Goal: Transaction & Acquisition: Purchase product/service

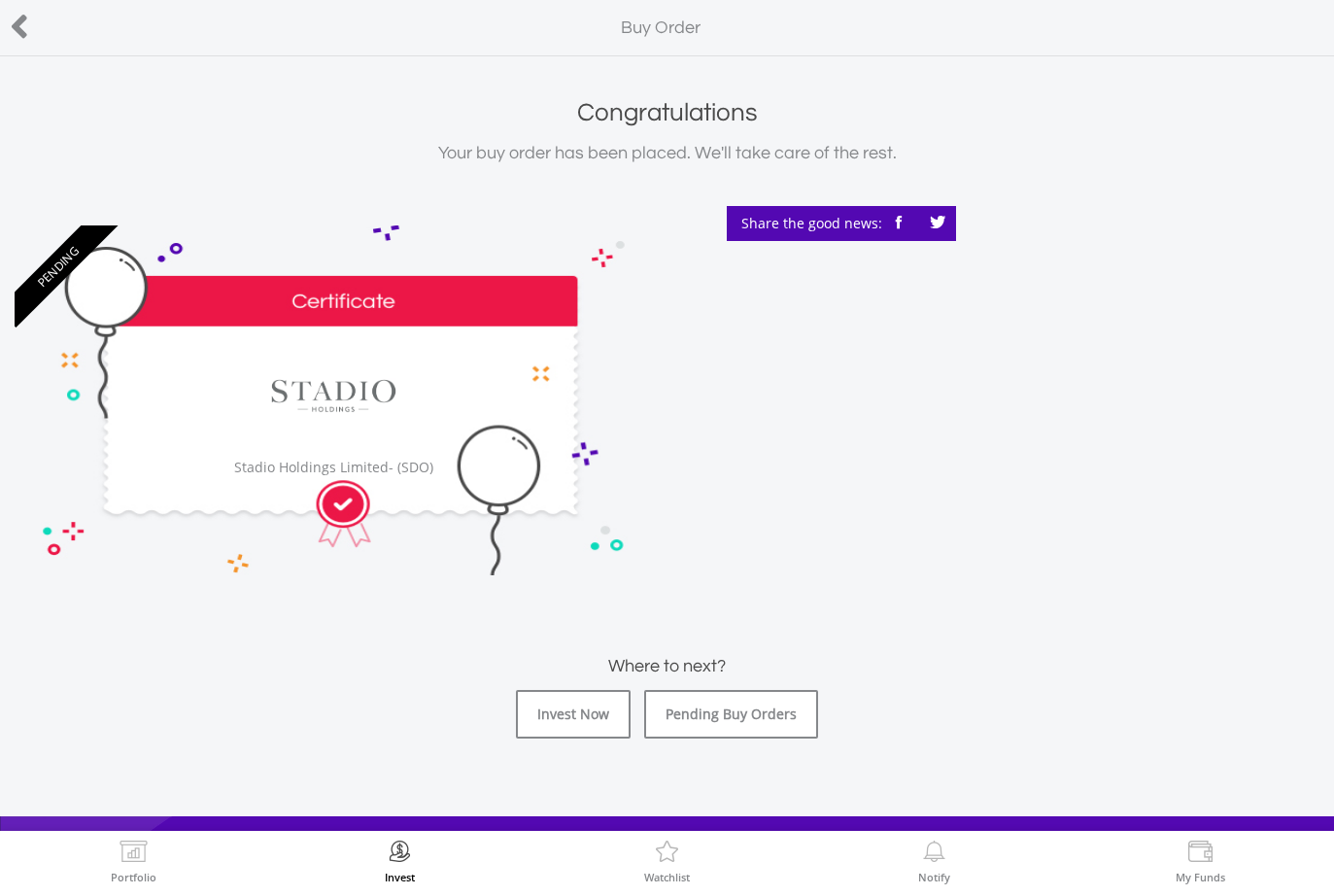
click at [565, 718] on link "Invest Now" at bounding box center [573, 713] width 115 height 48
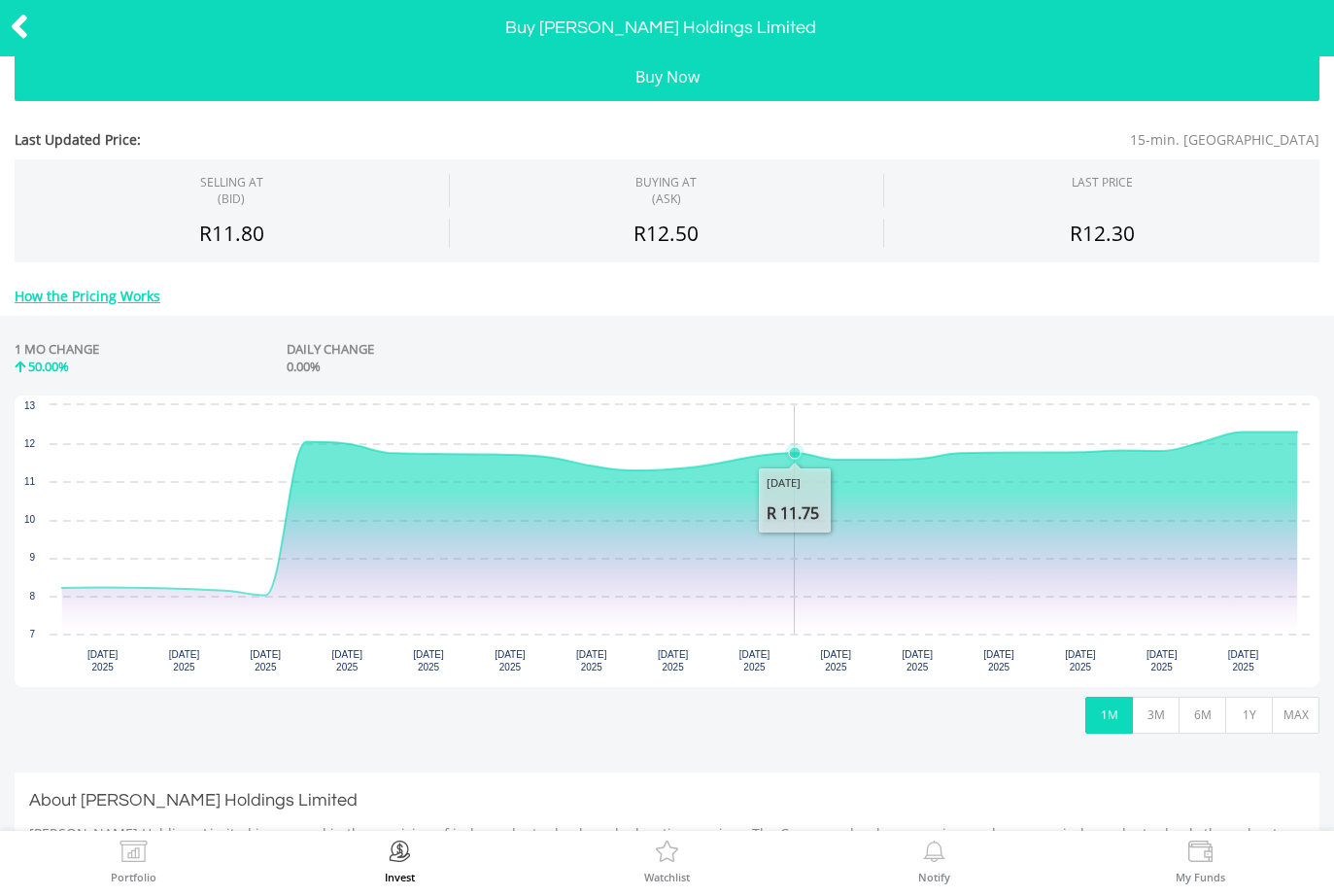
scroll to position [186, 0]
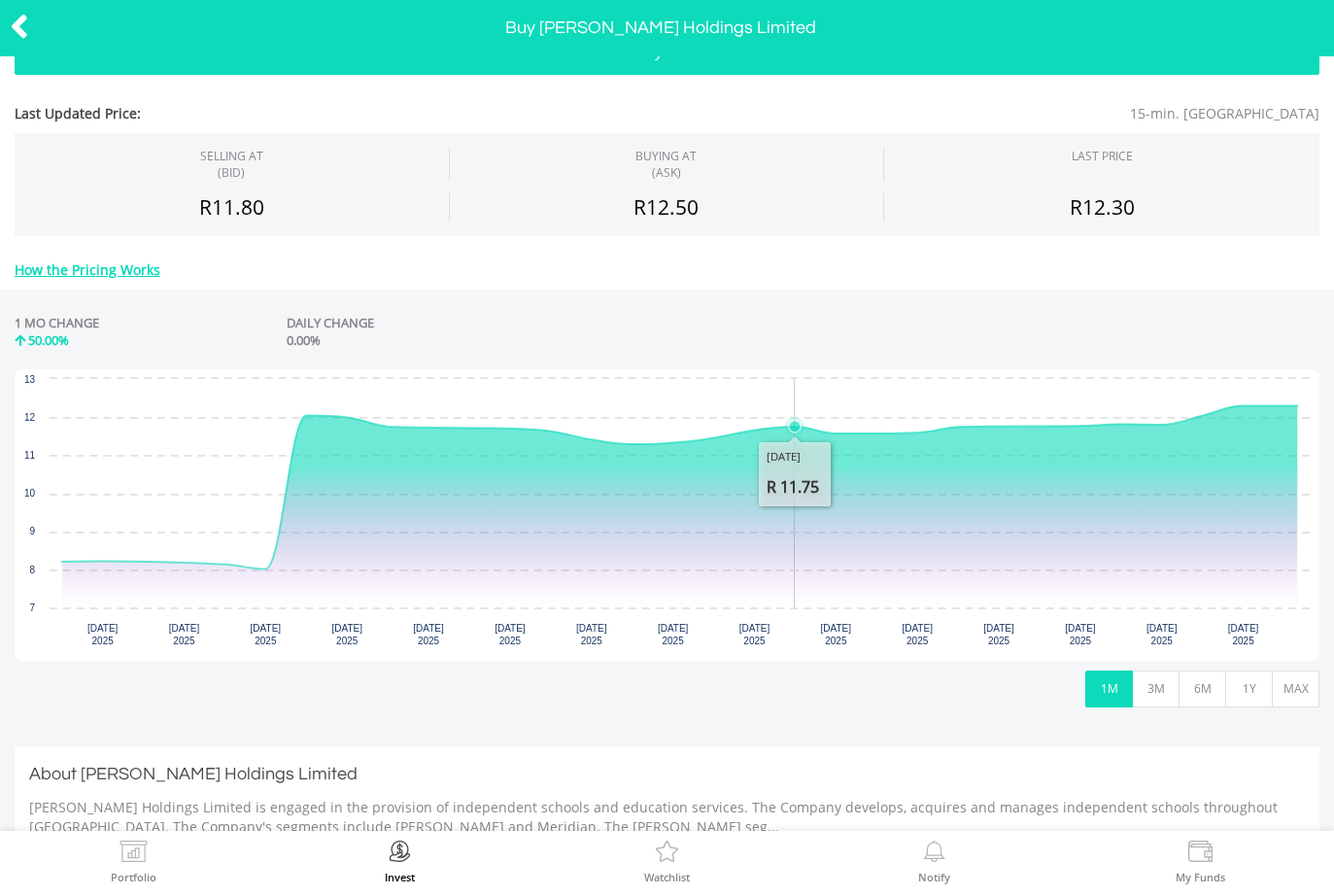
click at [1292, 689] on button "MAX" at bounding box center [1295, 689] width 47 height 37
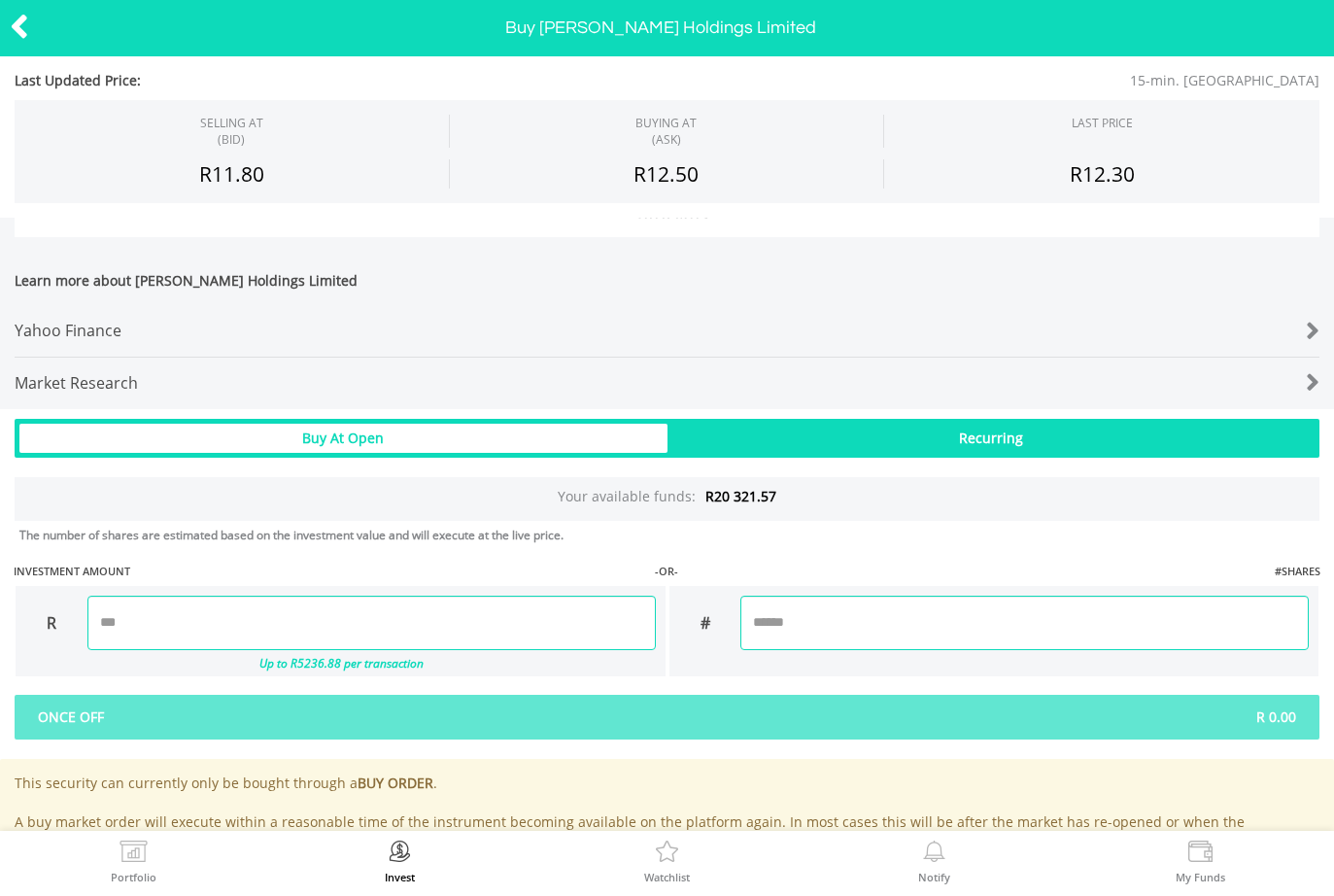
scroll to position [838, 0]
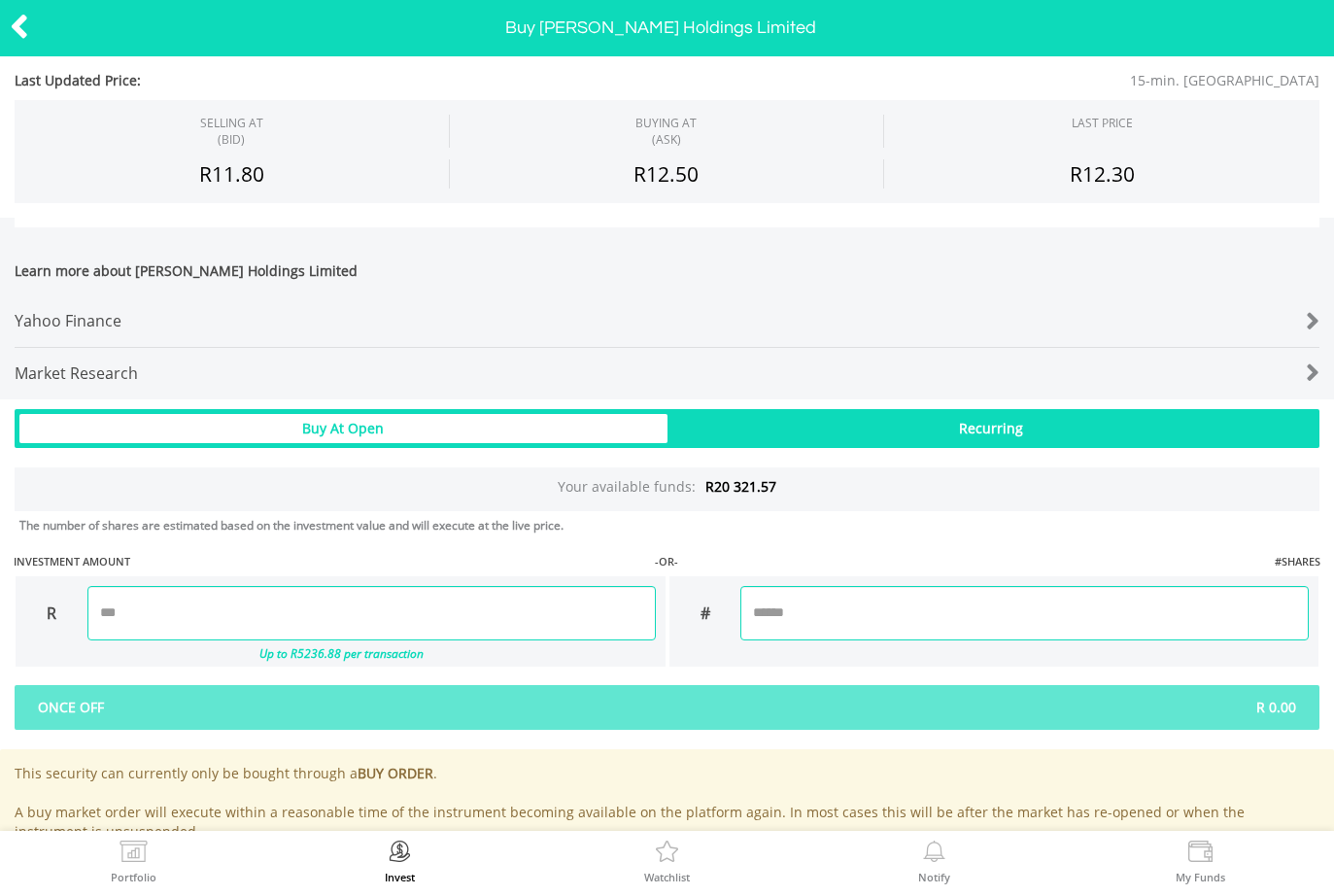
click at [300, 602] on input "number" at bounding box center [371, 612] width 568 height 54
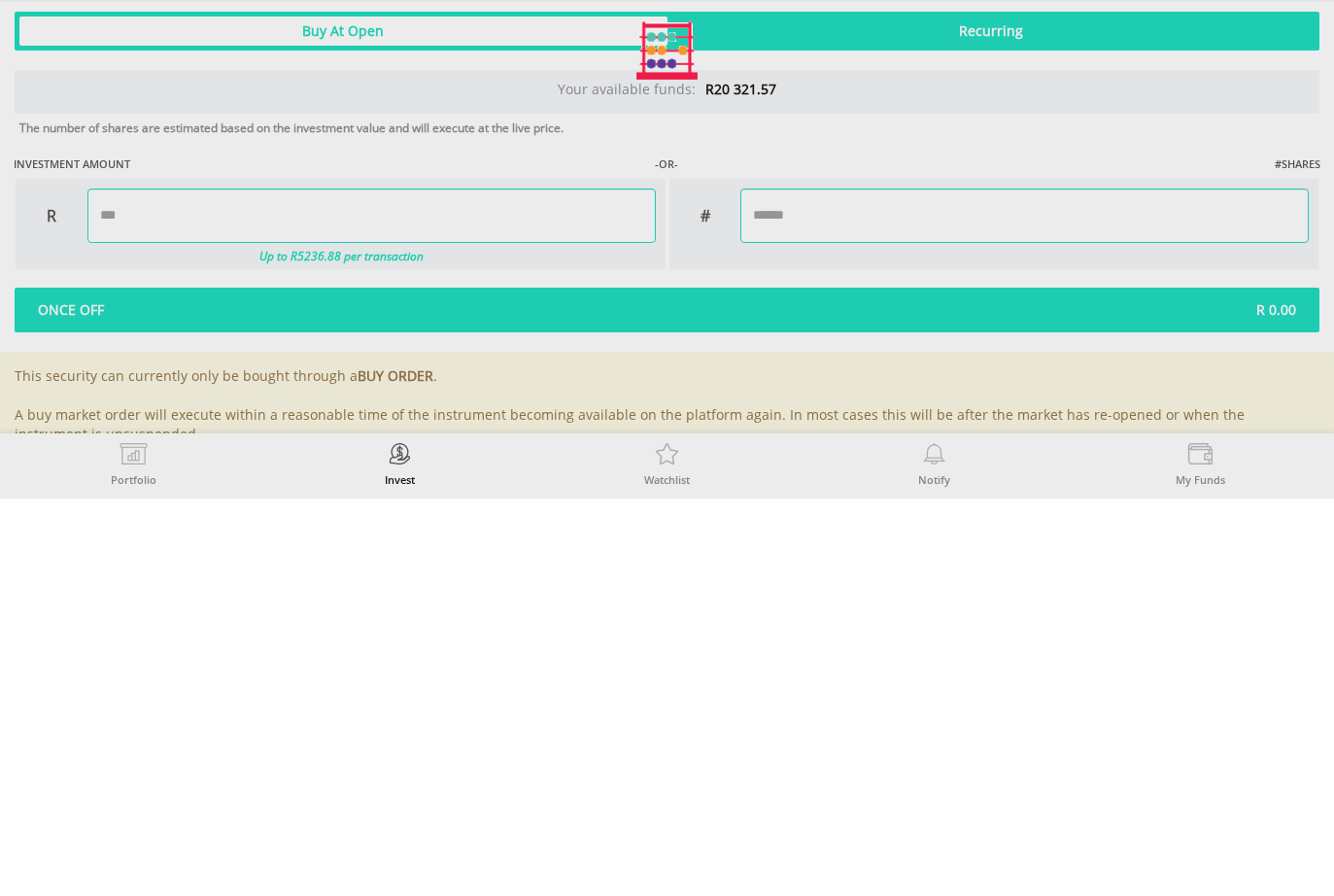
type input "*******"
type input "***"
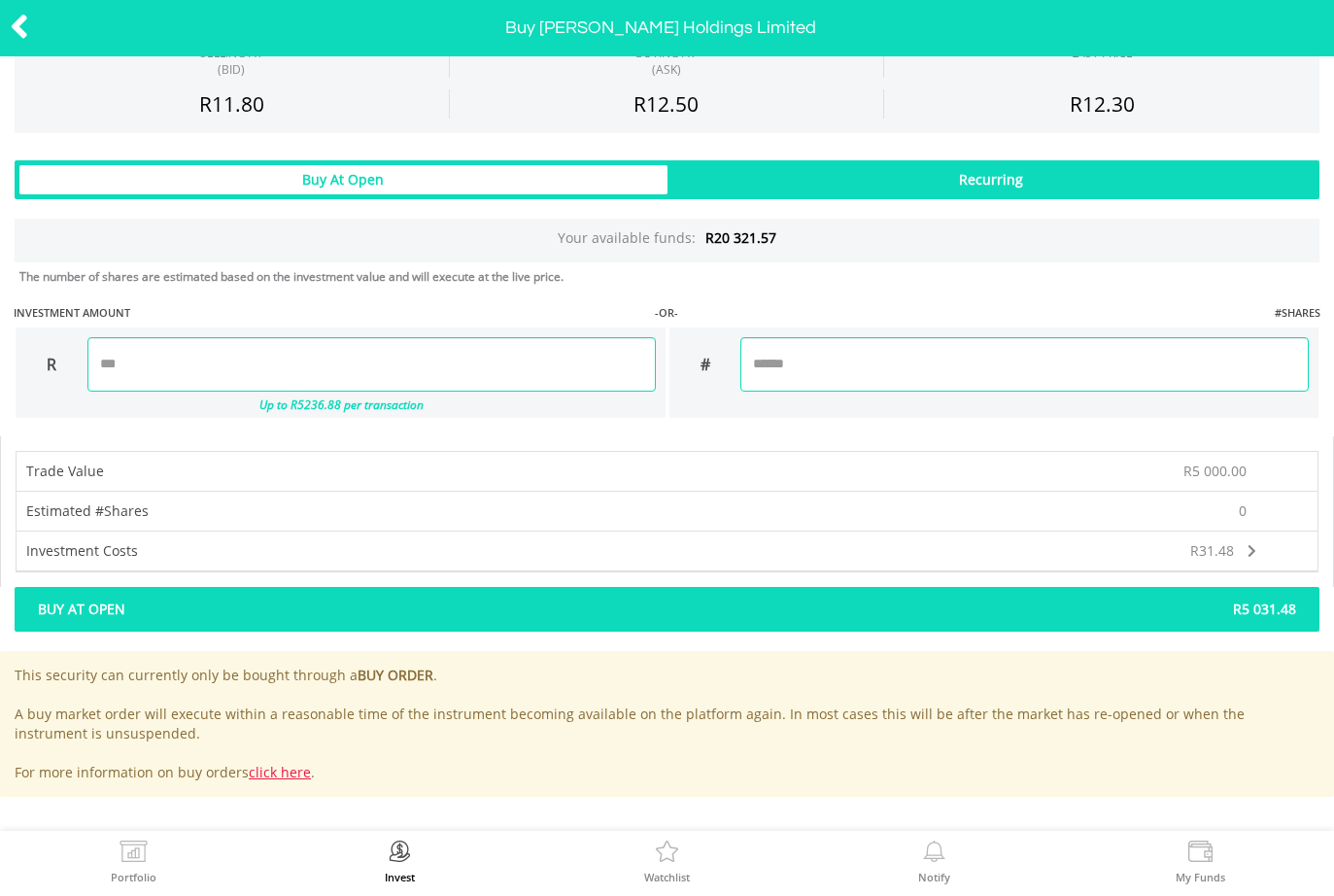
scroll to position [1086, 0]
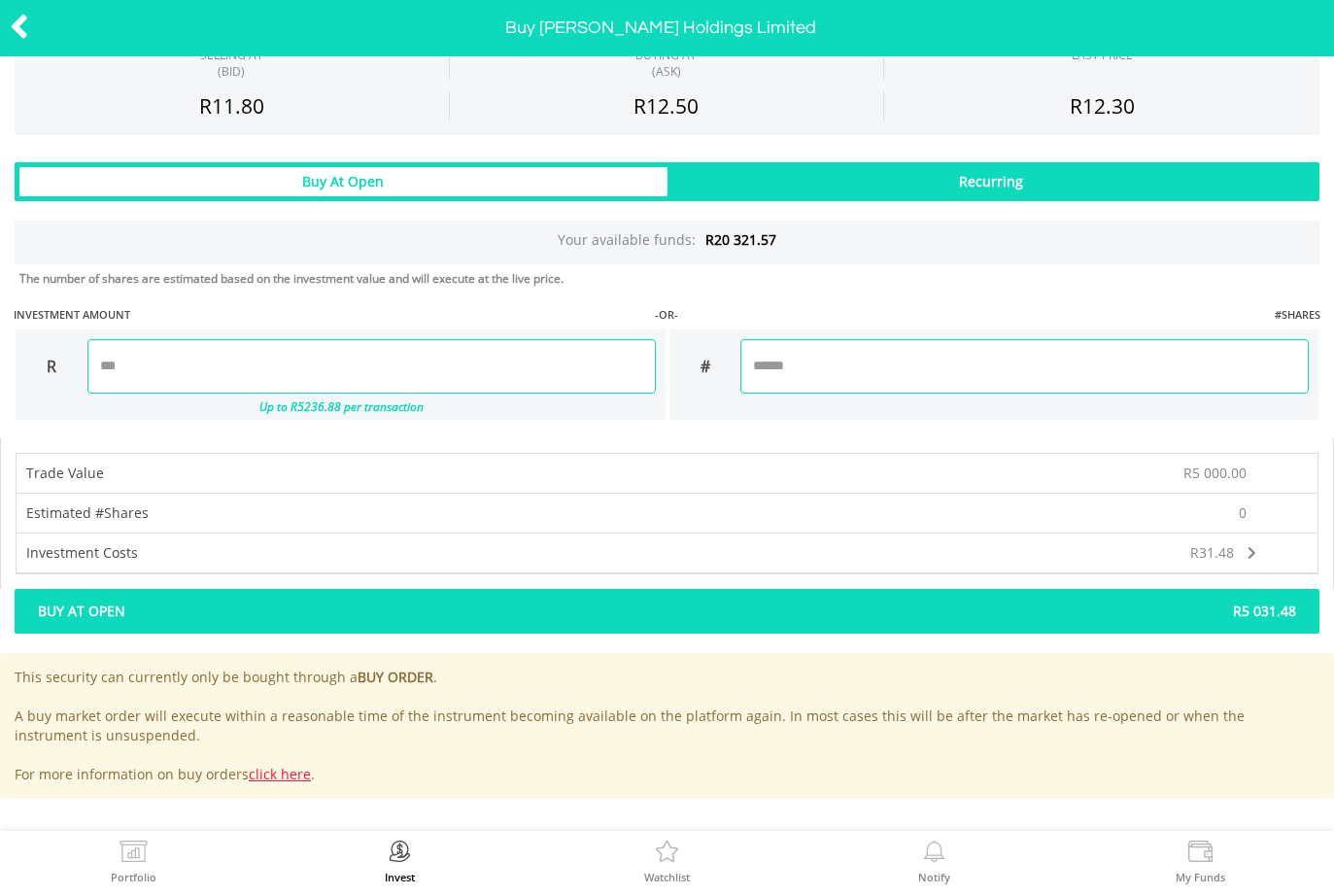
click at [331, 611] on span "Buy At Open" at bounding box center [346, 611] width 644 height 20
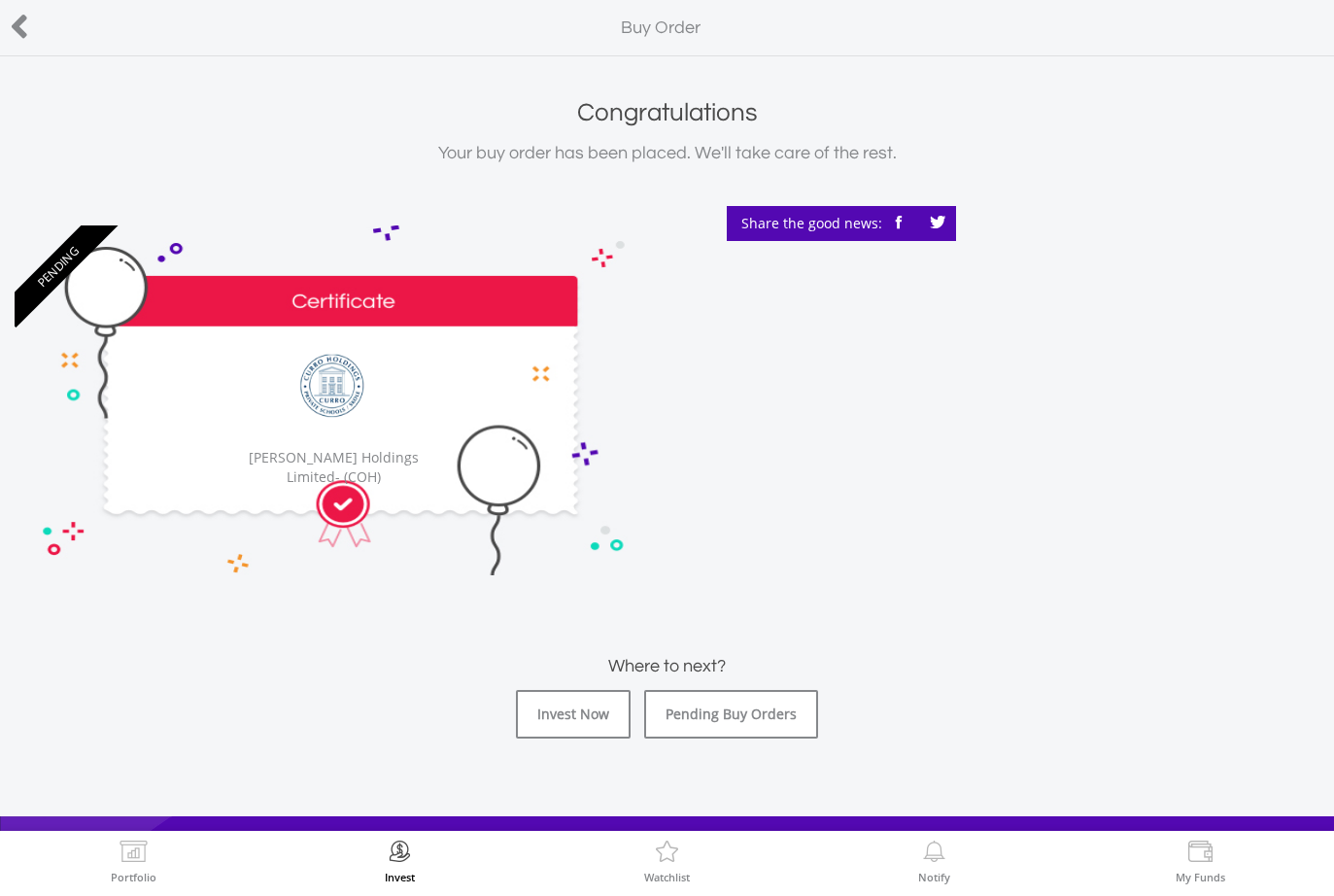
click at [567, 726] on link "Invest Now" at bounding box center [573, 713] width 115 height 48
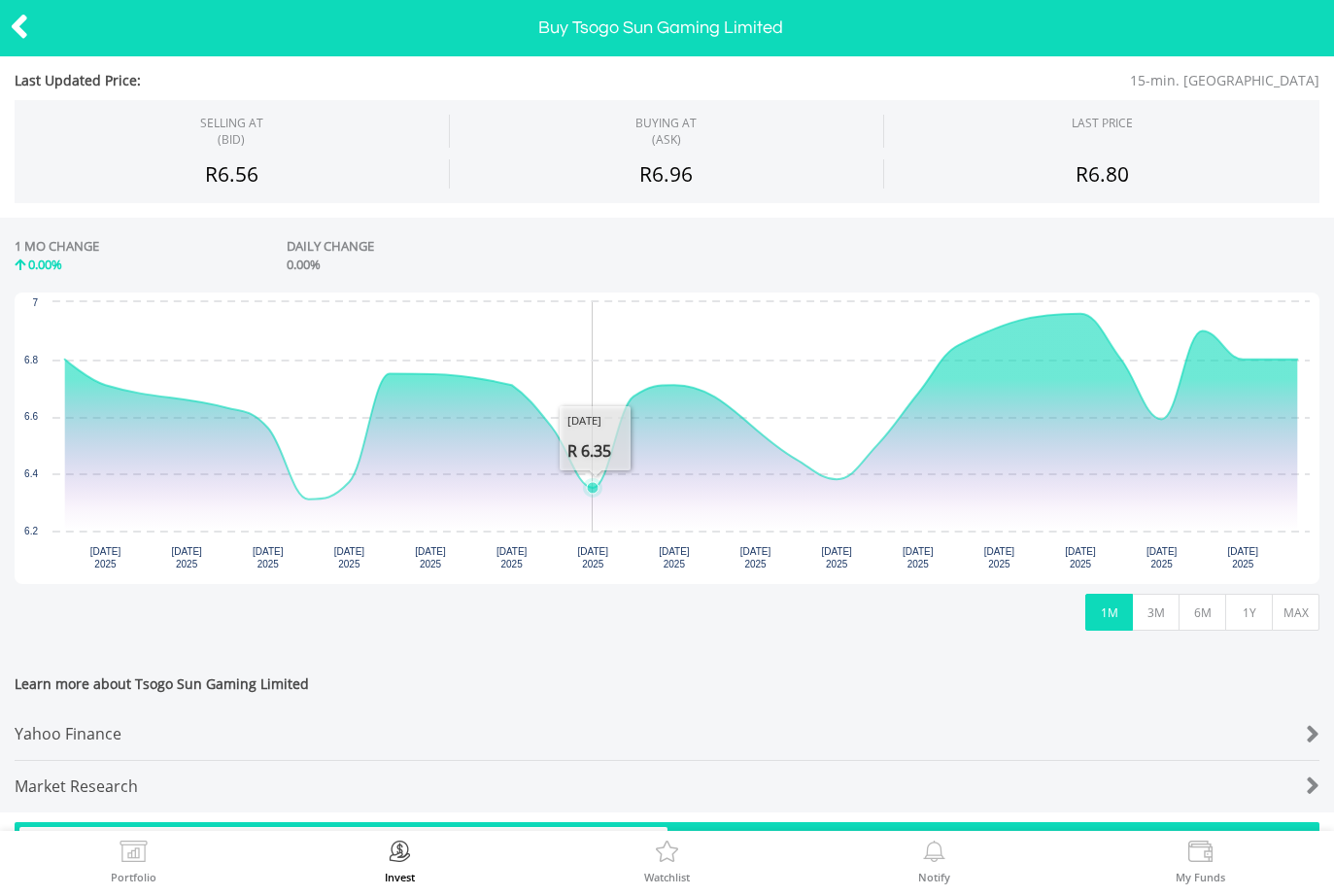
scroll to position [263, 0]
click at [1296, 609] on button "MAX" at bounding box center [1295, 611] width 47 height 37
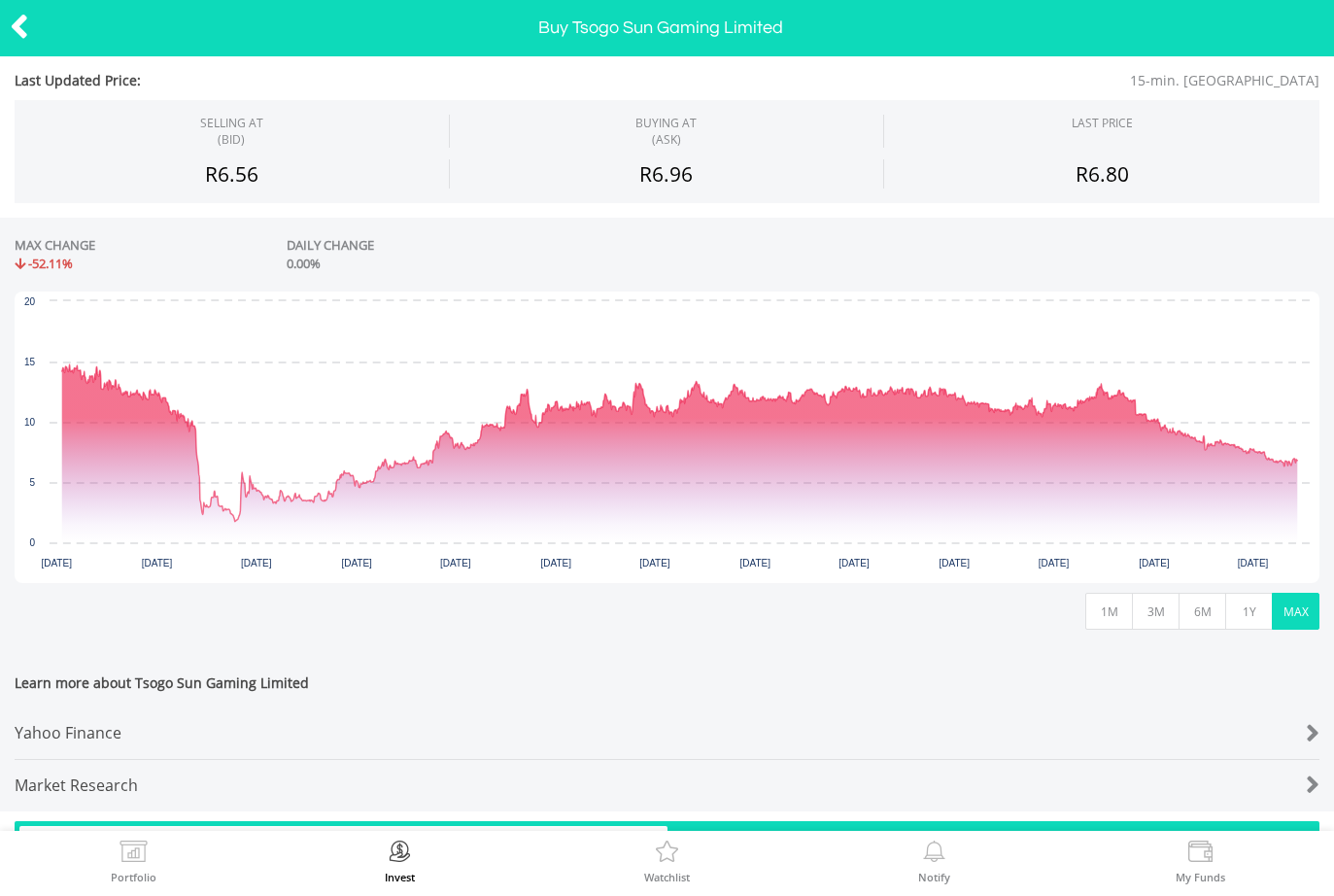
click at [26, 30] on icon at bounding box center [20, 27] width 20 height 38
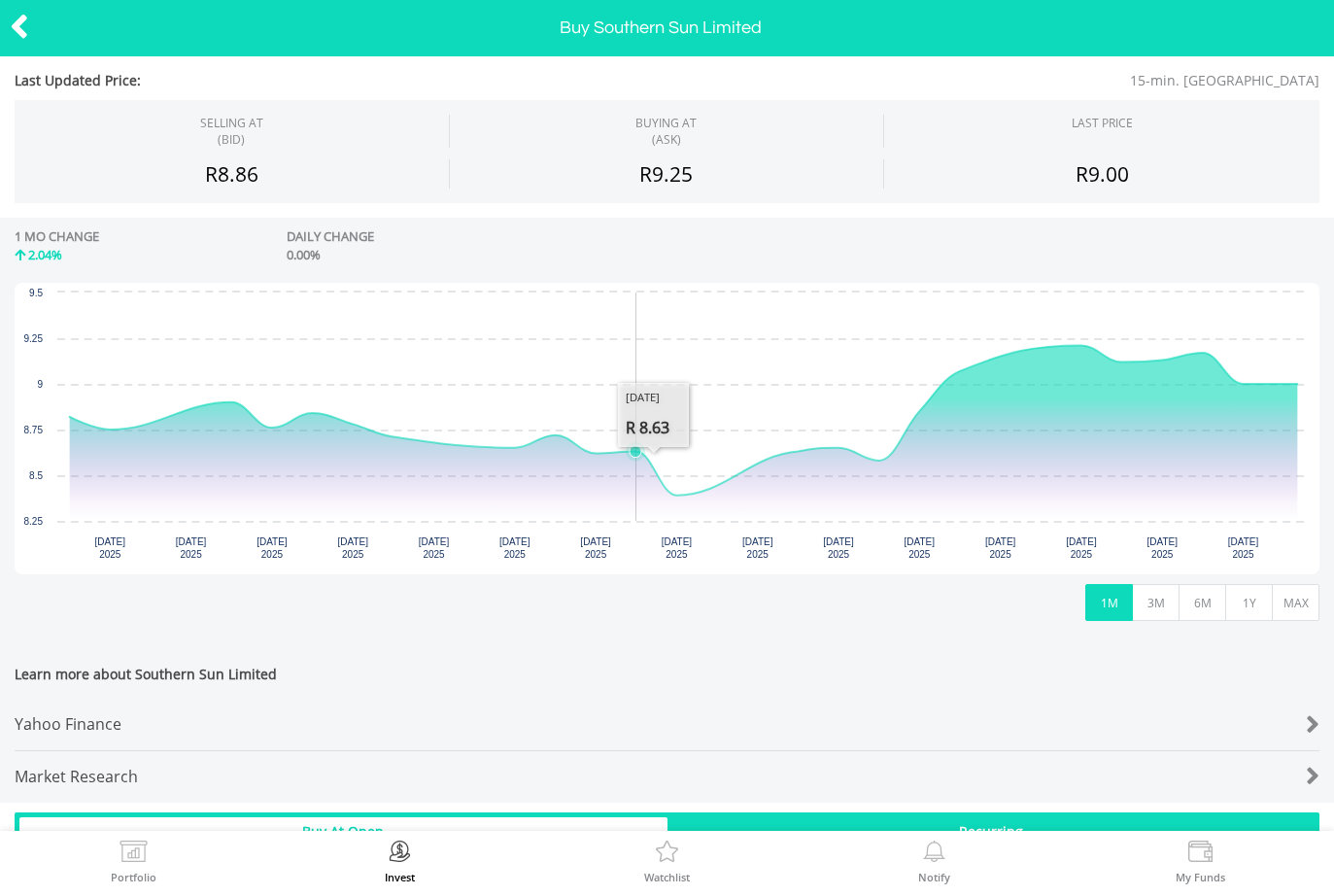
scroll to position [275, 0]
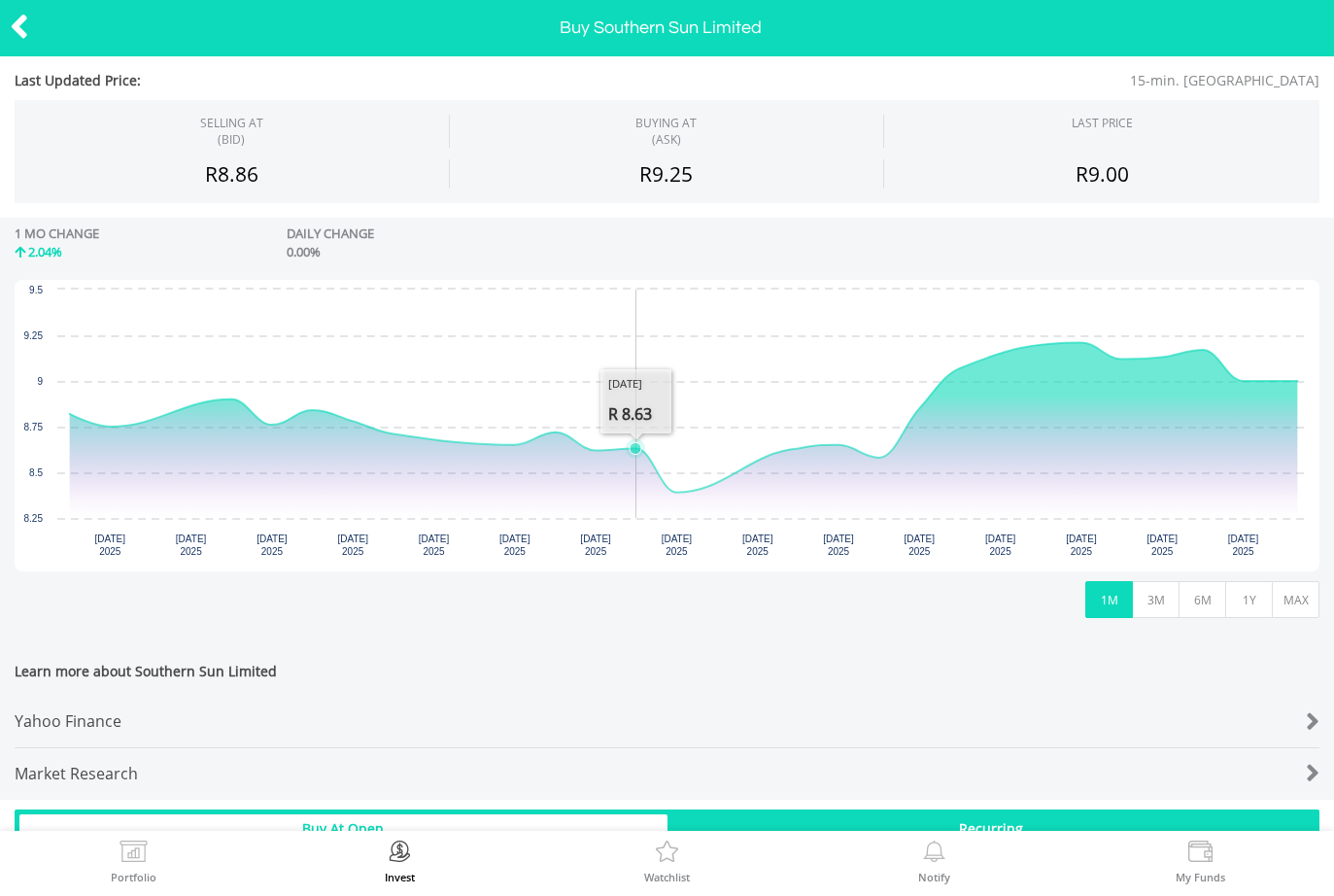
click at [1298, 600] on button "MAX" at bounding box center [1295, 599] width 47 height 37
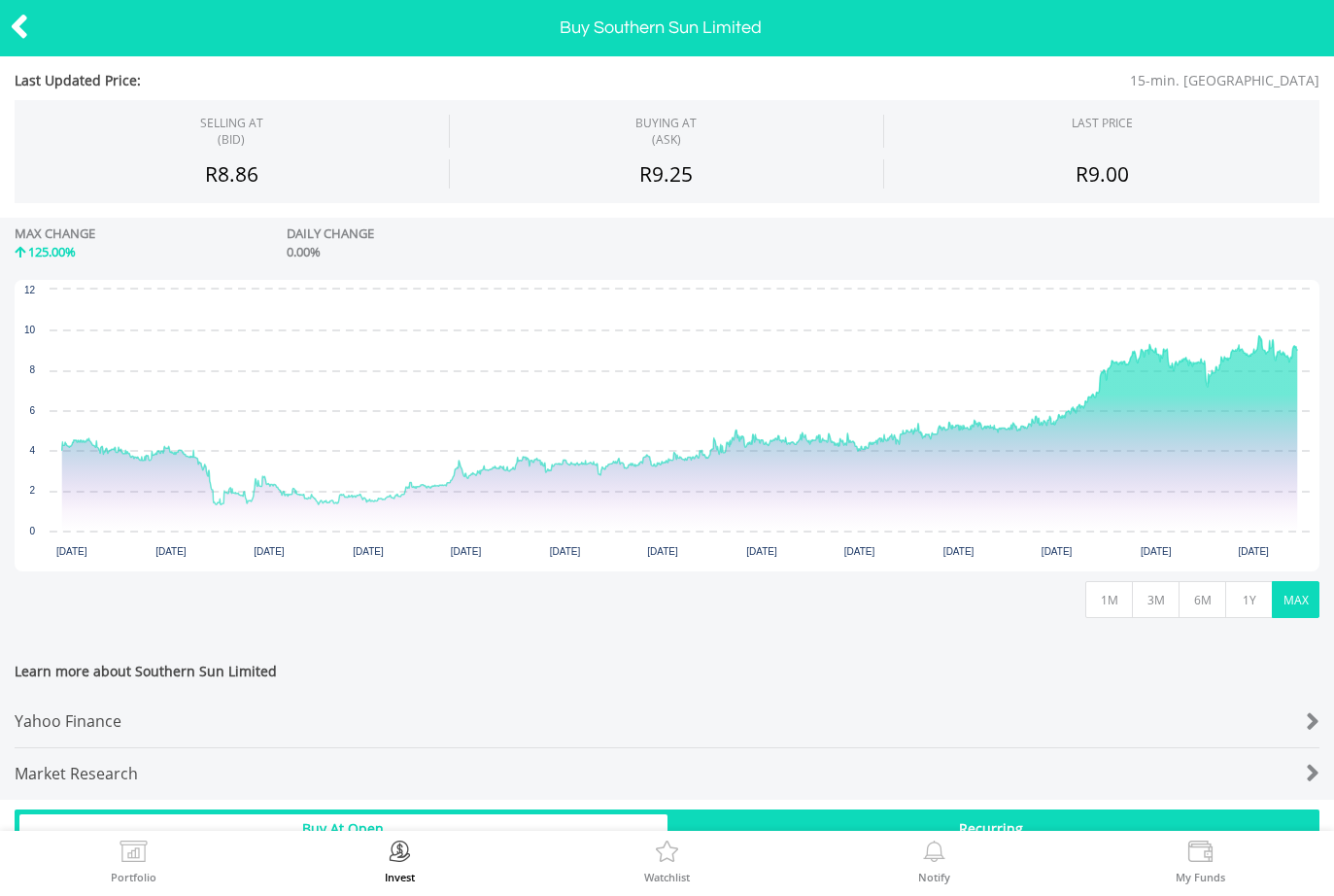
click at [17, 21] on icon at bounding box center [20, 27] width 20 height 38
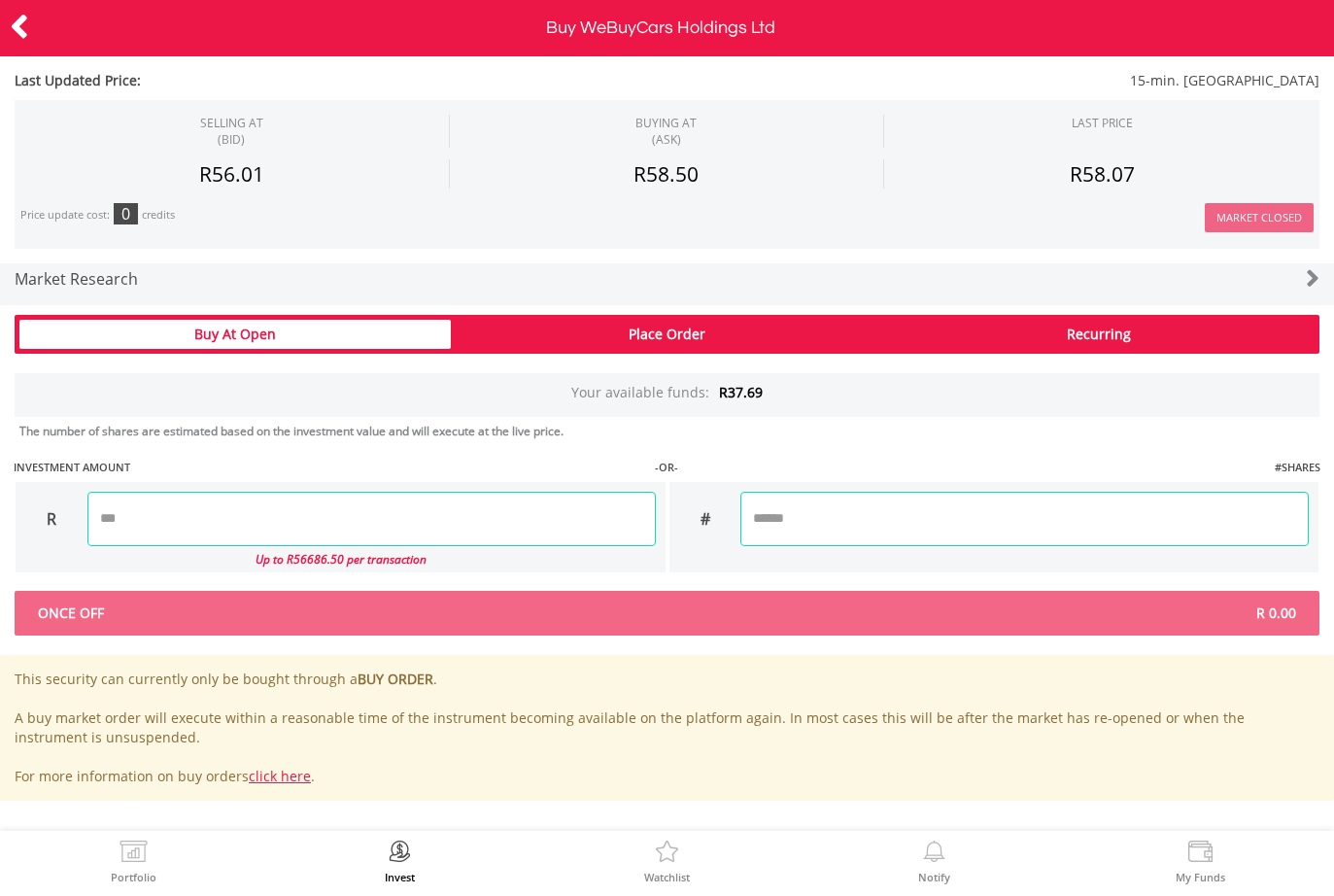
scroll to position [914, 0]
click at [15, 37] on icon at bounding box center [20, 27] width 20 height 38
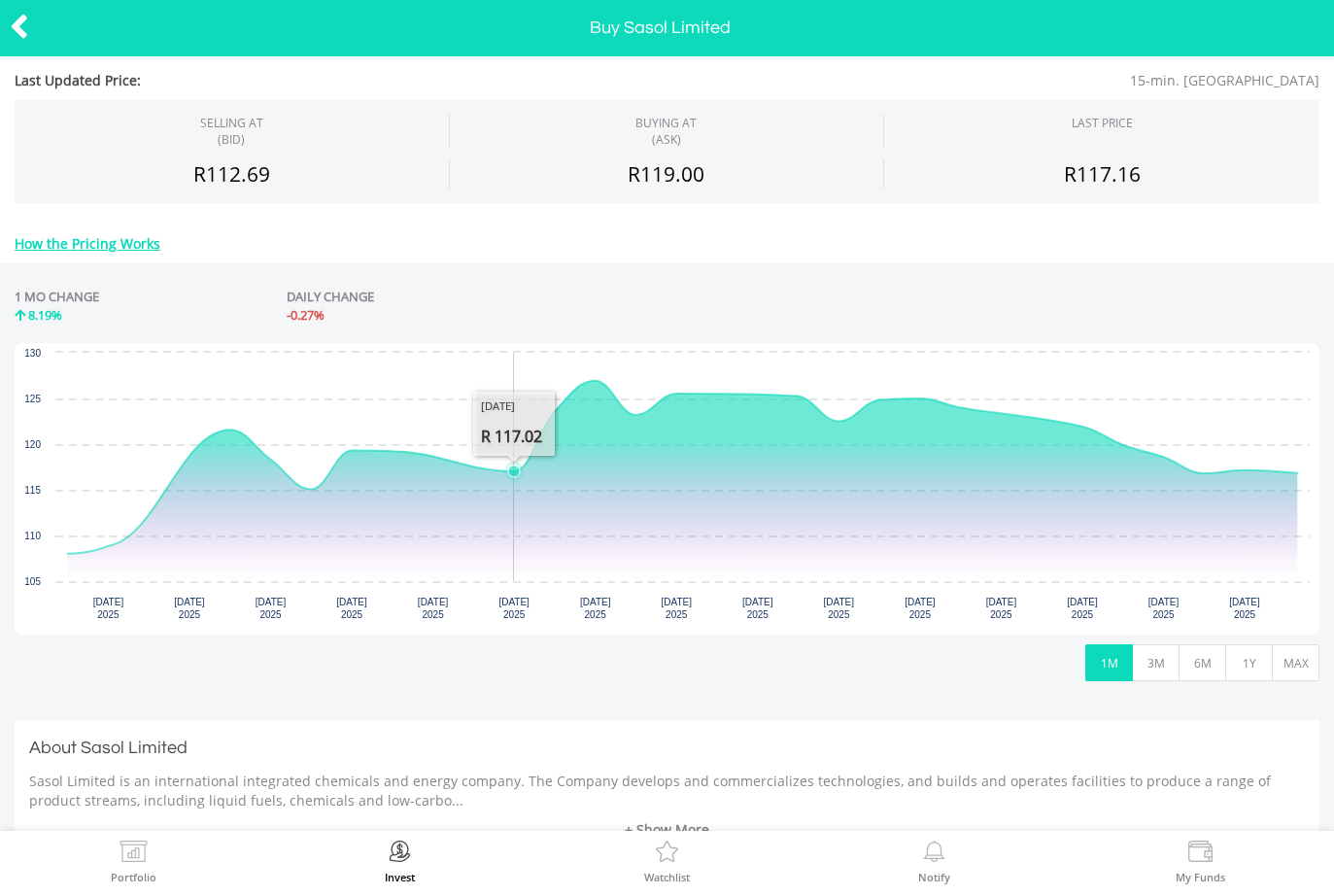
scroll to position [210, 0]
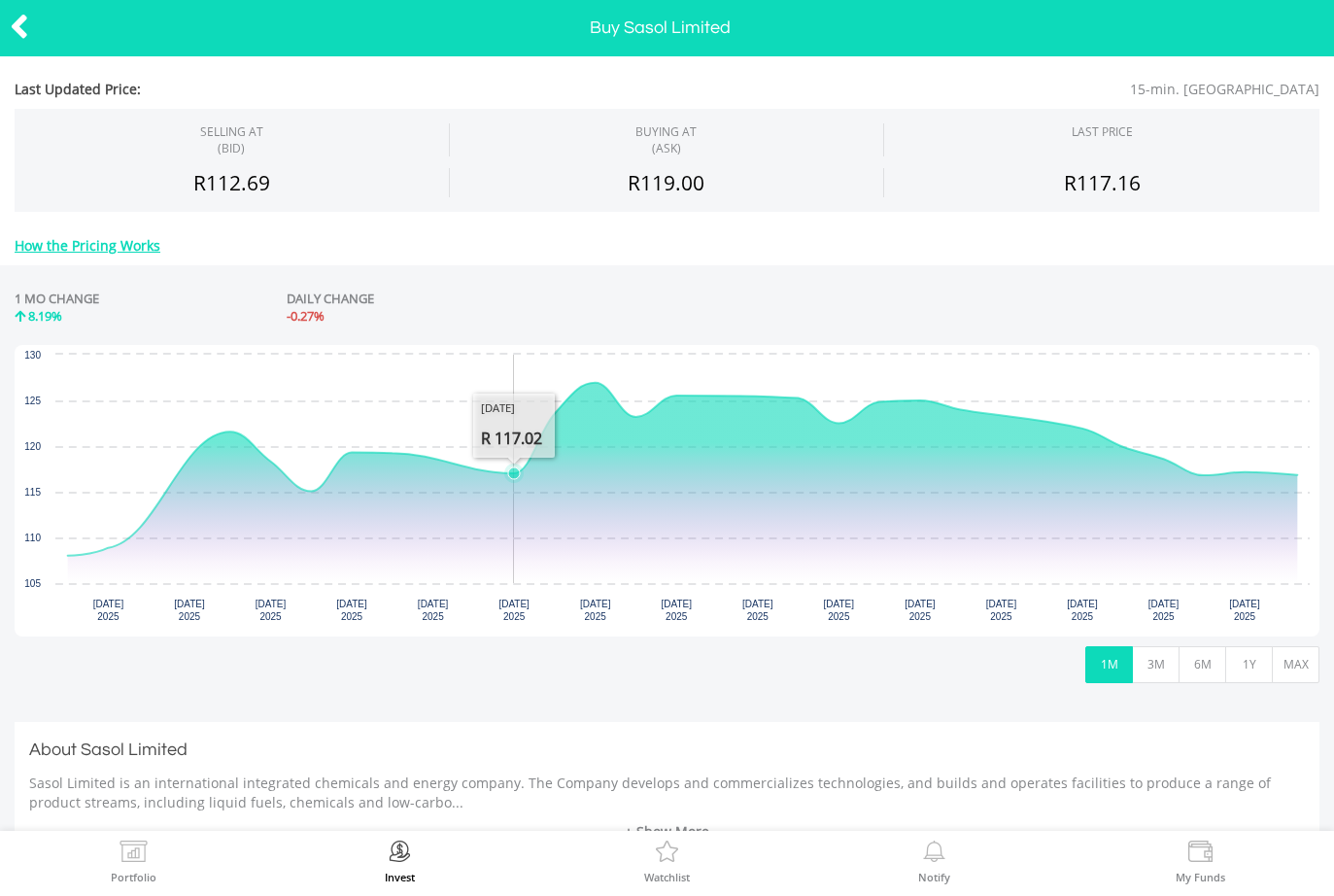
click at [1154, 659] on button "3M" at bounding box center [1155, 665] width 47 height 37
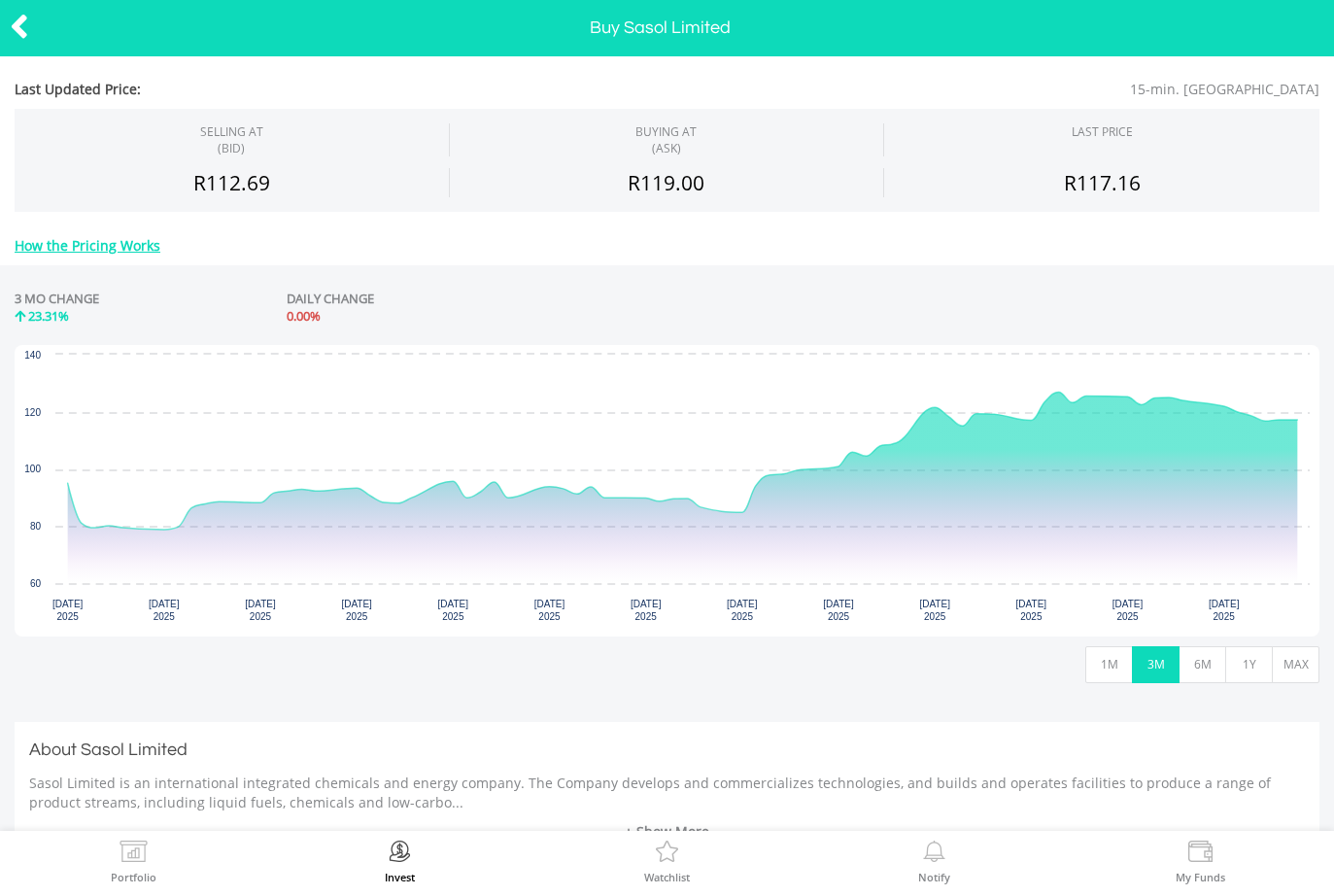
click at [1208, 663] on button "6M" at bounding box center [1201, 665] width 47 height 37
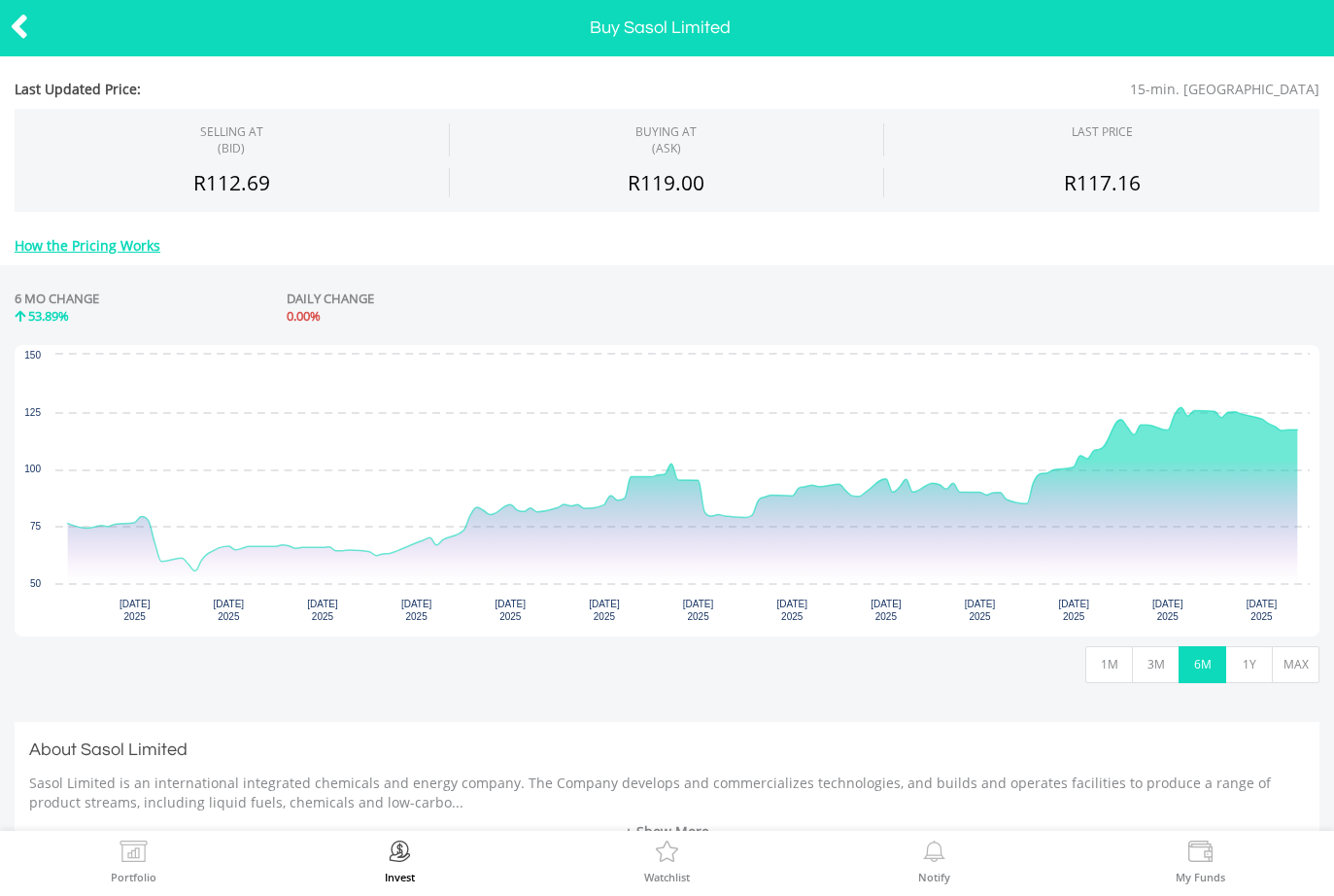
click at [1244, 660] on button "1Y" at bounding box center [1249, 665] width 47 height 37
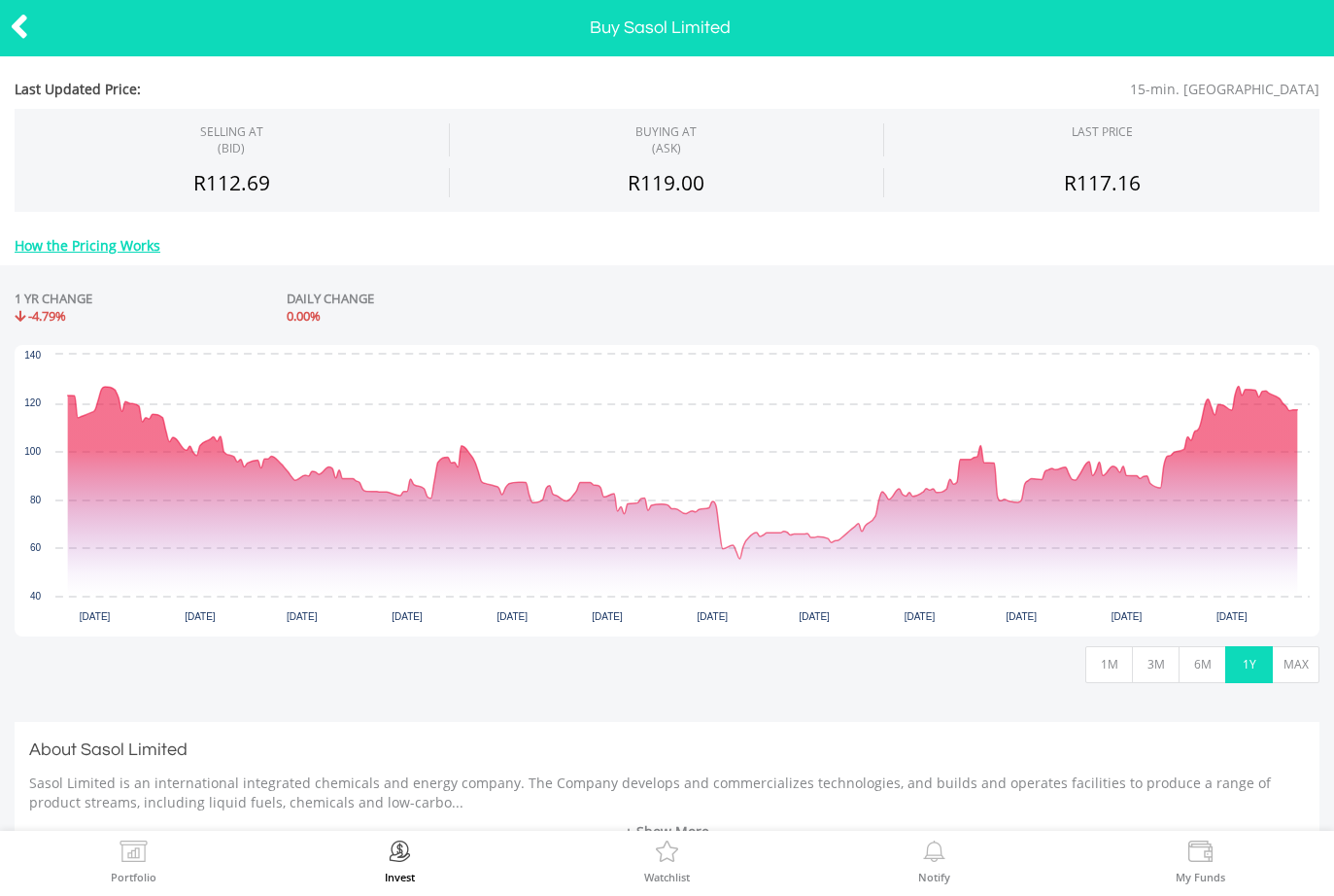
click at [1291, 666] on button "MAX" at bounding box center [1295, 665] width 47 height 37
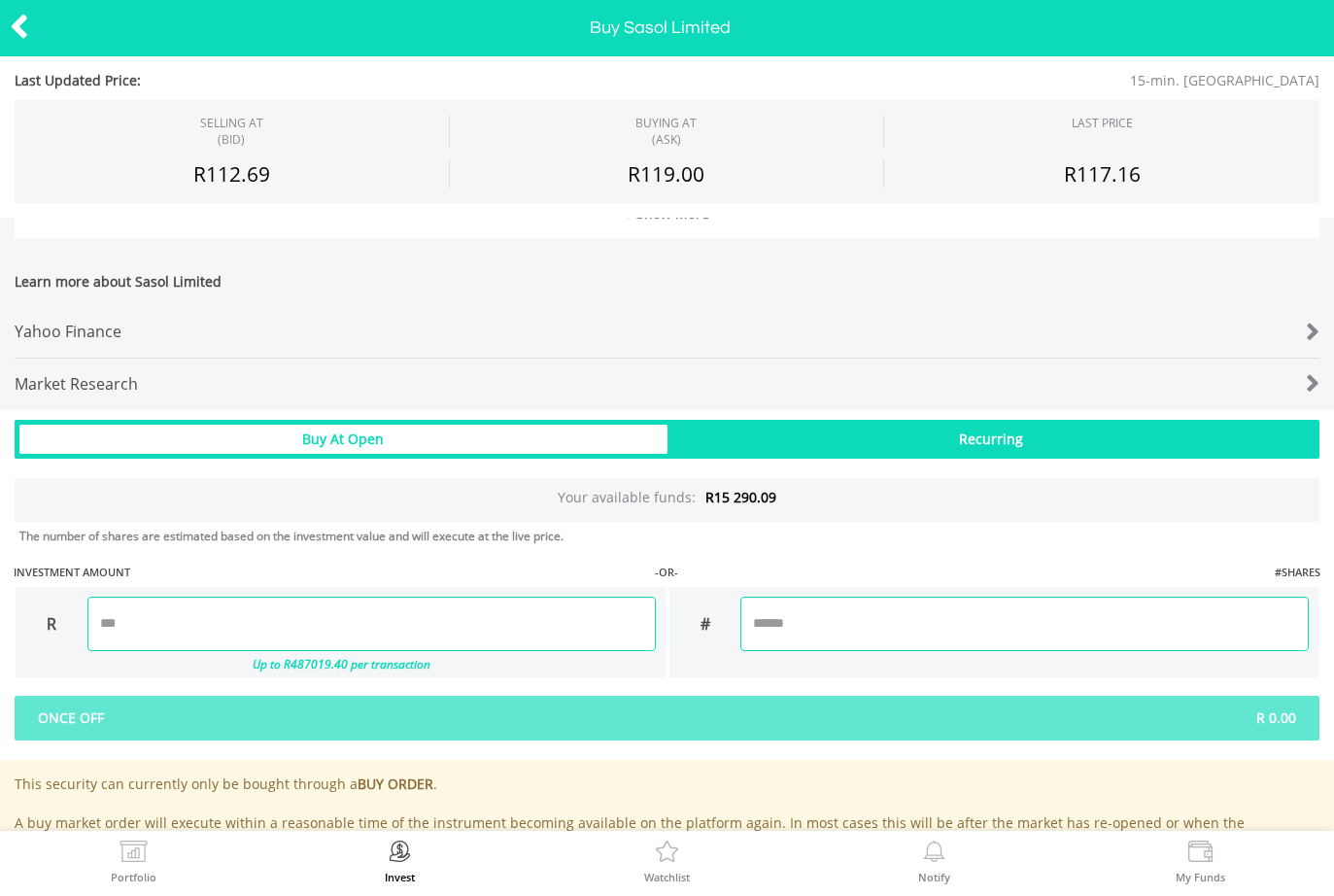
scroll to position [828, 0]
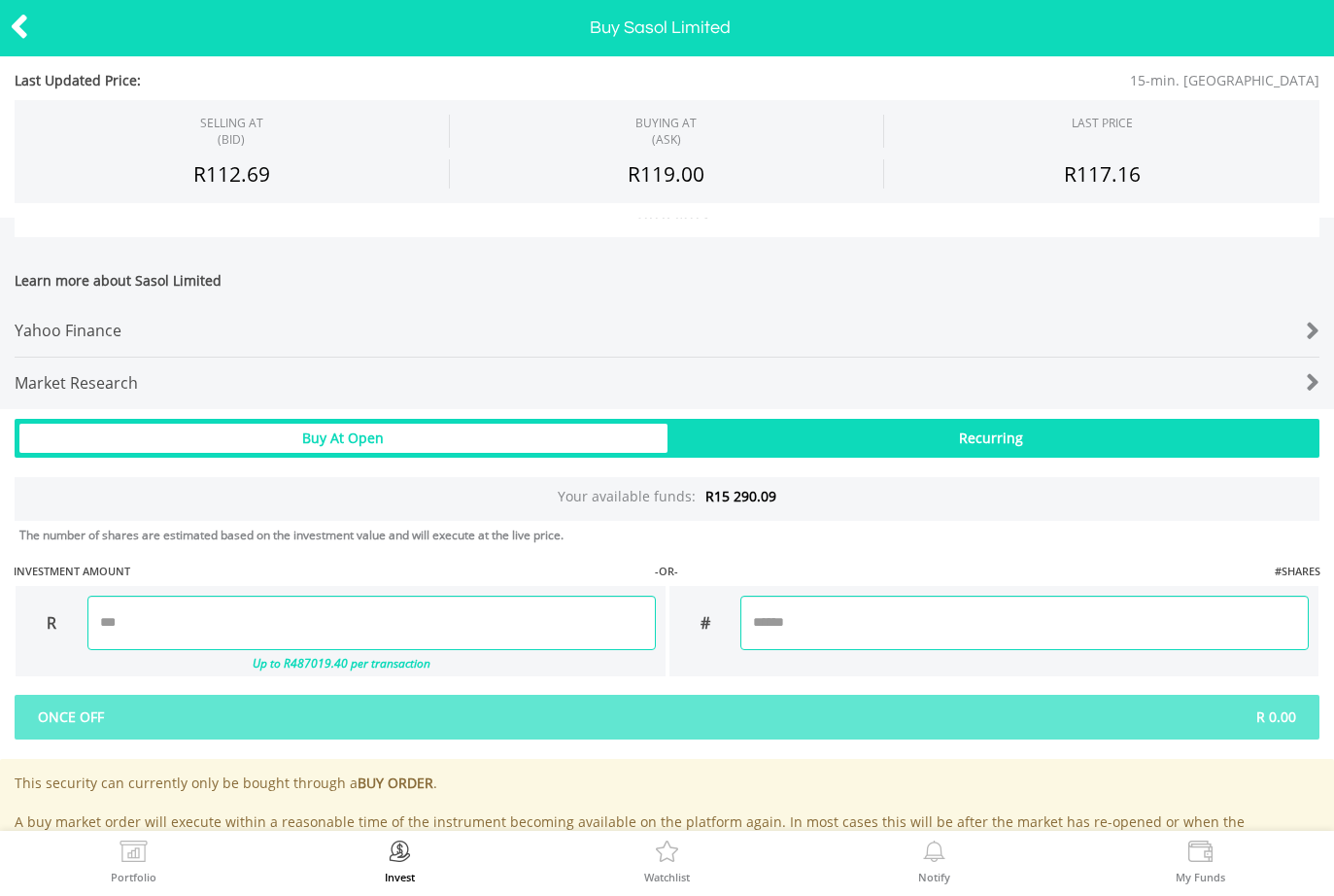
click at [300, 608] on input "number" at bounding box center [371, 622] width 568 height 54
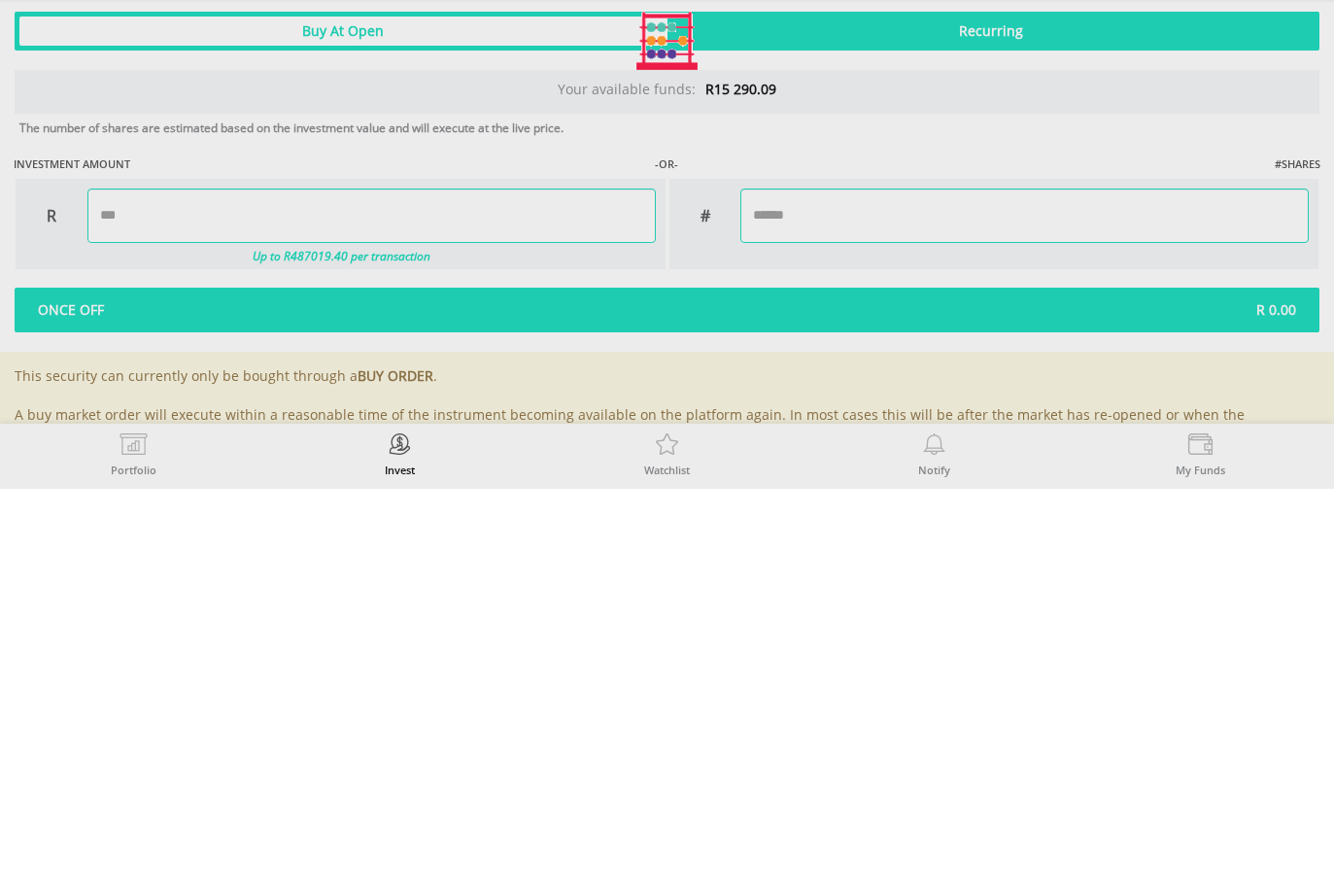
type input "*******"
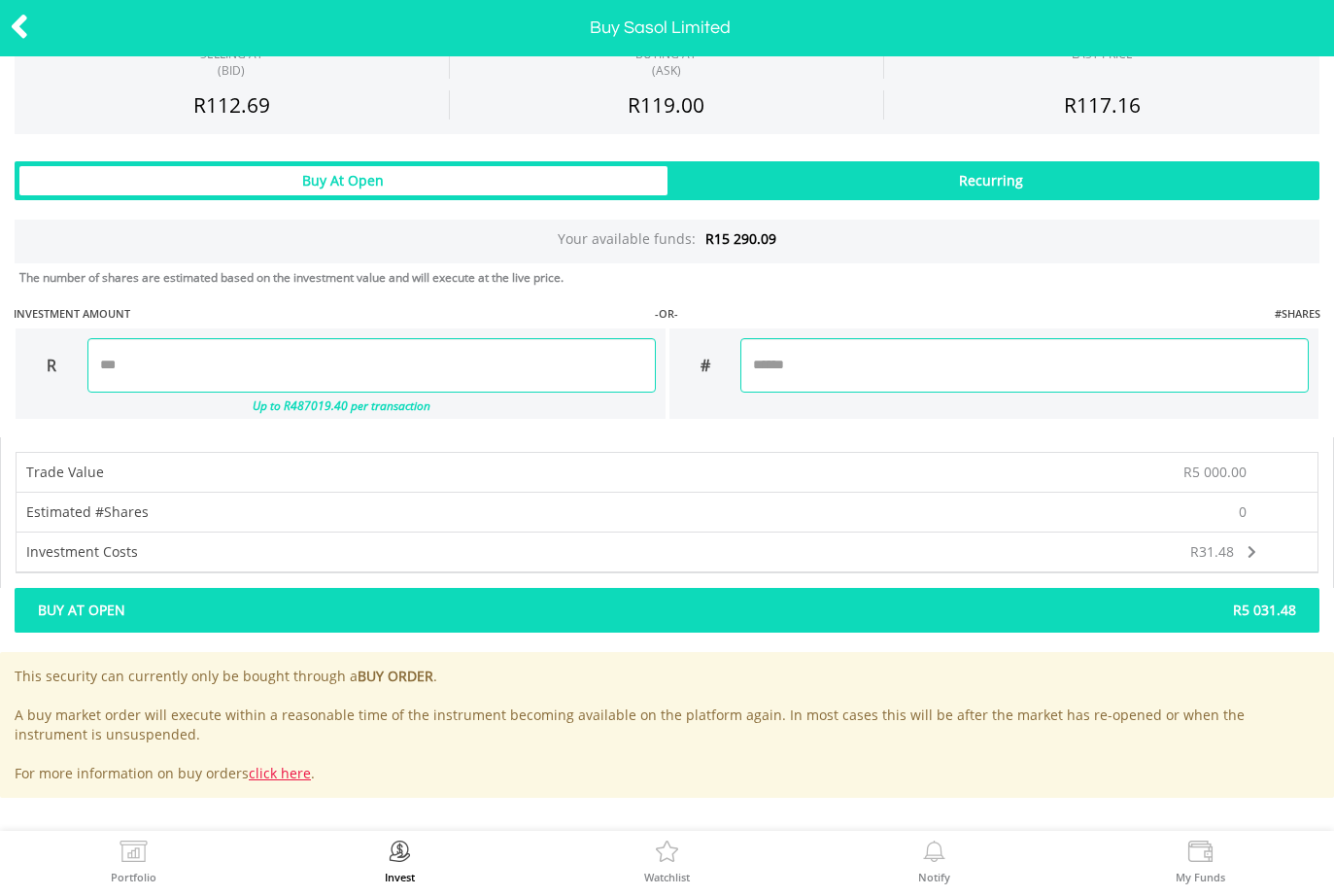
scroll to position [1086, 0]
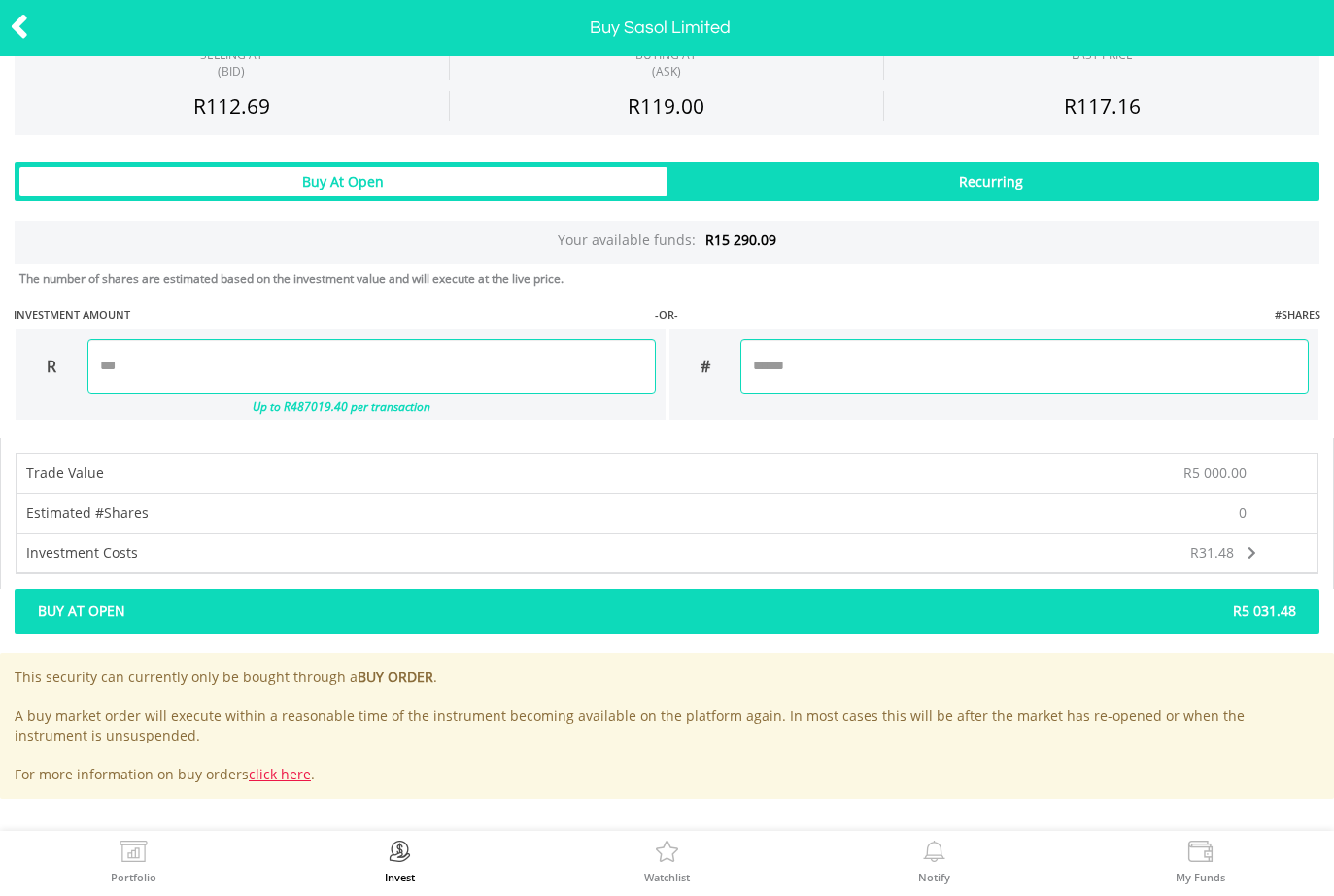
click at [527, 604] on span "Buy At Open" at bounding box center [346, 611] width 644 height 20
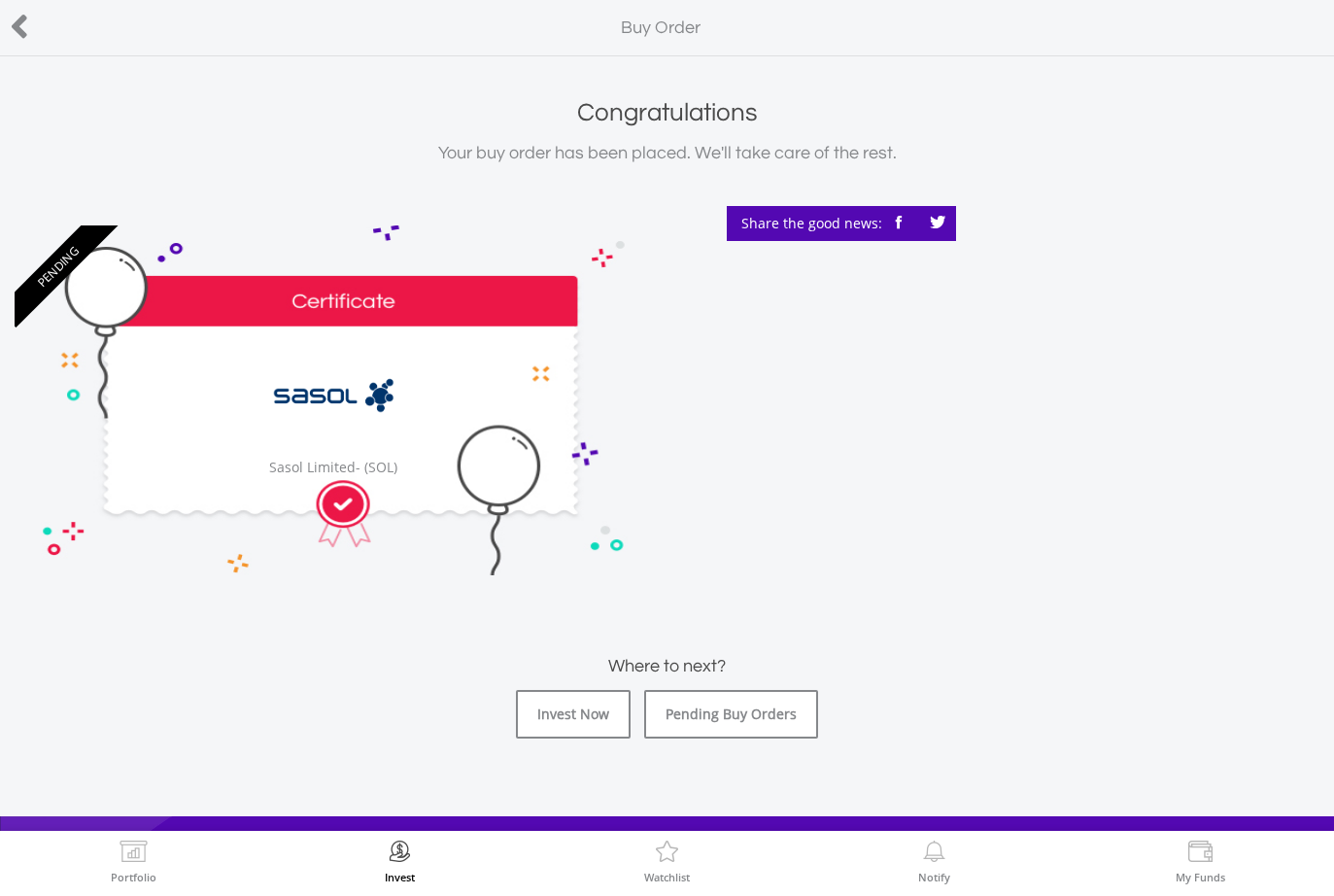
click at [558, 706] on link "Invest Now" at bounding box center [573, 713] width 115 height 48
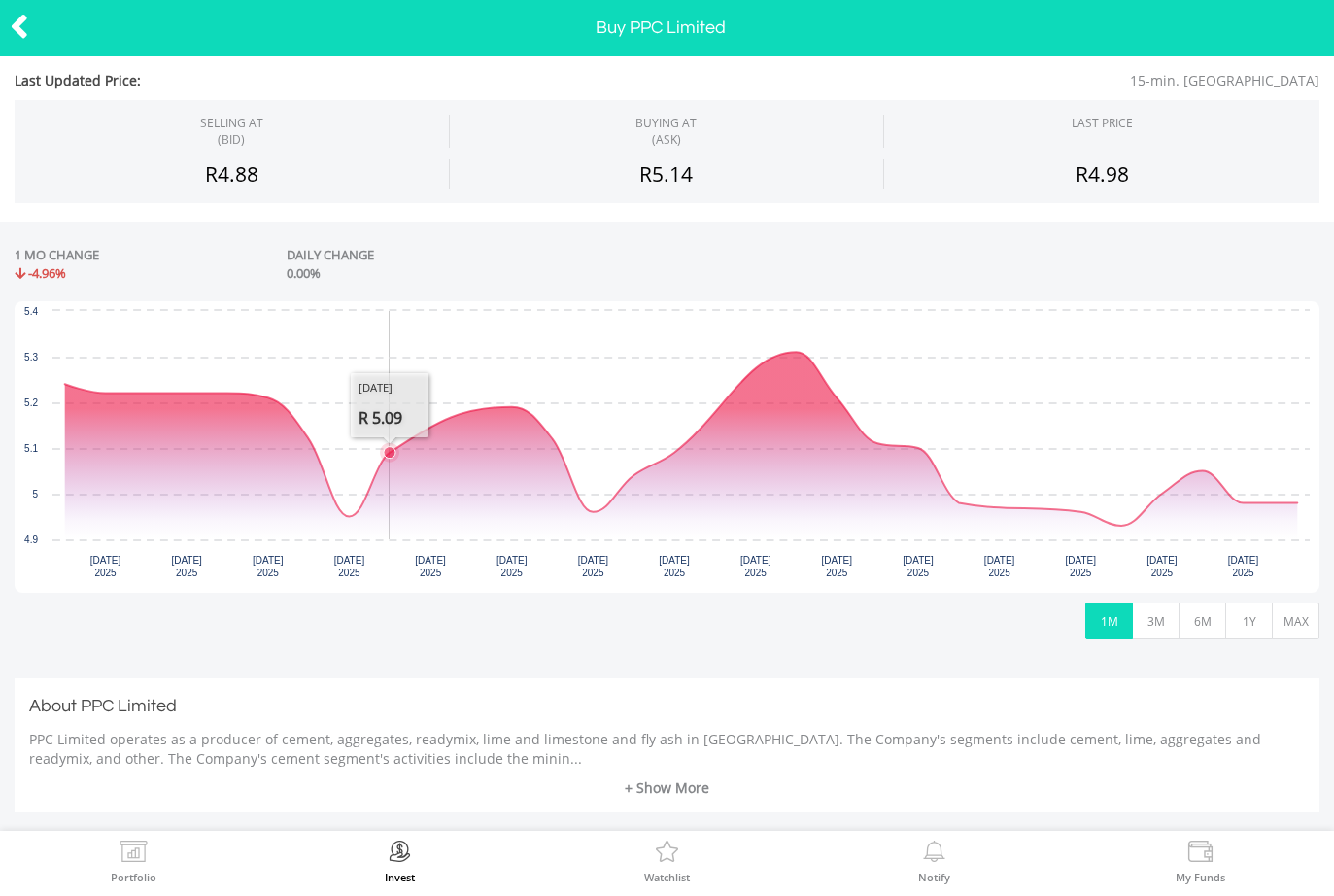
scroll to position [259, 0]
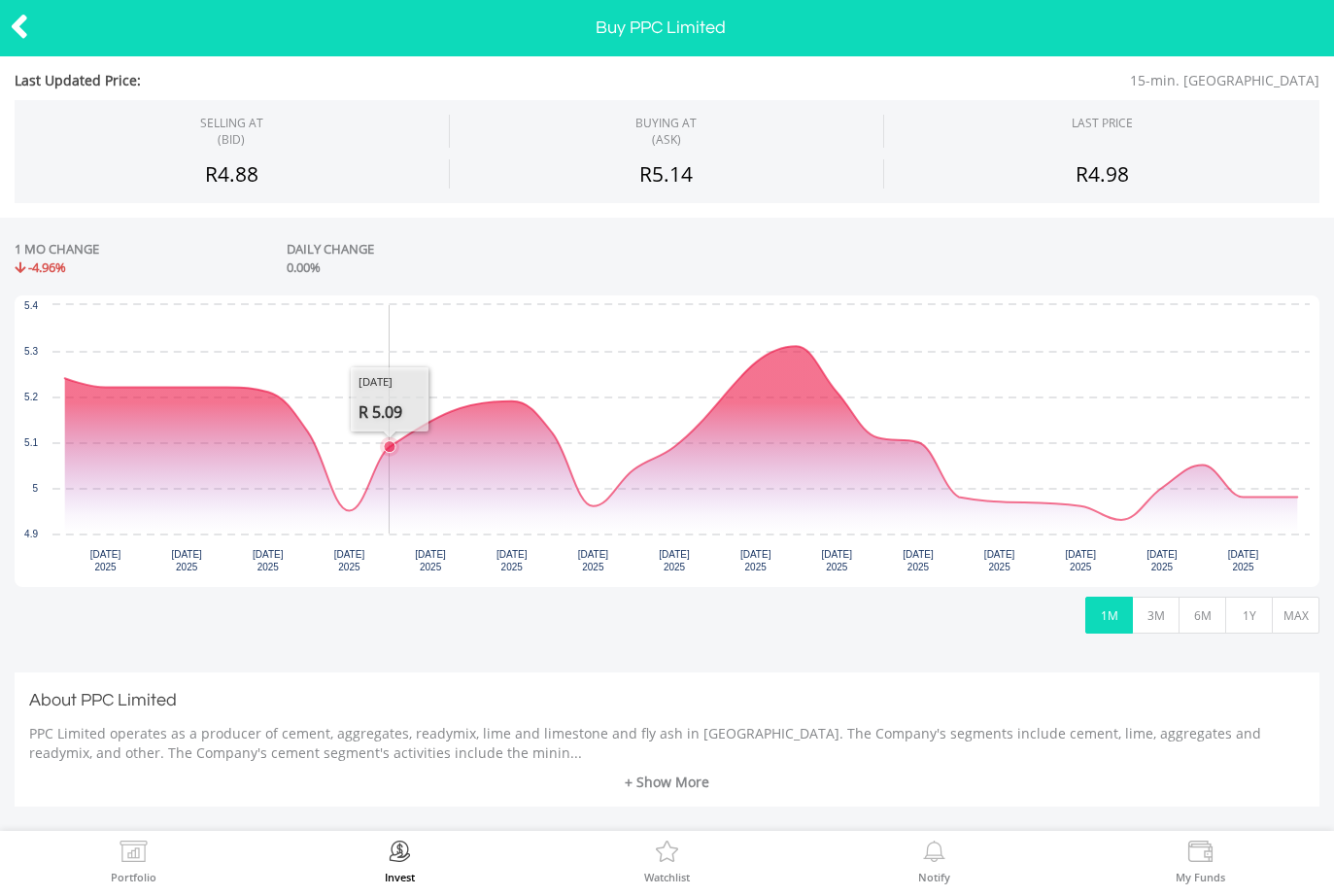
click at [1296, 610] on button "MAX" at bounding box center [1295, 615] width 47 height 37
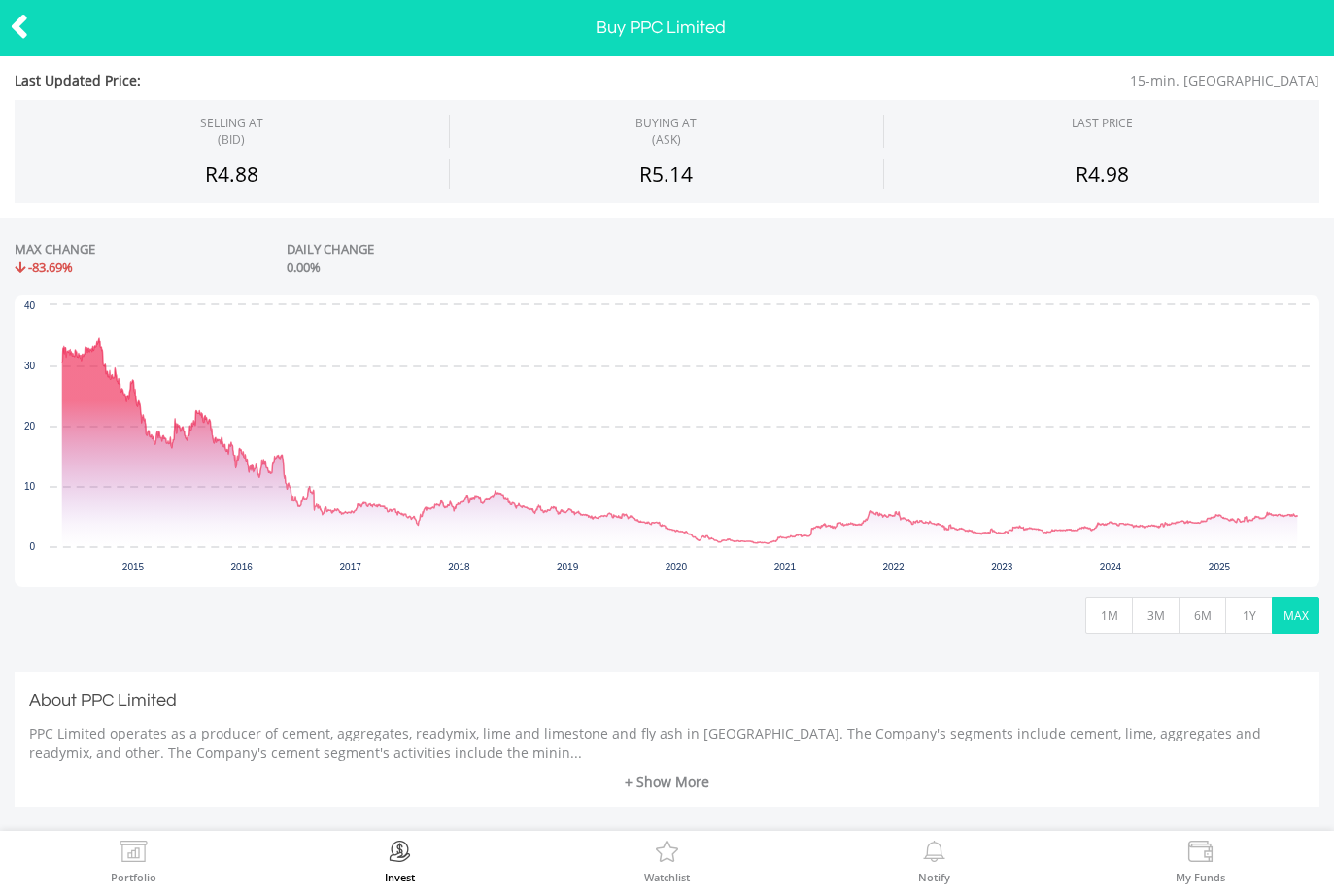
click at [1153, 617] on button "3M" at bounding box center [1155, 615] width 47 height 37
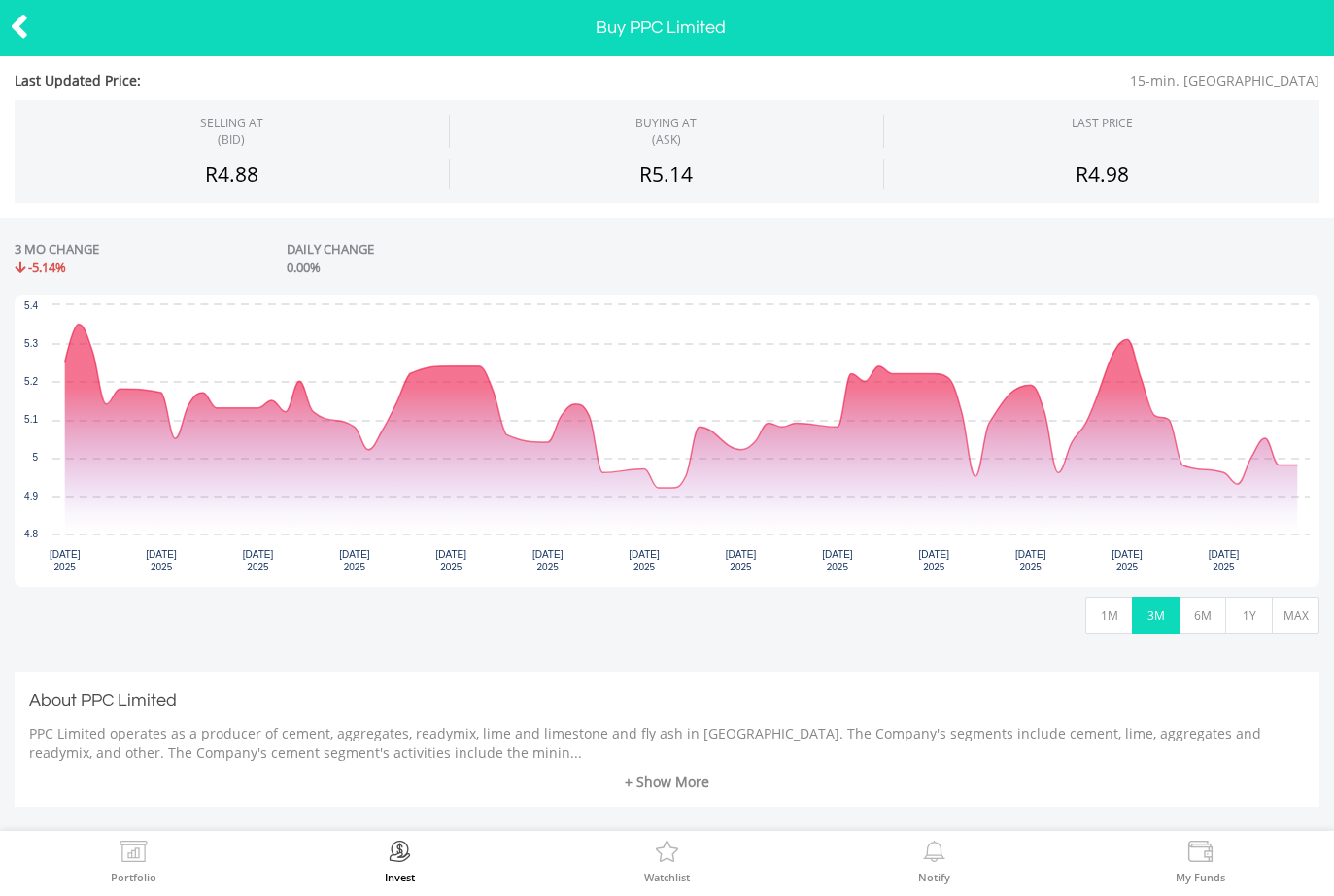
click at [22, 30] on icon at bounding box center [20, 27] width 20 height 38
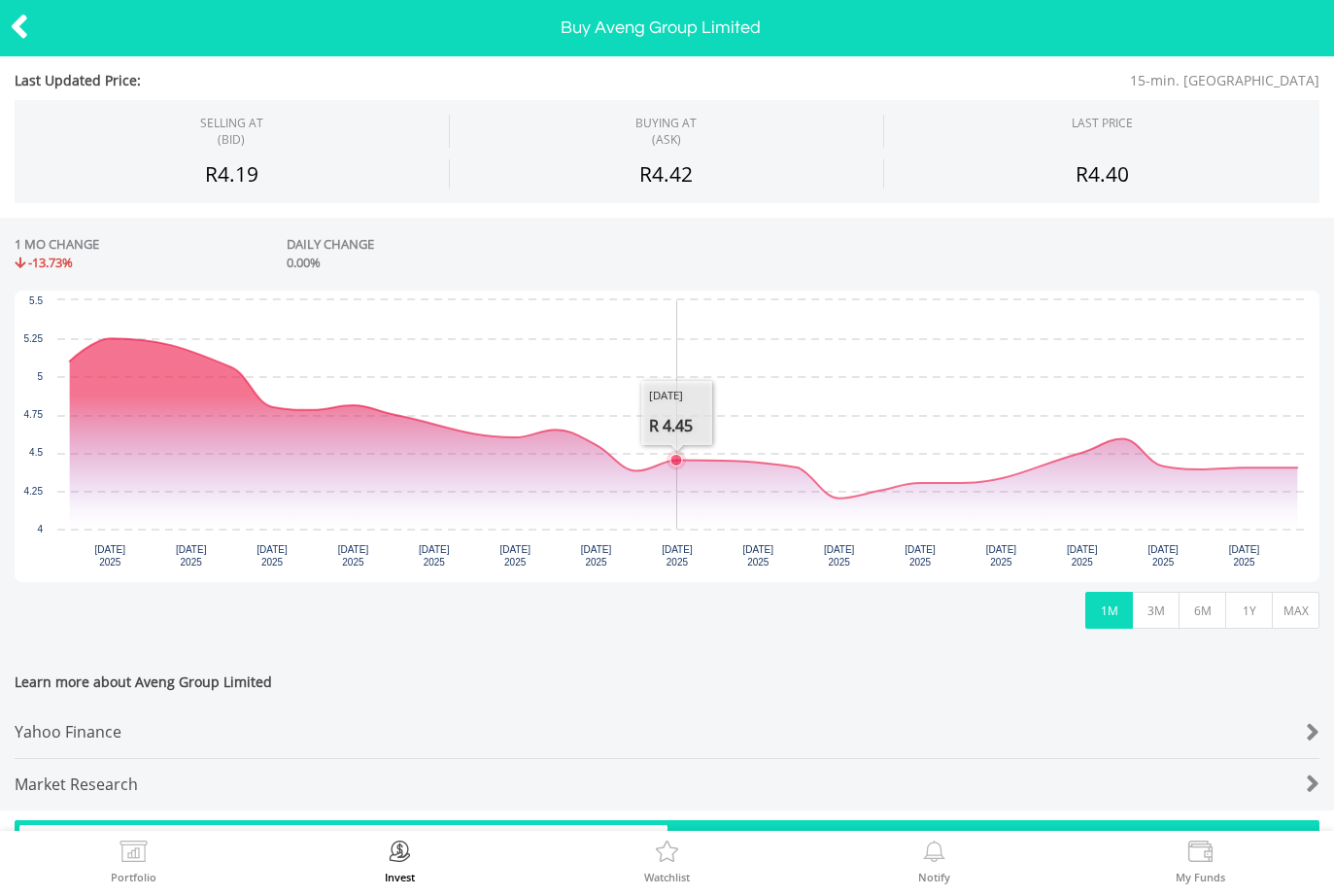
scroll to position [263, 0]
click at [1289, 602] on button "MAX" at bounding box center [1295, 611] width 47 height 37
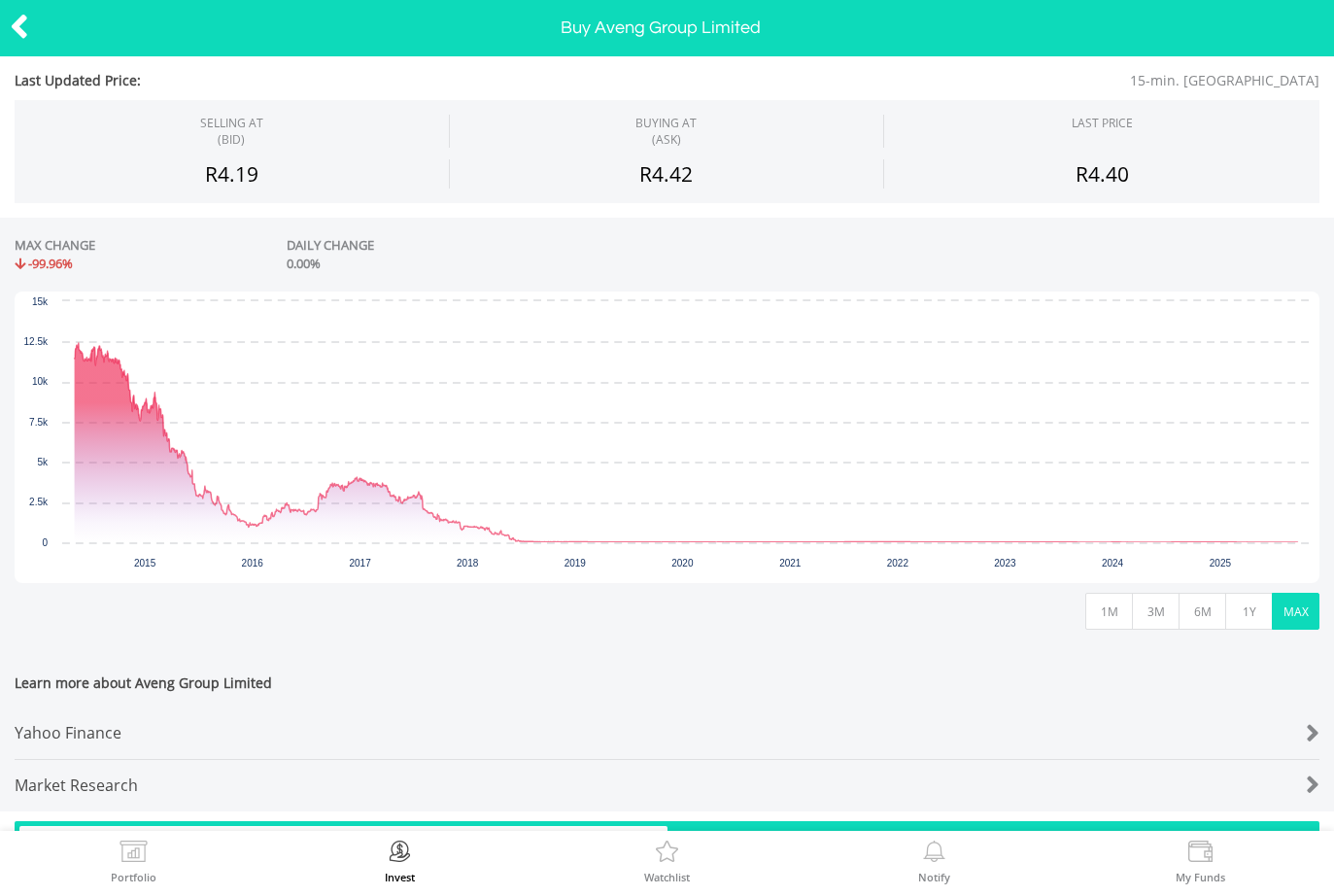
click at [28, 40] on icon at bounding box center [20, 27] width 20 height 38
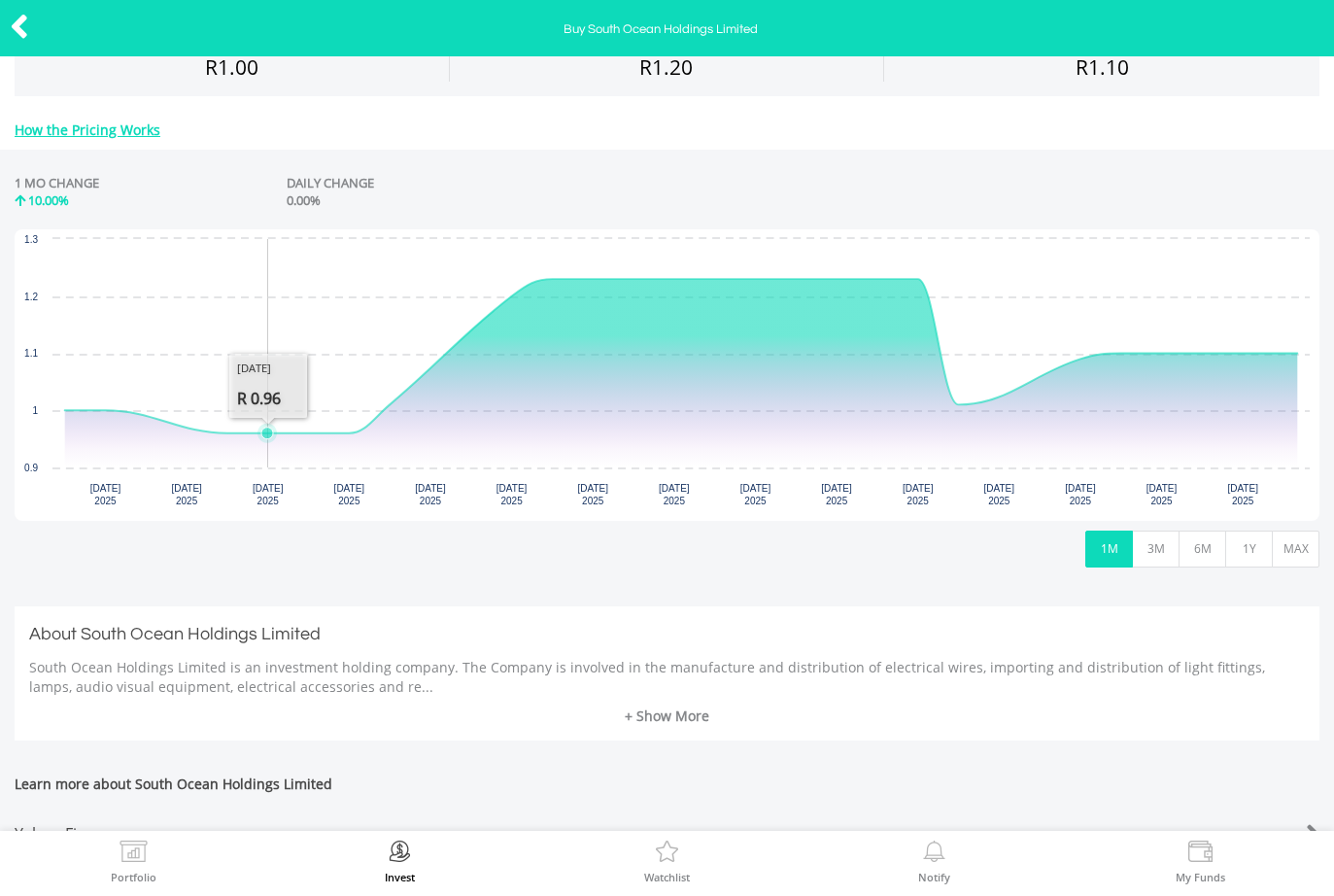
scroll to position [341, 0]
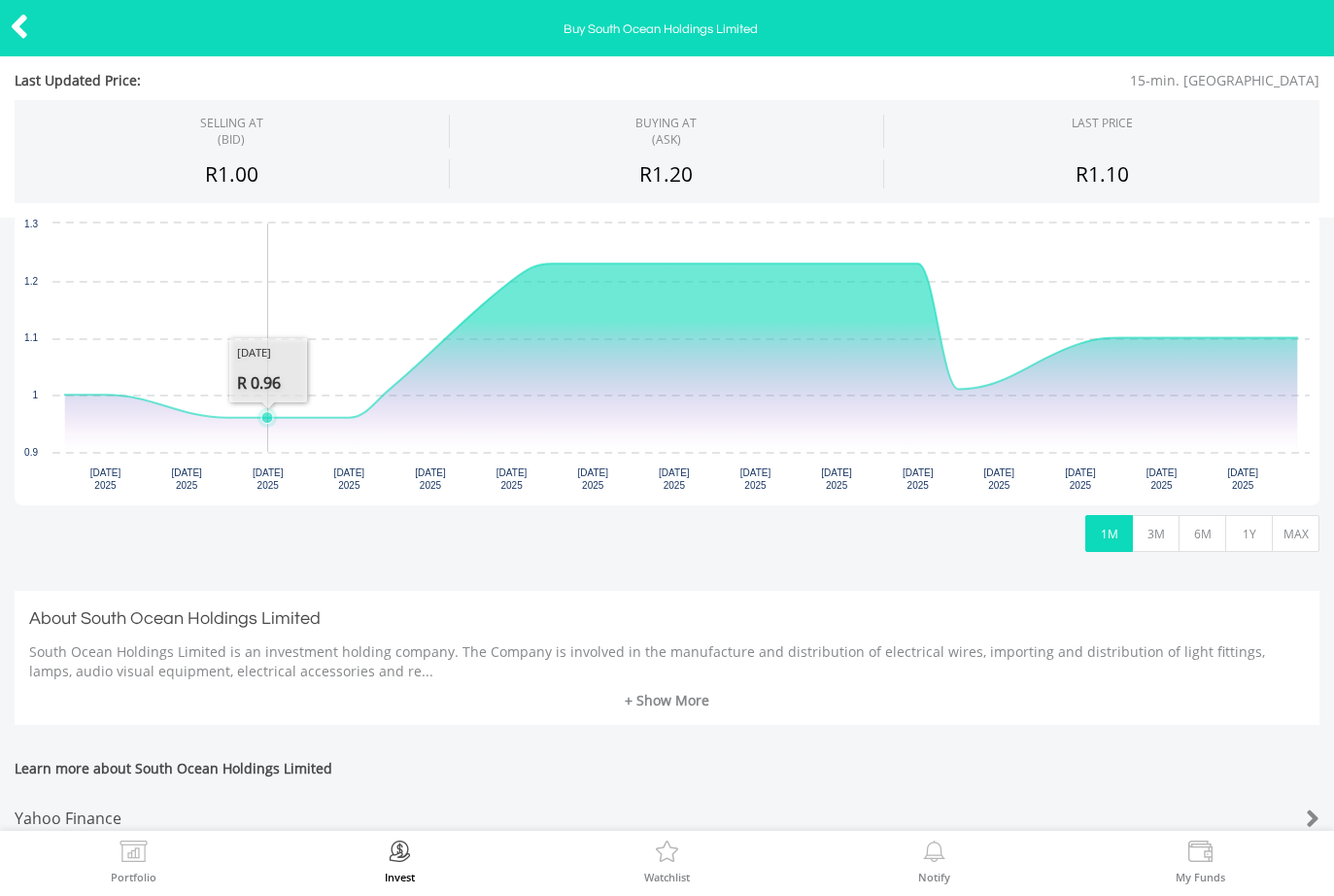
click at [1295, 537] on button "MAX" at bounding box center [1295, 533] width 47 height 37
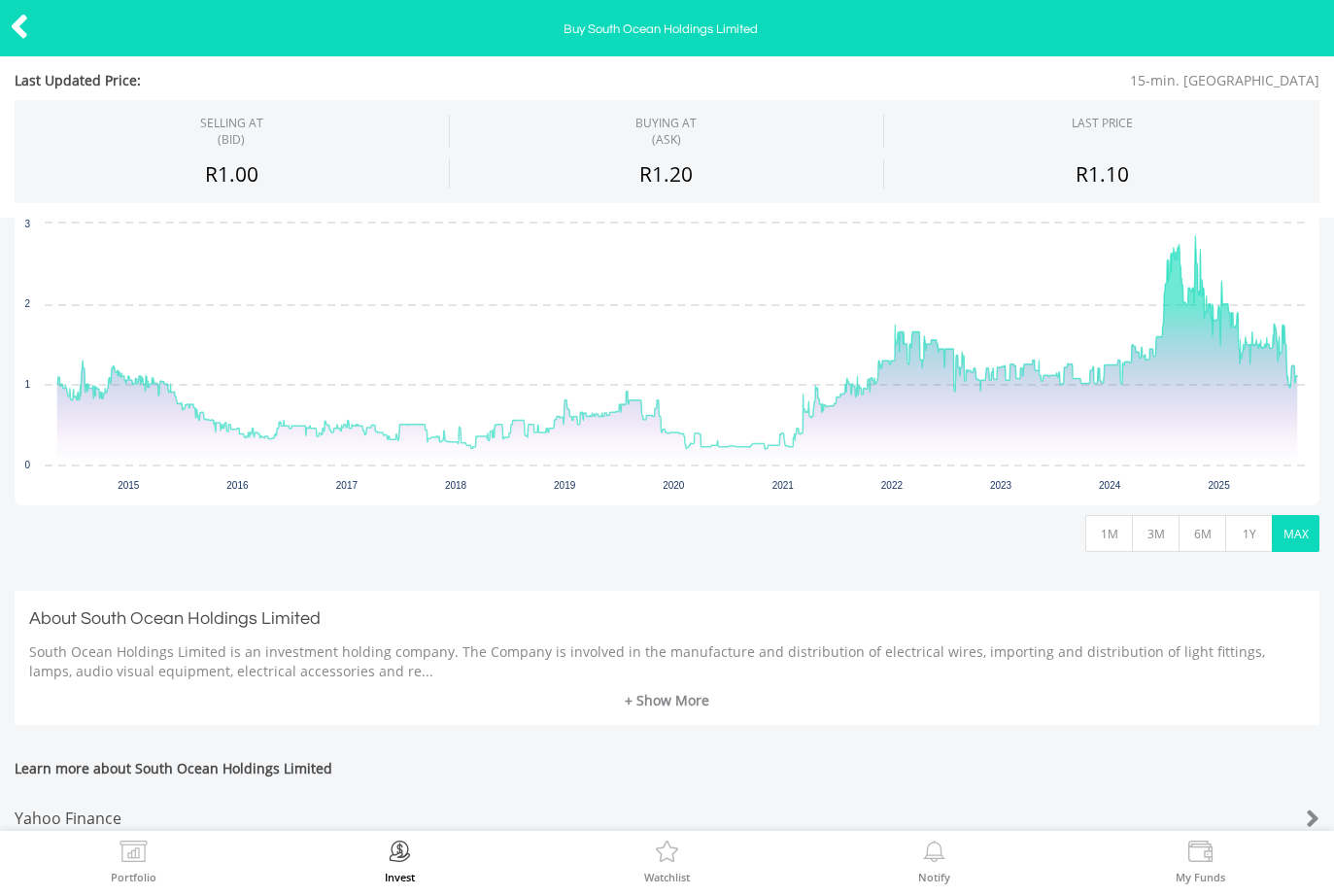
click at [24, 29] on icon at bounding box center [20, 27] width 20 height 38
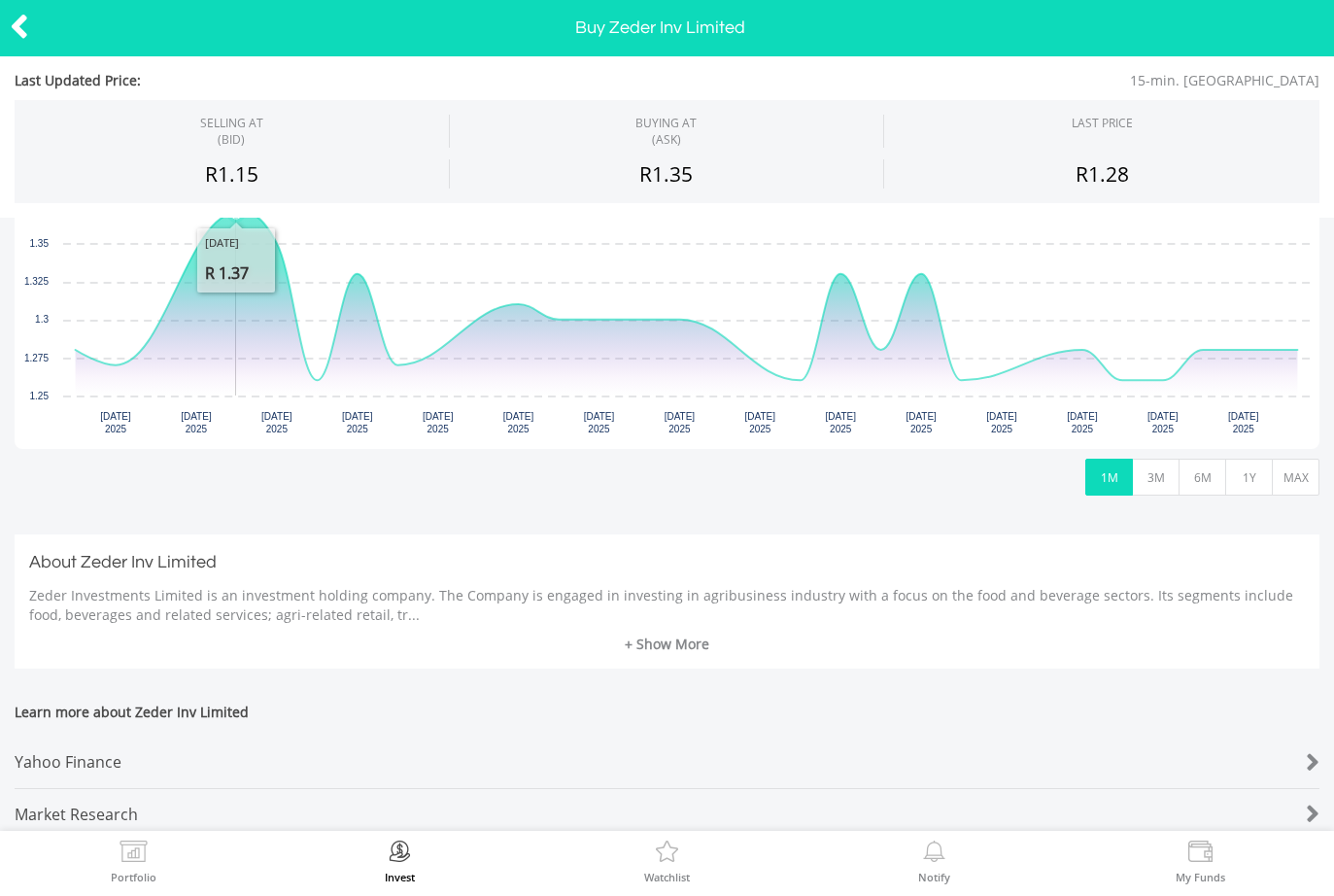
scroll to position [401, 0]
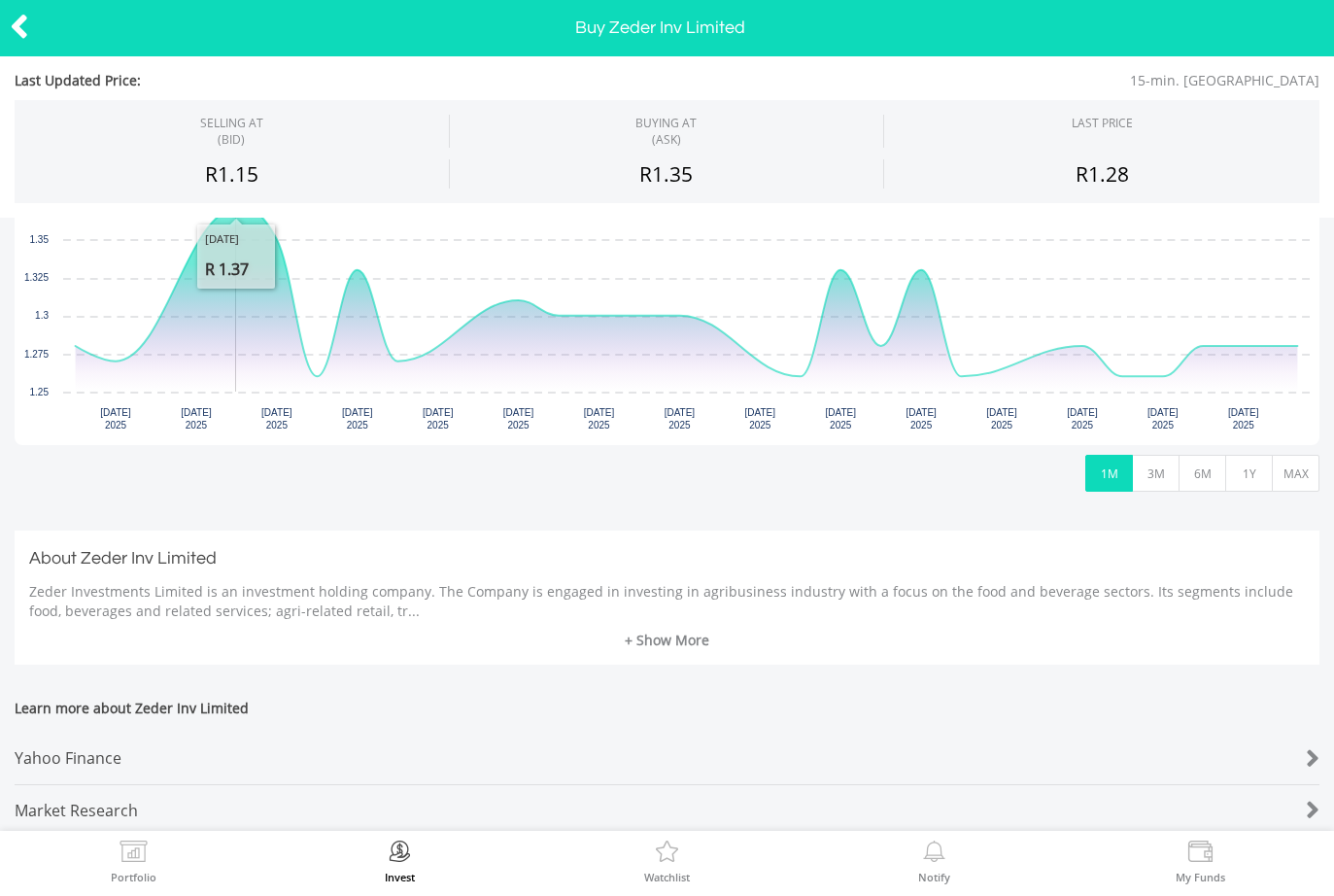
click at [1293, 476] on button "MAX" at bounding box center [1295, 474] width 47 height 37
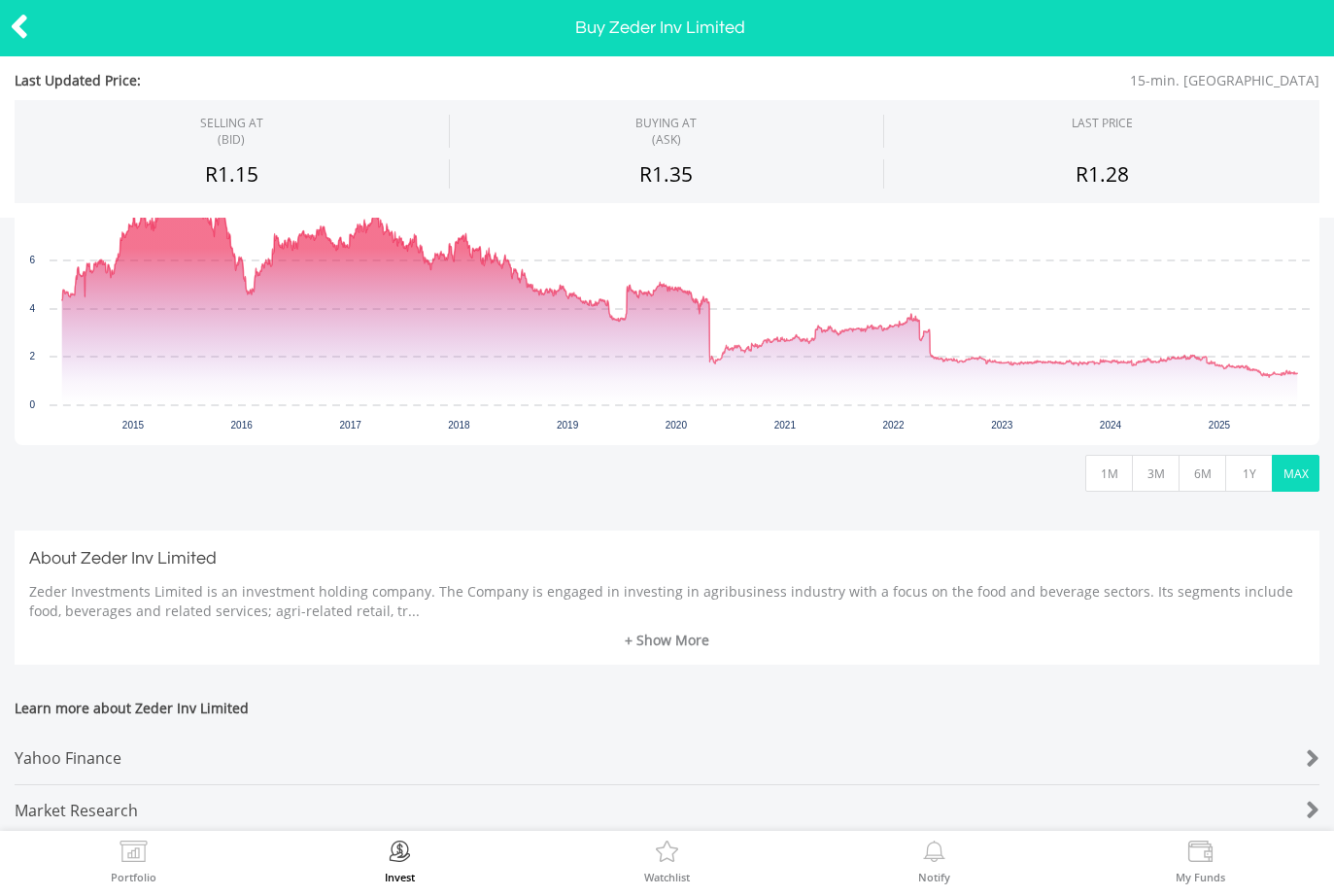
click at [16, 20] on icon at bounding box center [20, 27] width 20 height 38
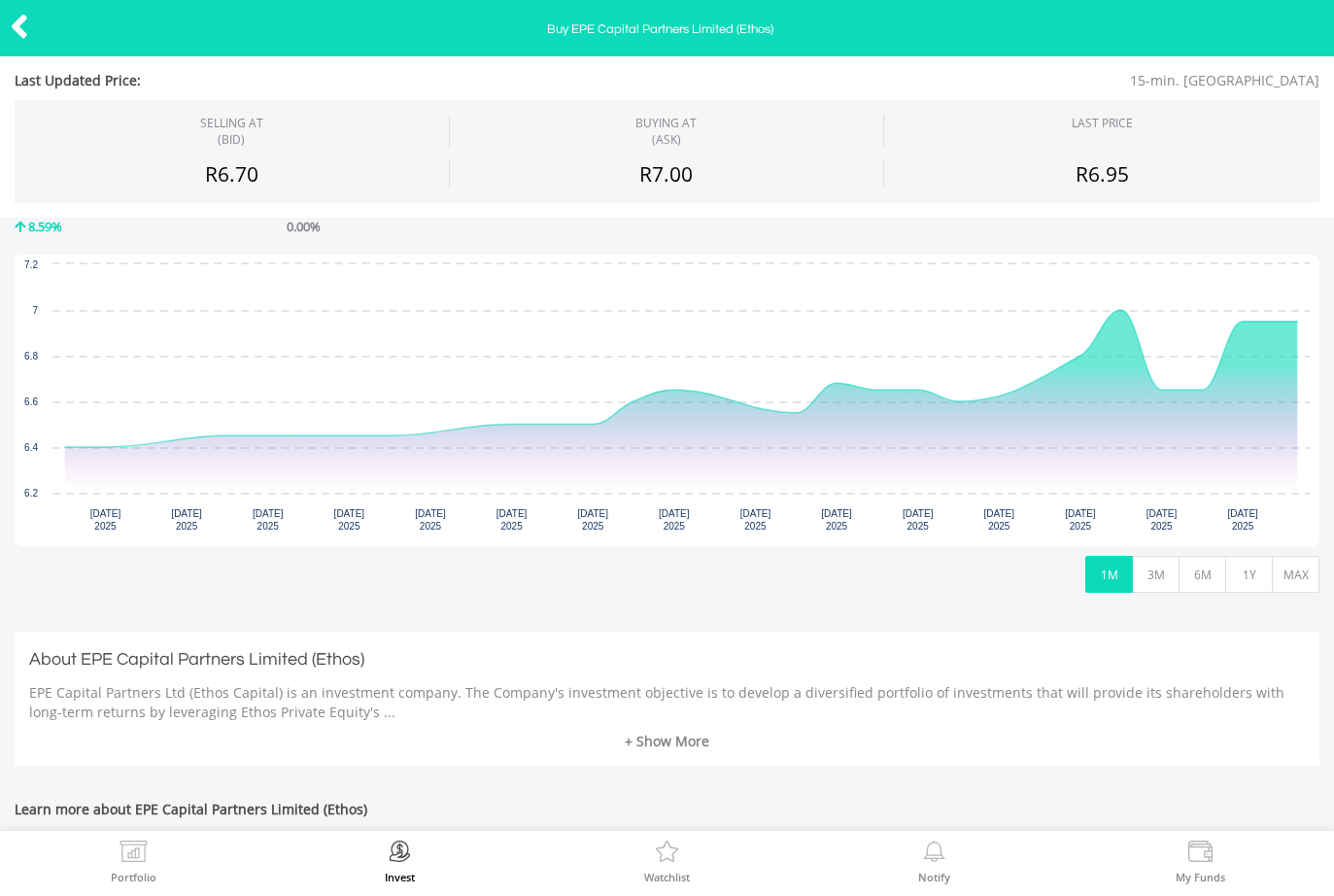
scroll to position [338, 0]
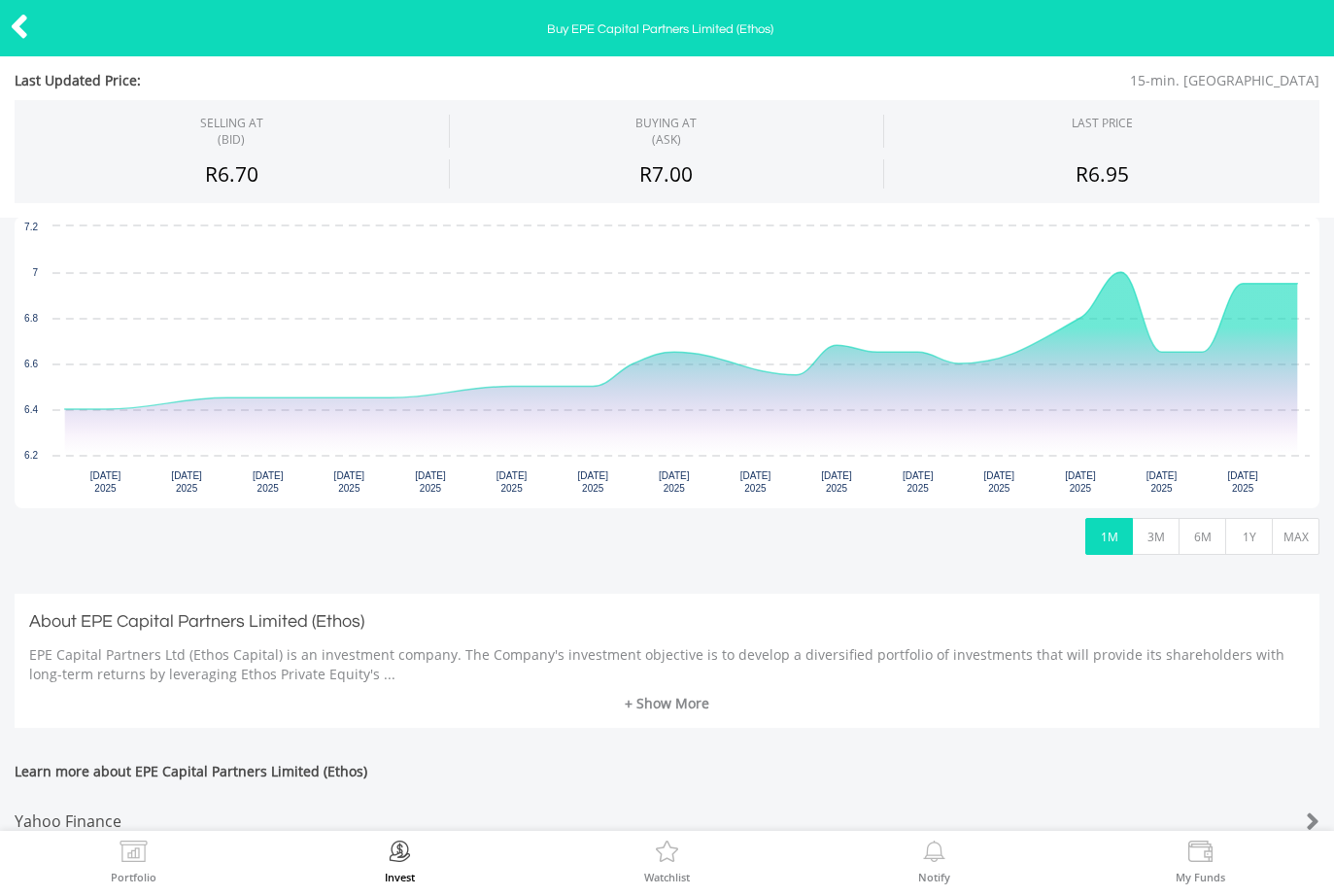
click at [639, 698] on link "+ Show More" at bounding box center [667, 703] width 1275 height 20
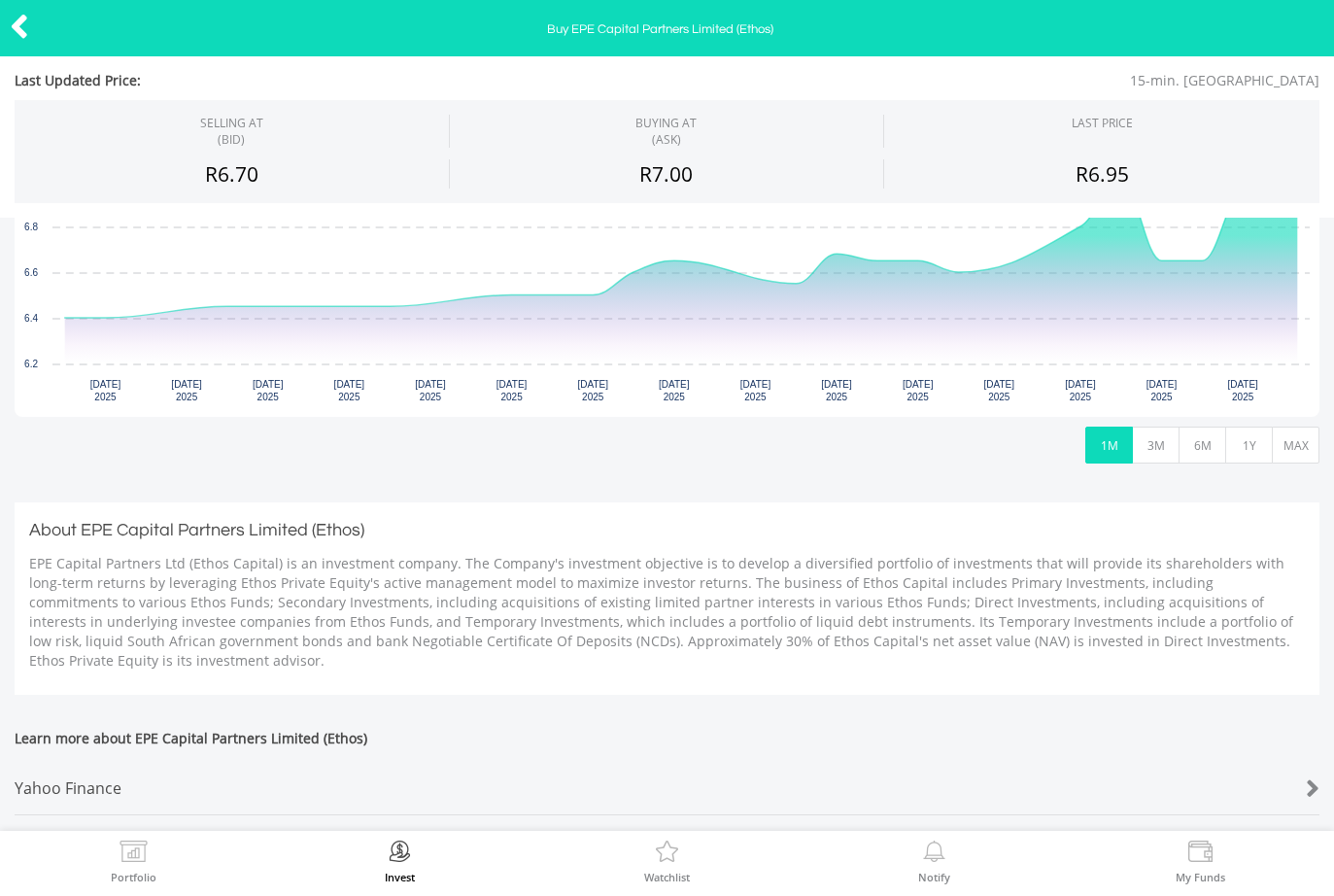
scroll to position [453, 0]
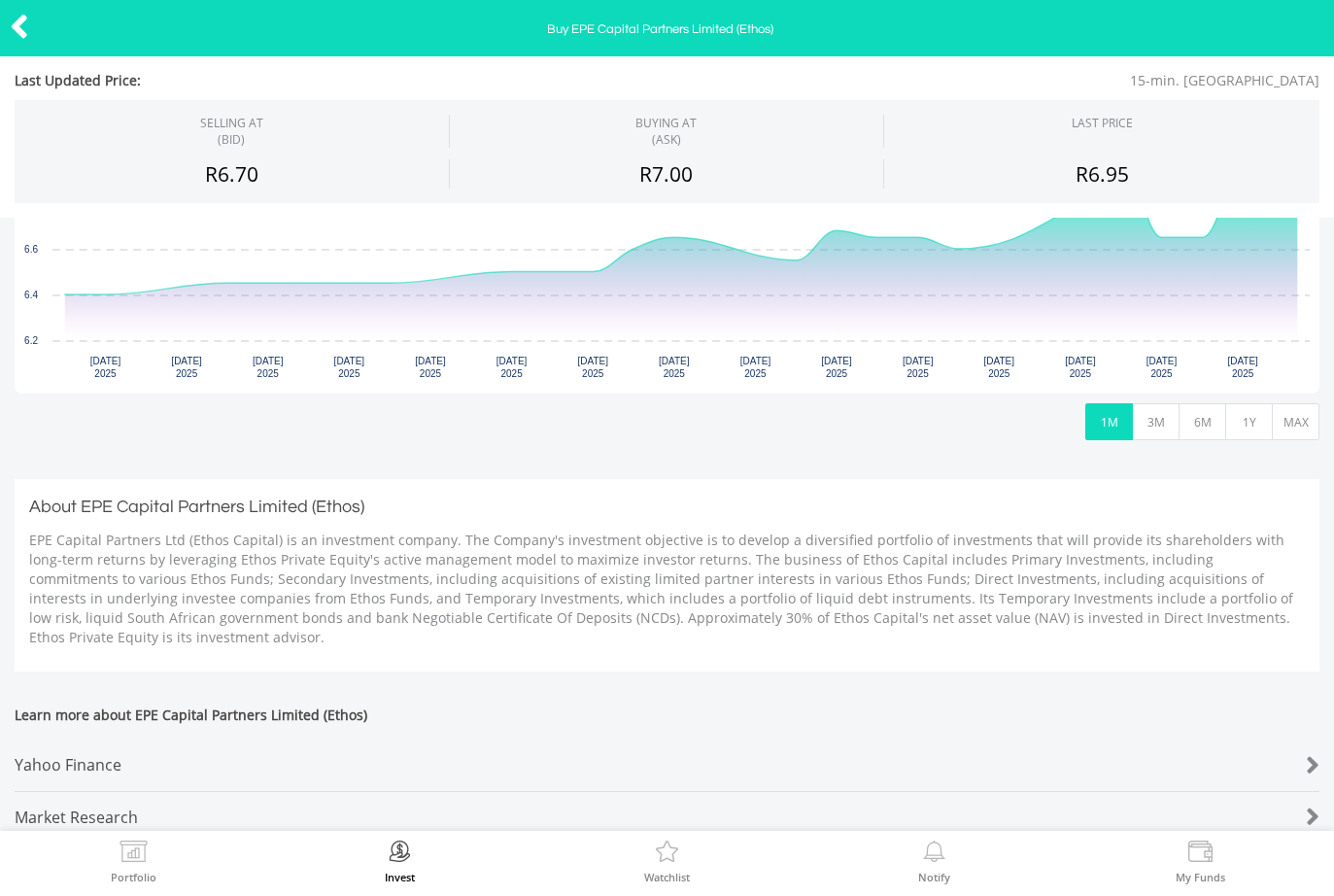
click at [1291, 420] on button "MAX" at bounding box center [1295, 421] width 47 height 37
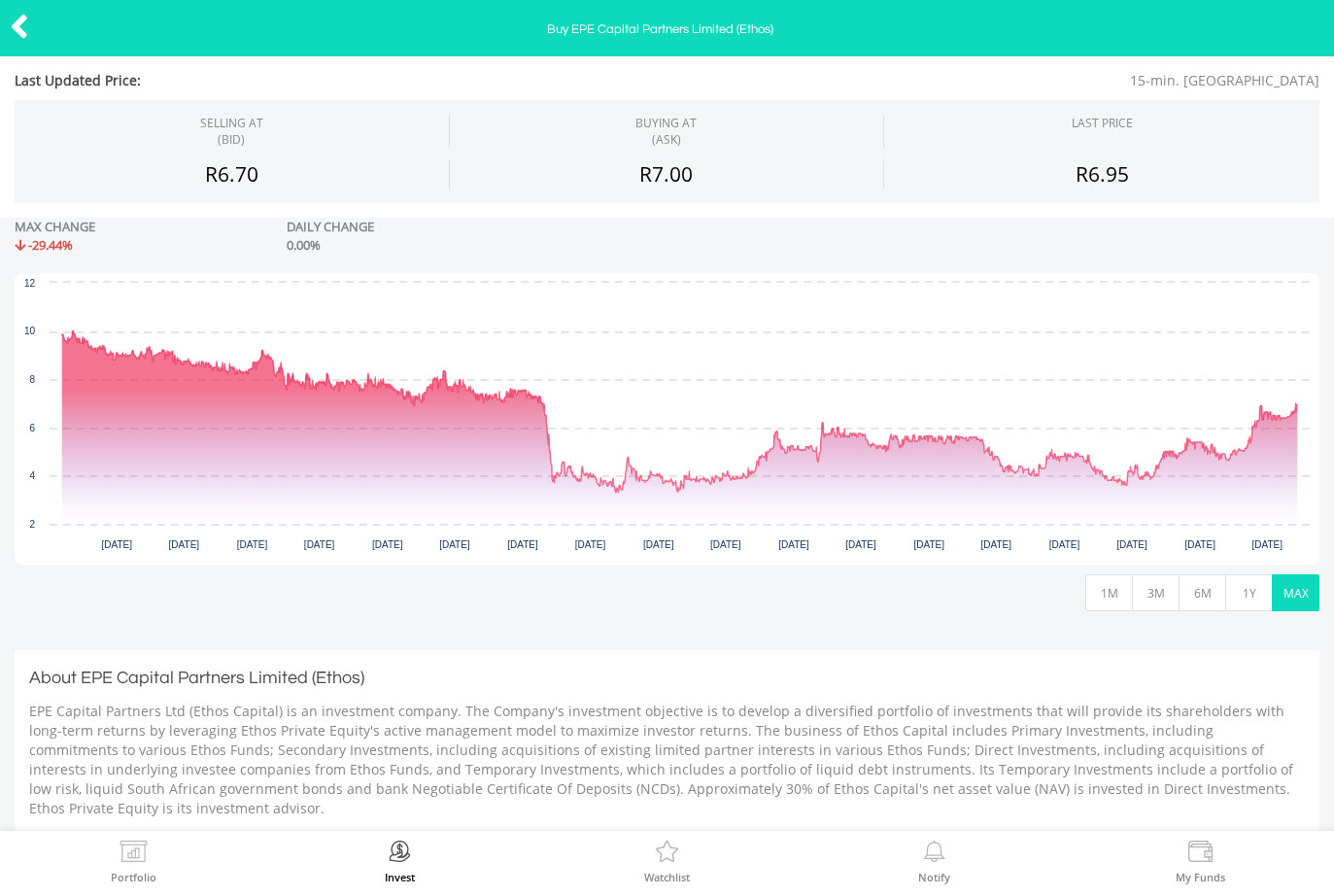
scroll to position [281, 0]
click at [25, 33] on icon at bounding box center [20, 27] width 20 height 38
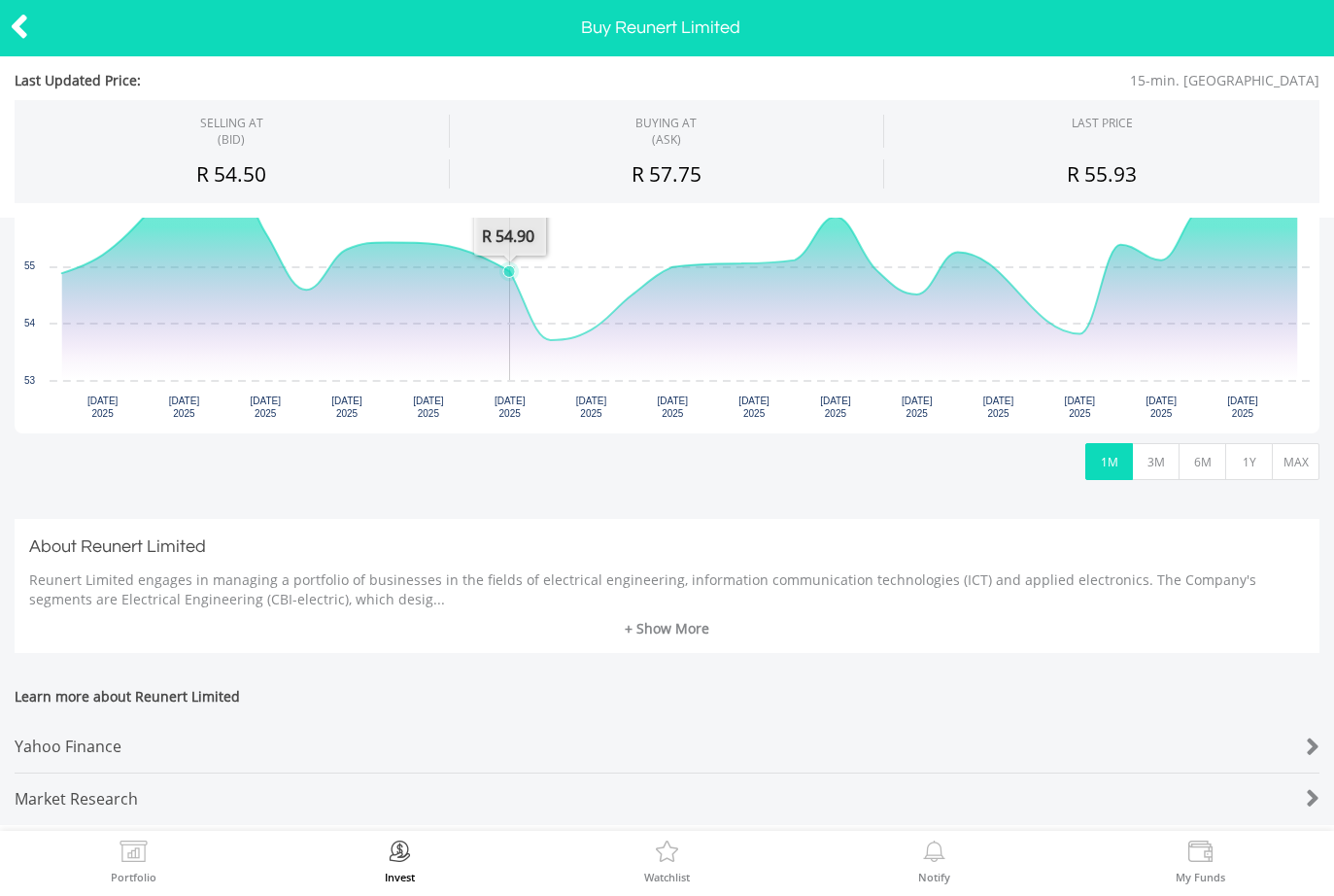
scroll to position [419, 0]
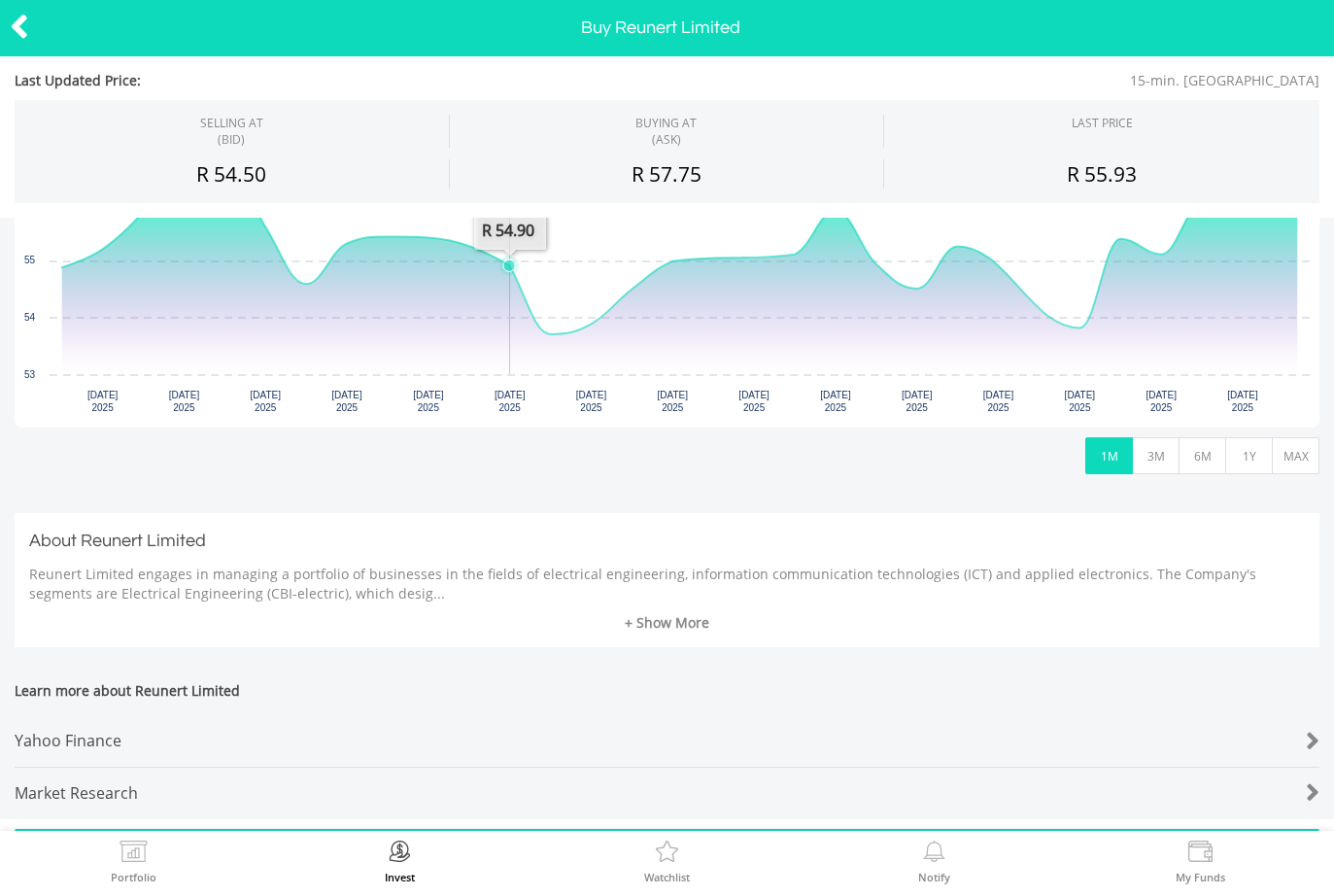
click at [1290, 463] on button "MAX" at bounding box center [1295, 456] width 47 height 37
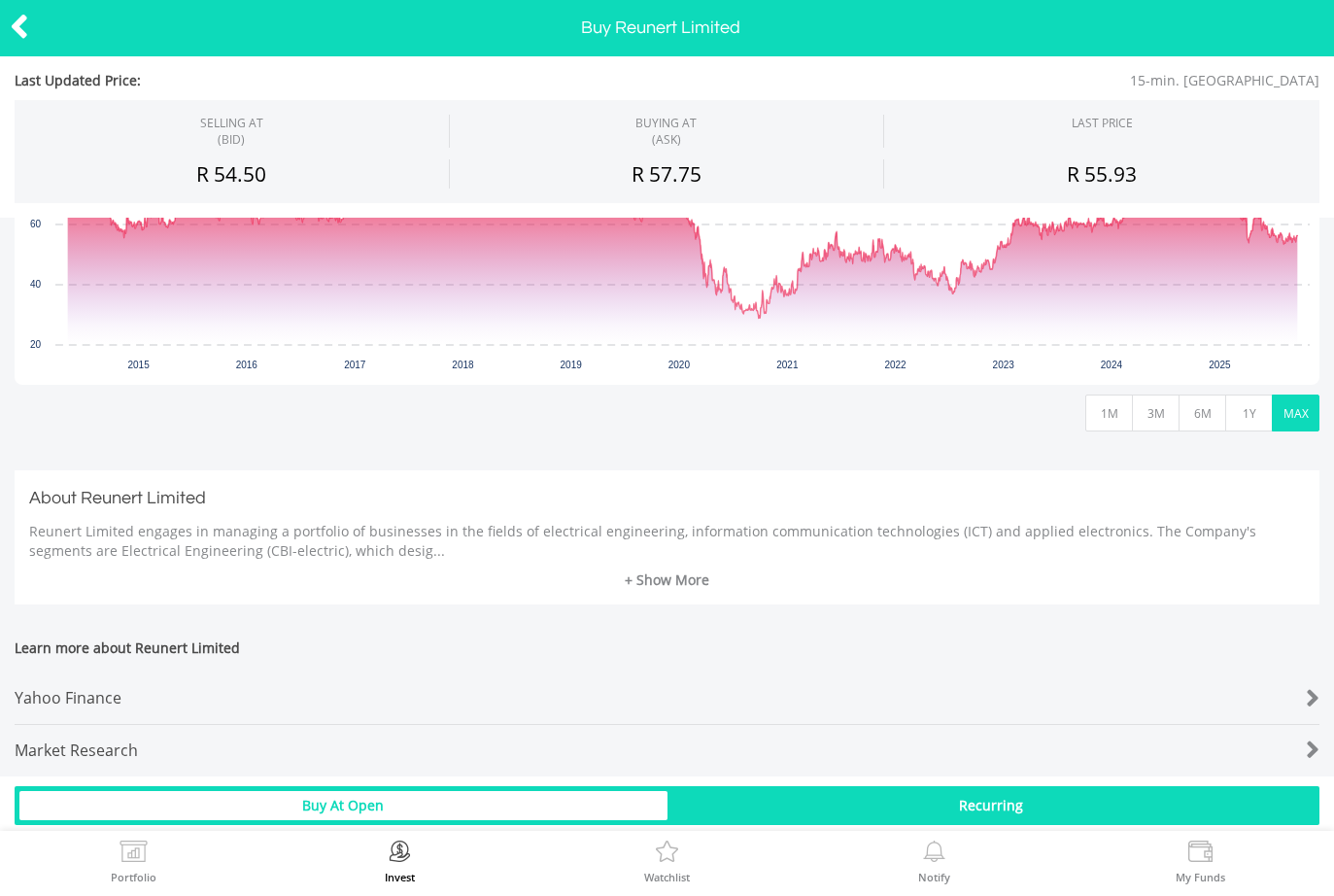
scroll to position [467, 0]
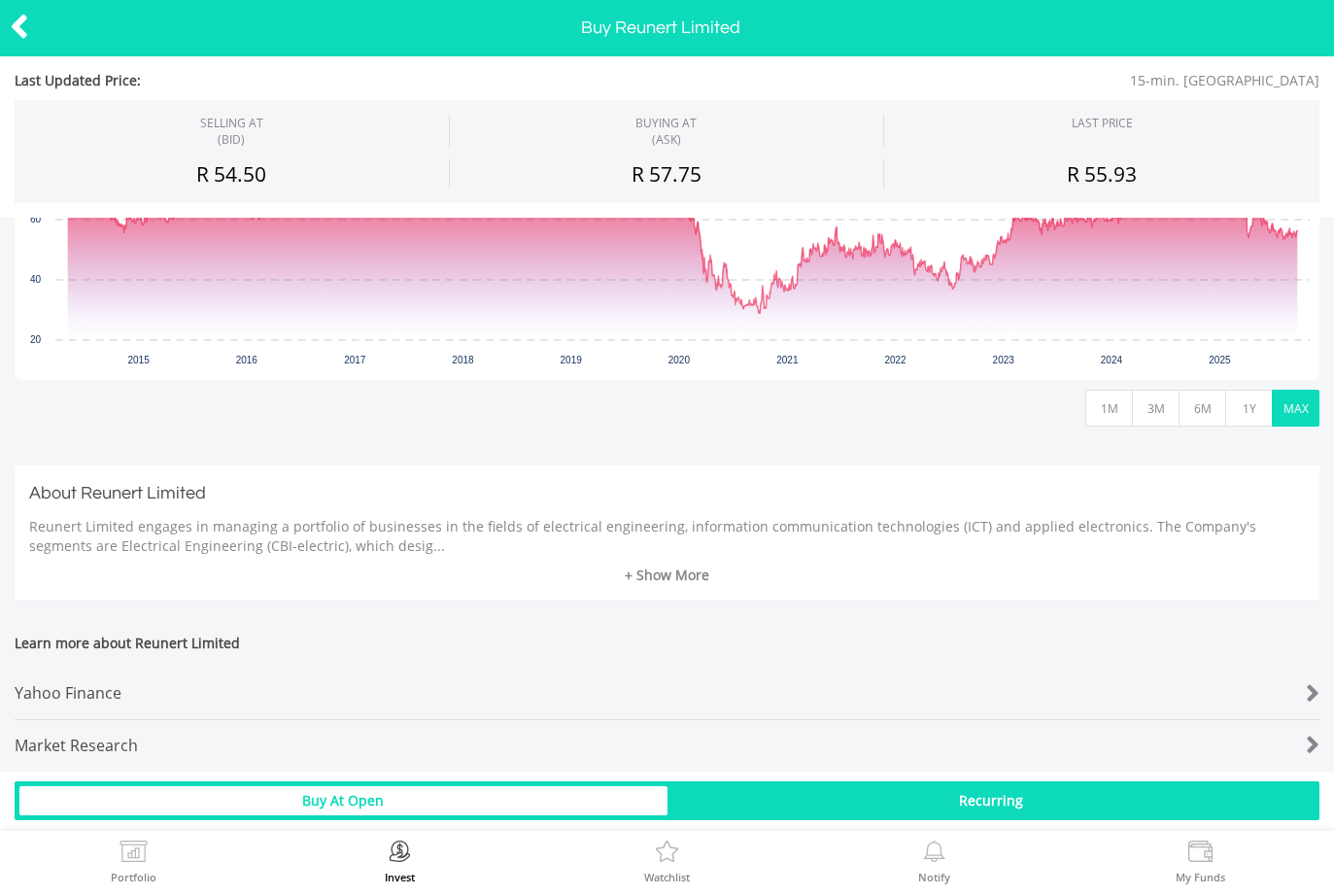
click at [662, 572] on link "+ Show More" at bounding box center [667, 576] width 1275 height 20
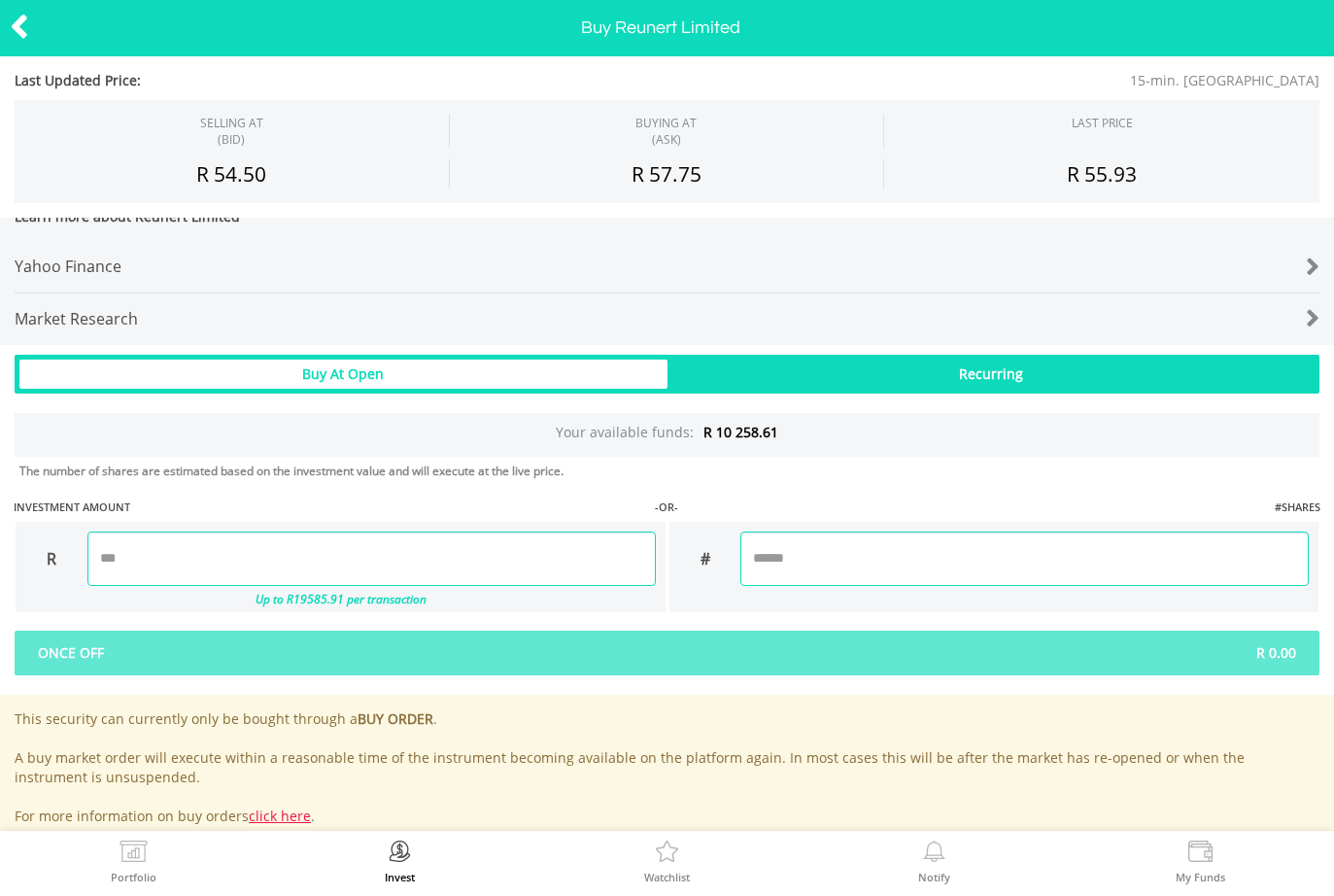
scroll to position [967, 0]
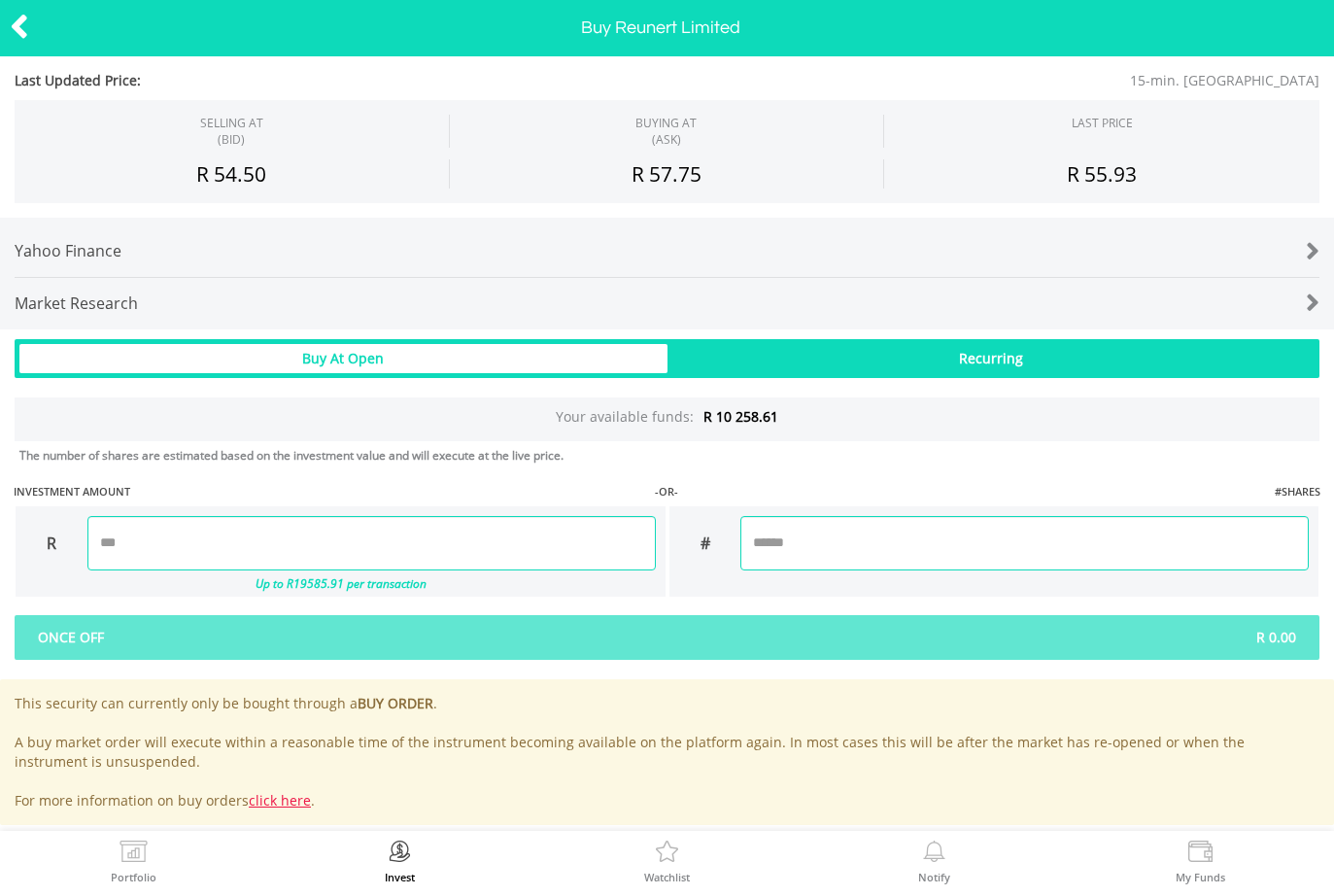
click at [235, 533] on input "number" at bounding box center [371, 542] width 568 height 54
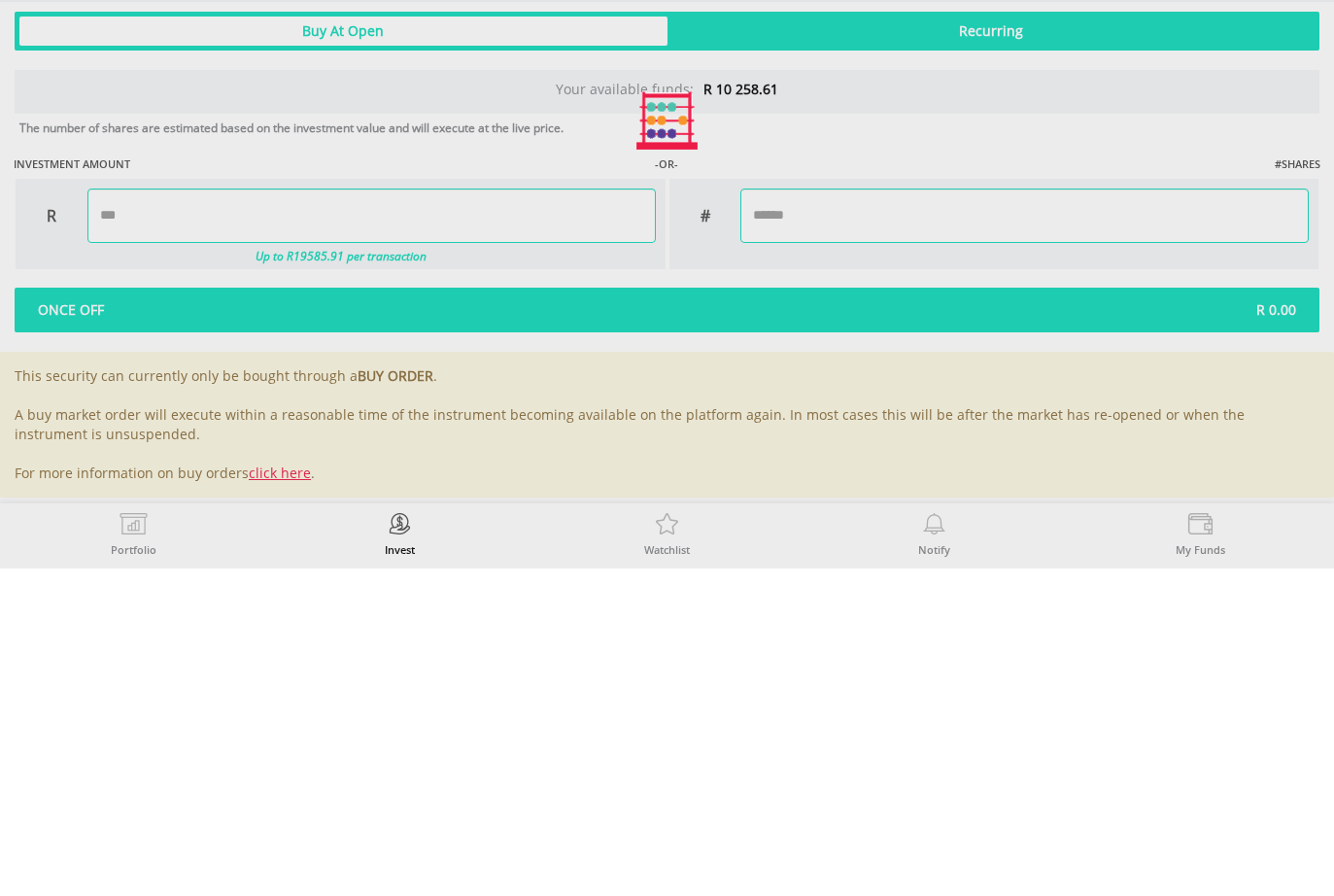
type input "*******"
type input "*****"
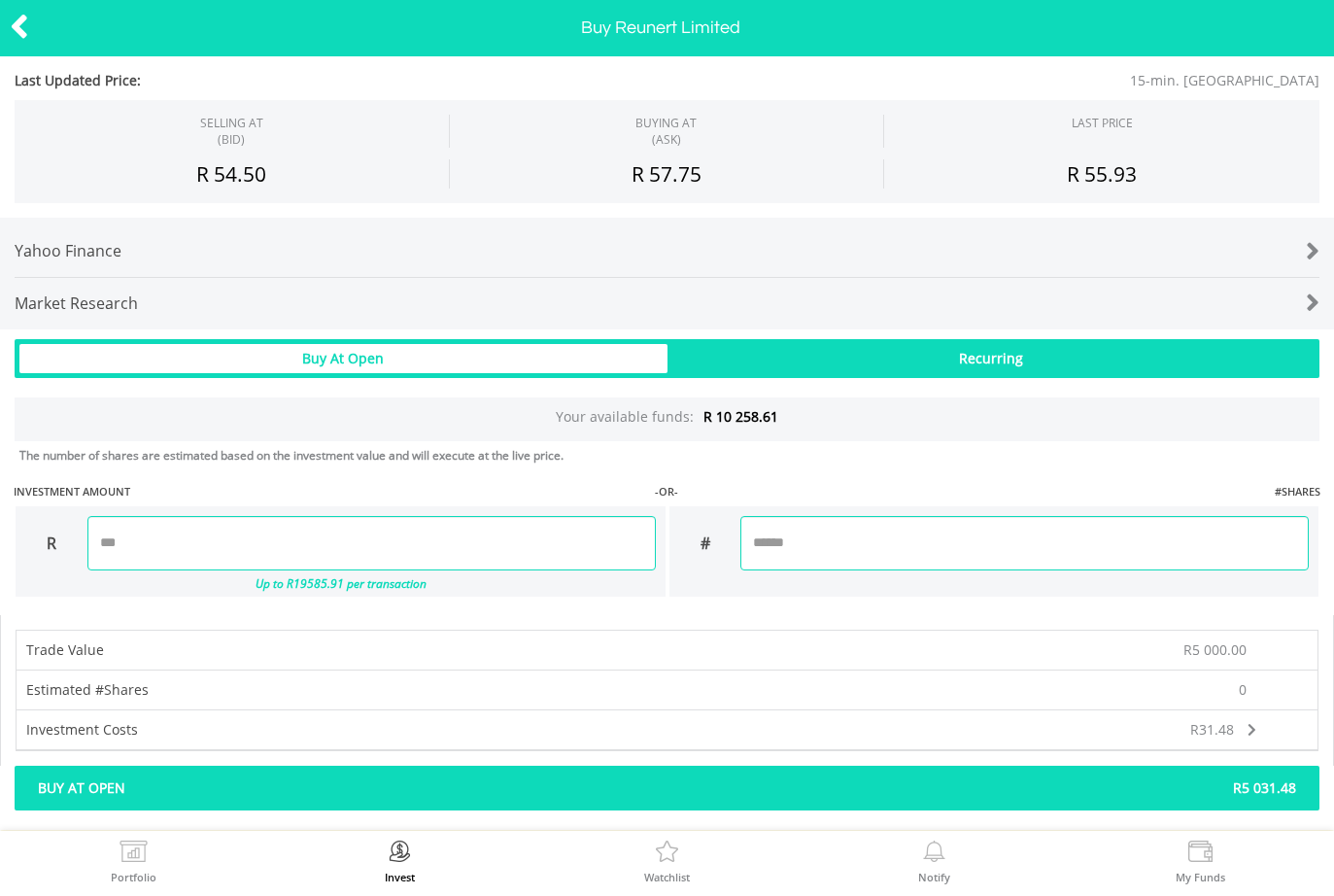
click at [519, 783] on span "Buy At Open" at bounding box center [346, 788] width 644 height 20
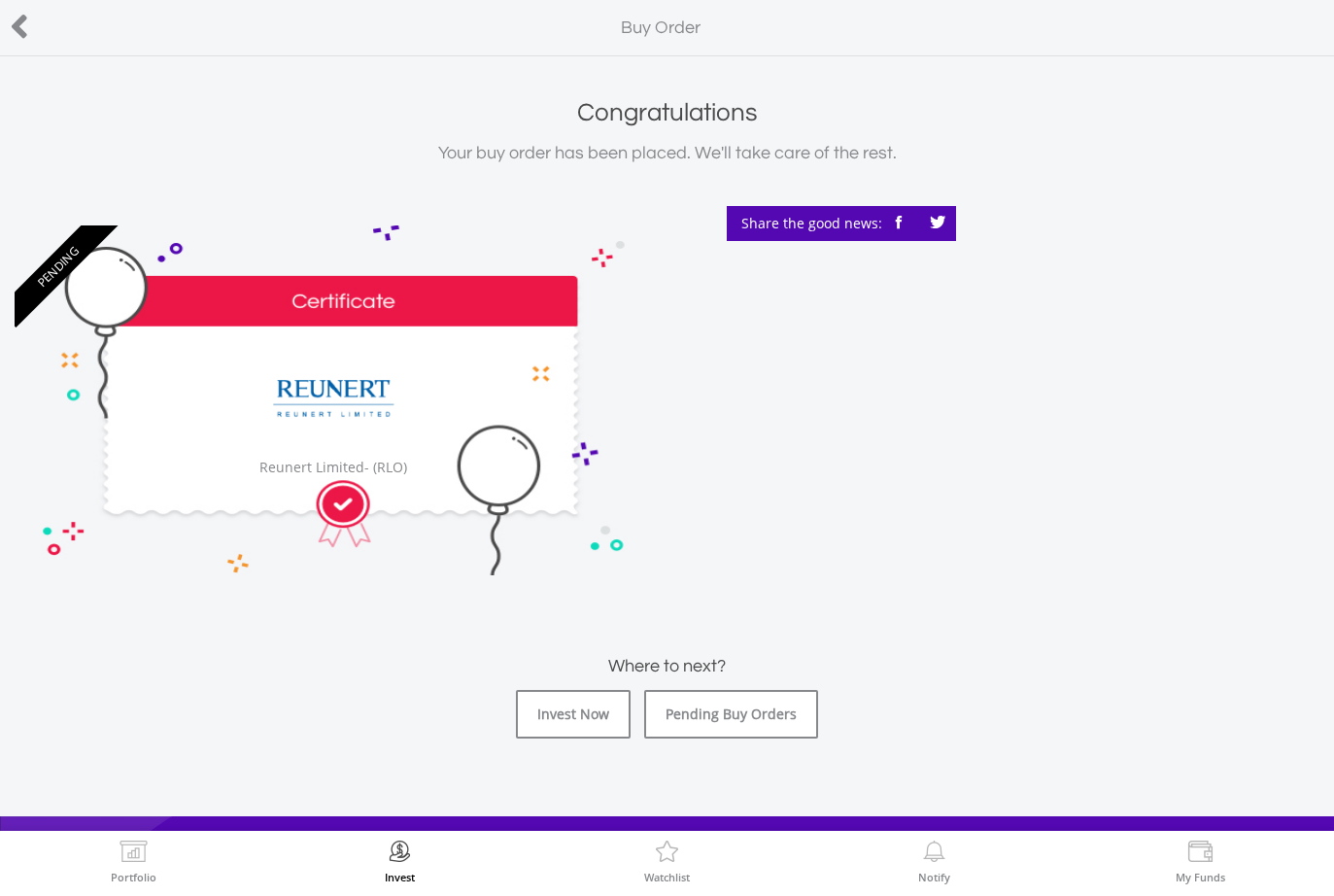
click at [566, 725] on link "Invest Now" at bounding box center [573, 713] width 115 height 48
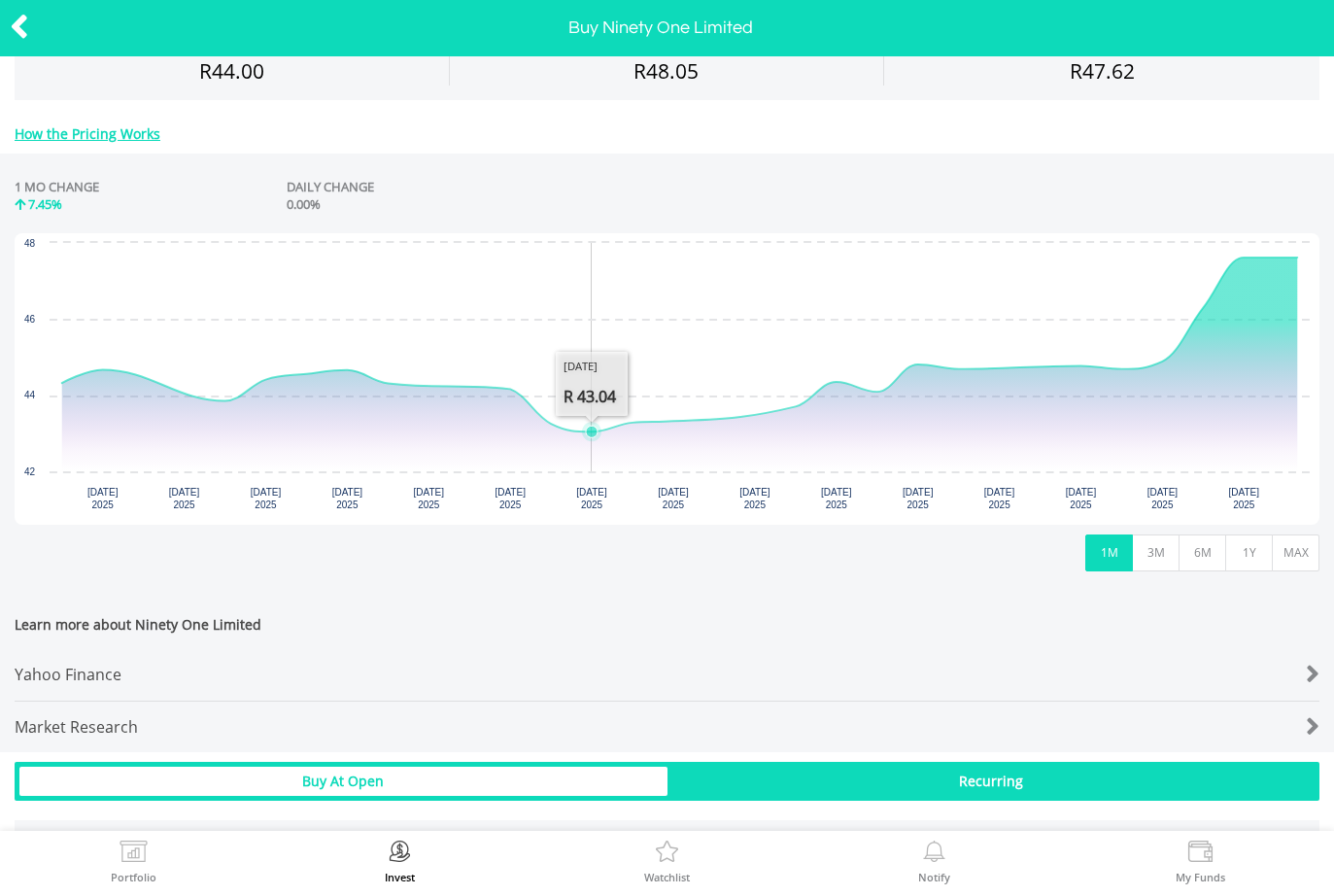
scroll to position [337, 0]
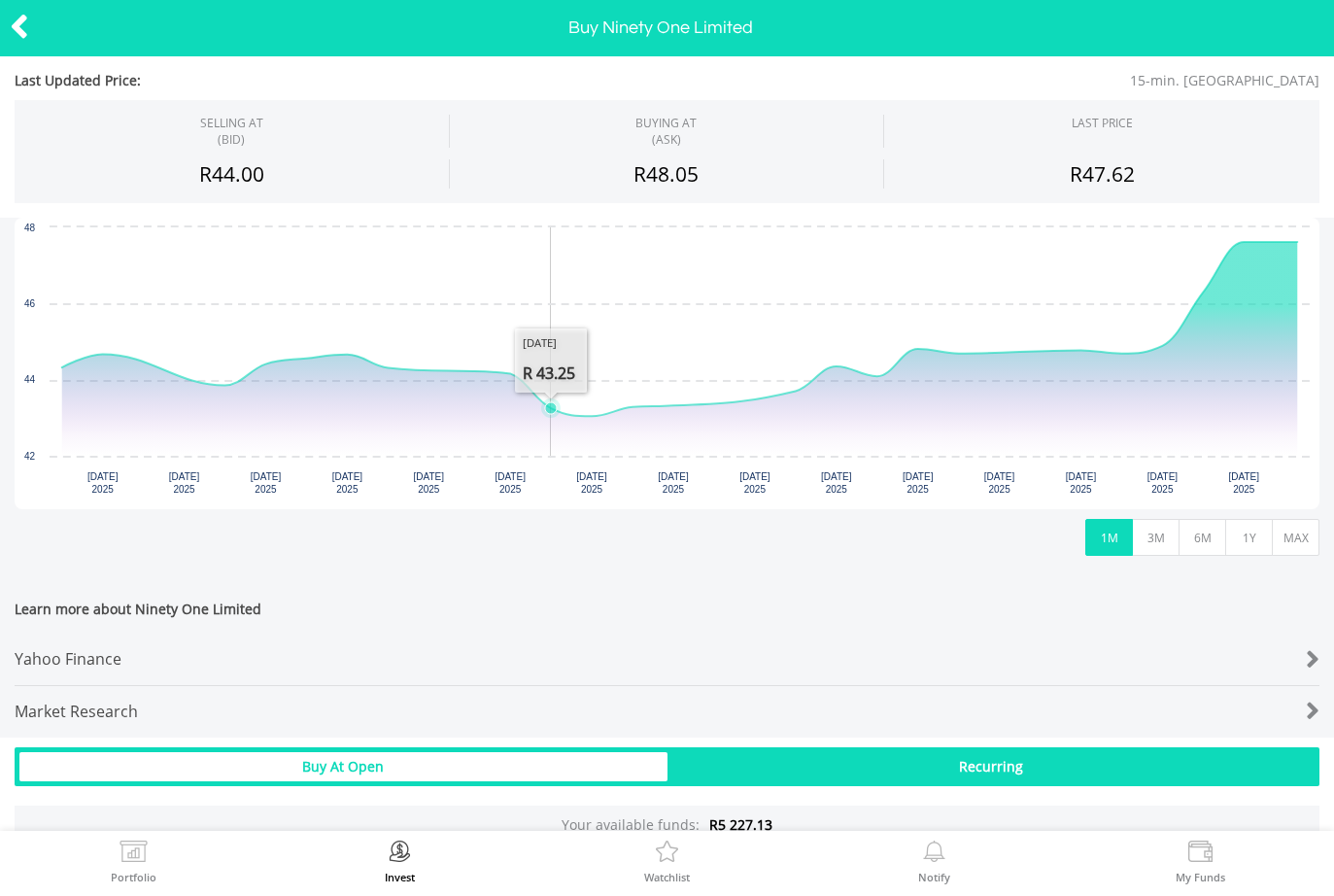
click at [1287, 532] on button "MAX" at bounding box center [1295, 537] width 47 height 37
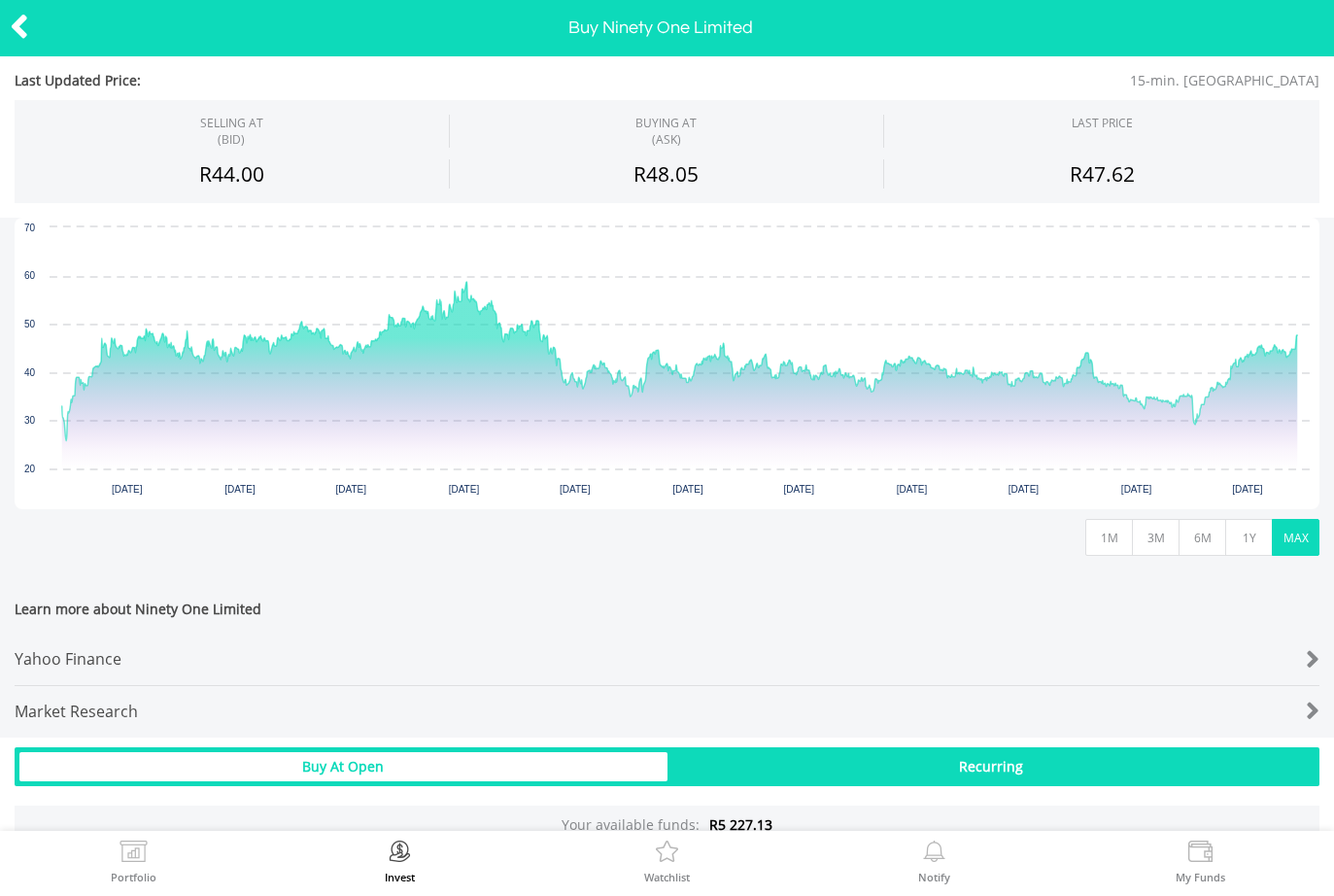
click at [16, 29] on icon at bounding box center [20, 27] width 20 height 38
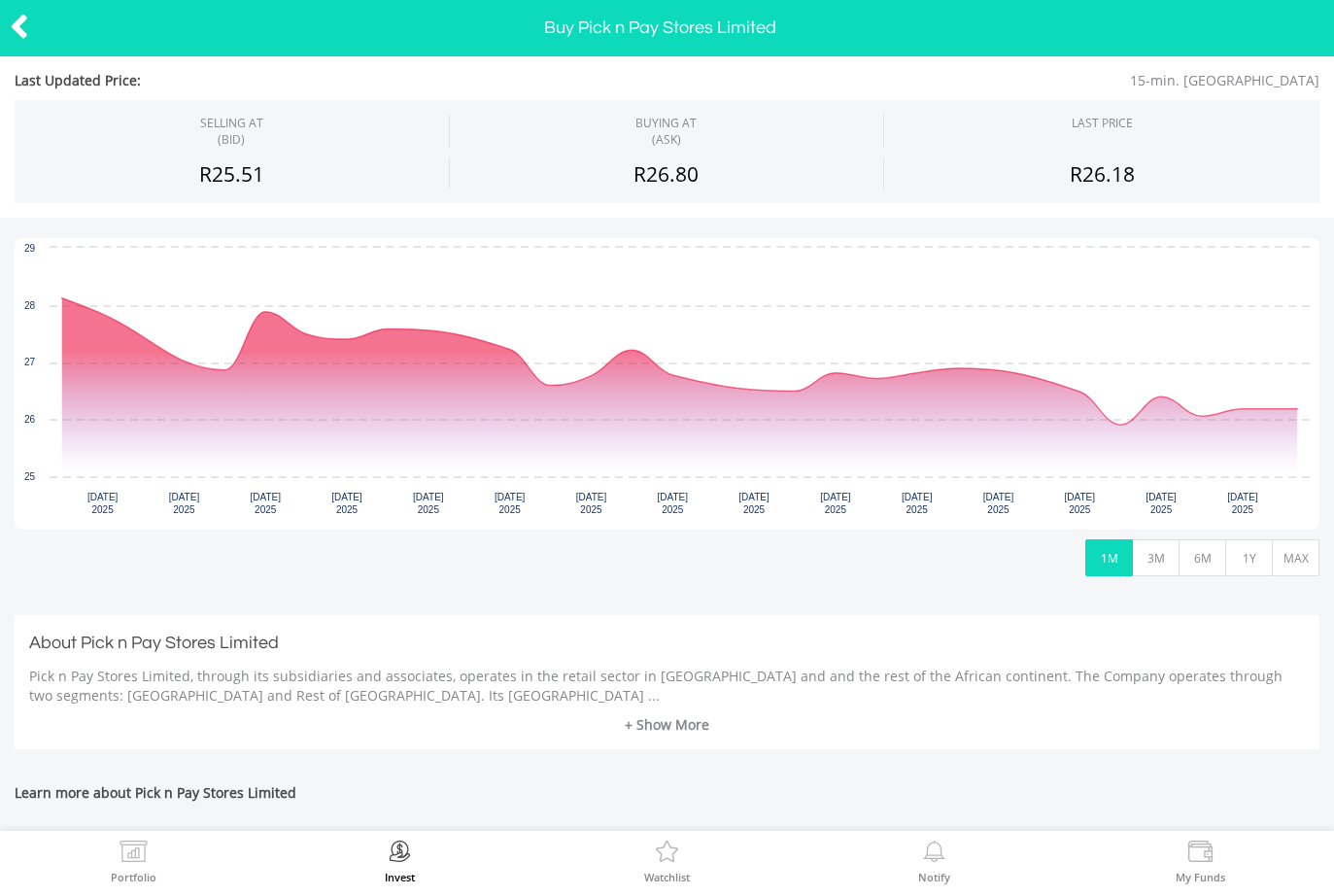
scroll to position [319, 0]
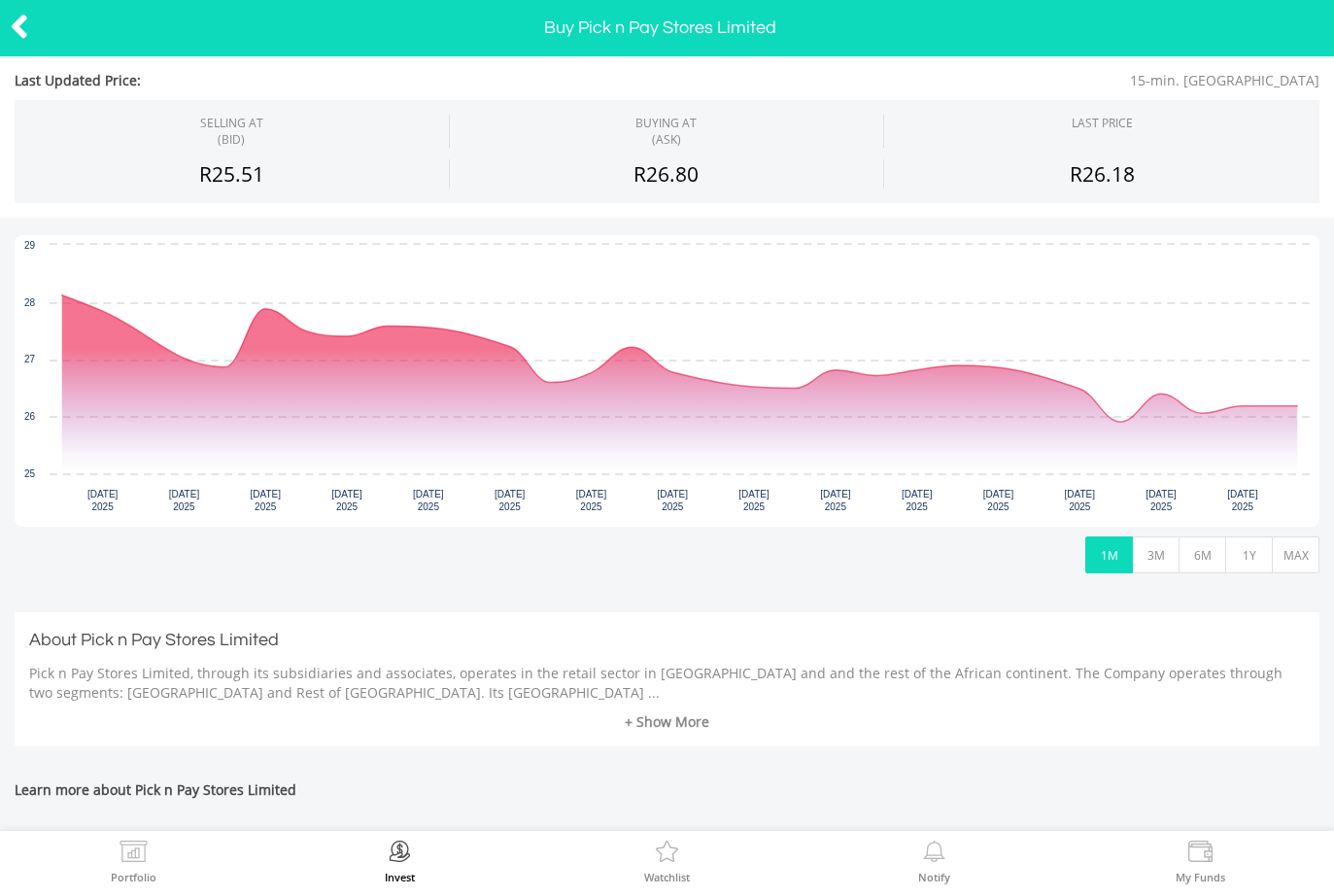
click at [1289, 556] on button "MAX" at bounding box center [1295, 555] width 47 height 37
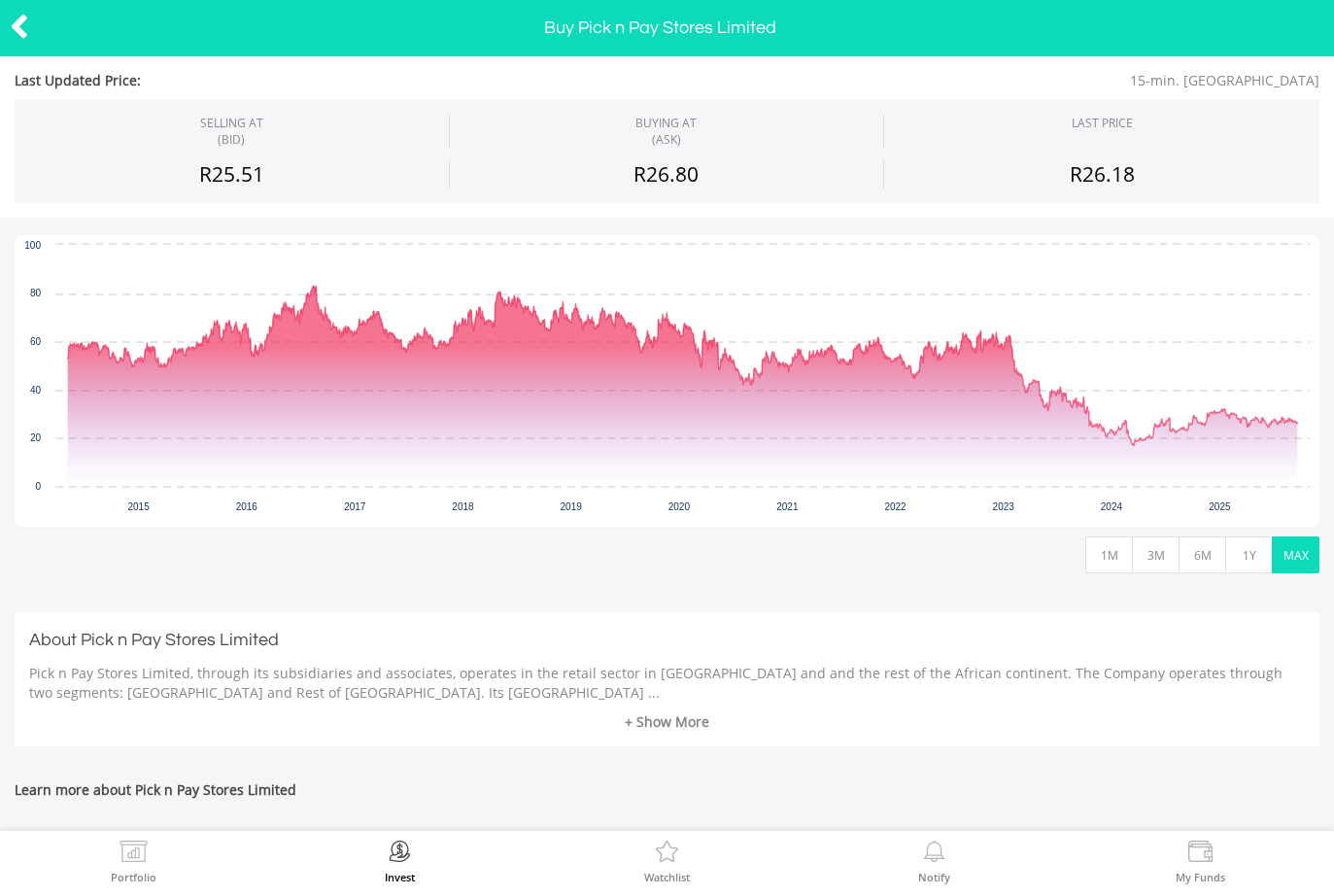
click at [12, 32] on icon at bounding box center [20, 27] width 20 height 38
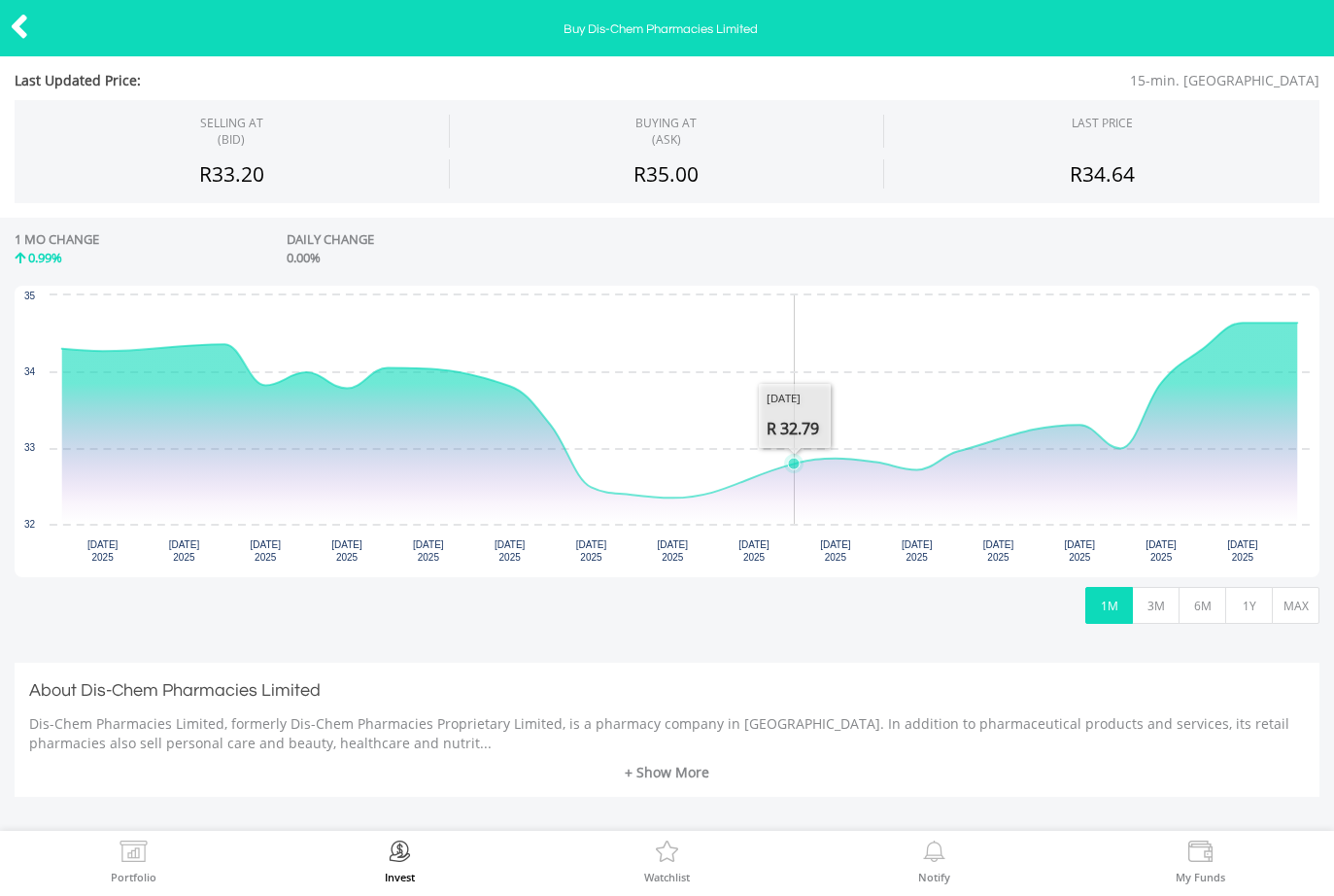
scroll to position [275, 0]
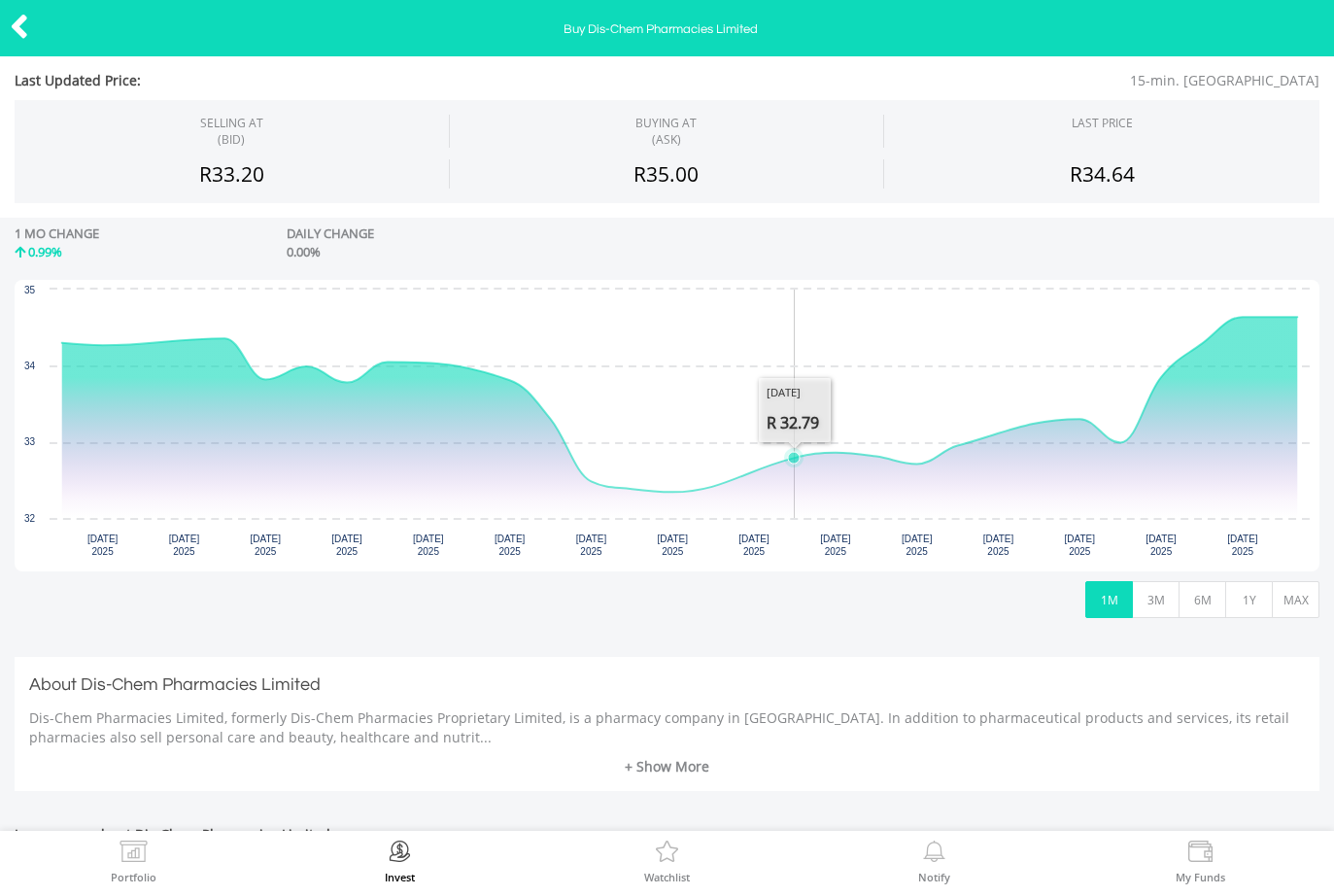
click at [1292, 604] on button "MAX" at bounding box center [1295, 599] width 47 height 37
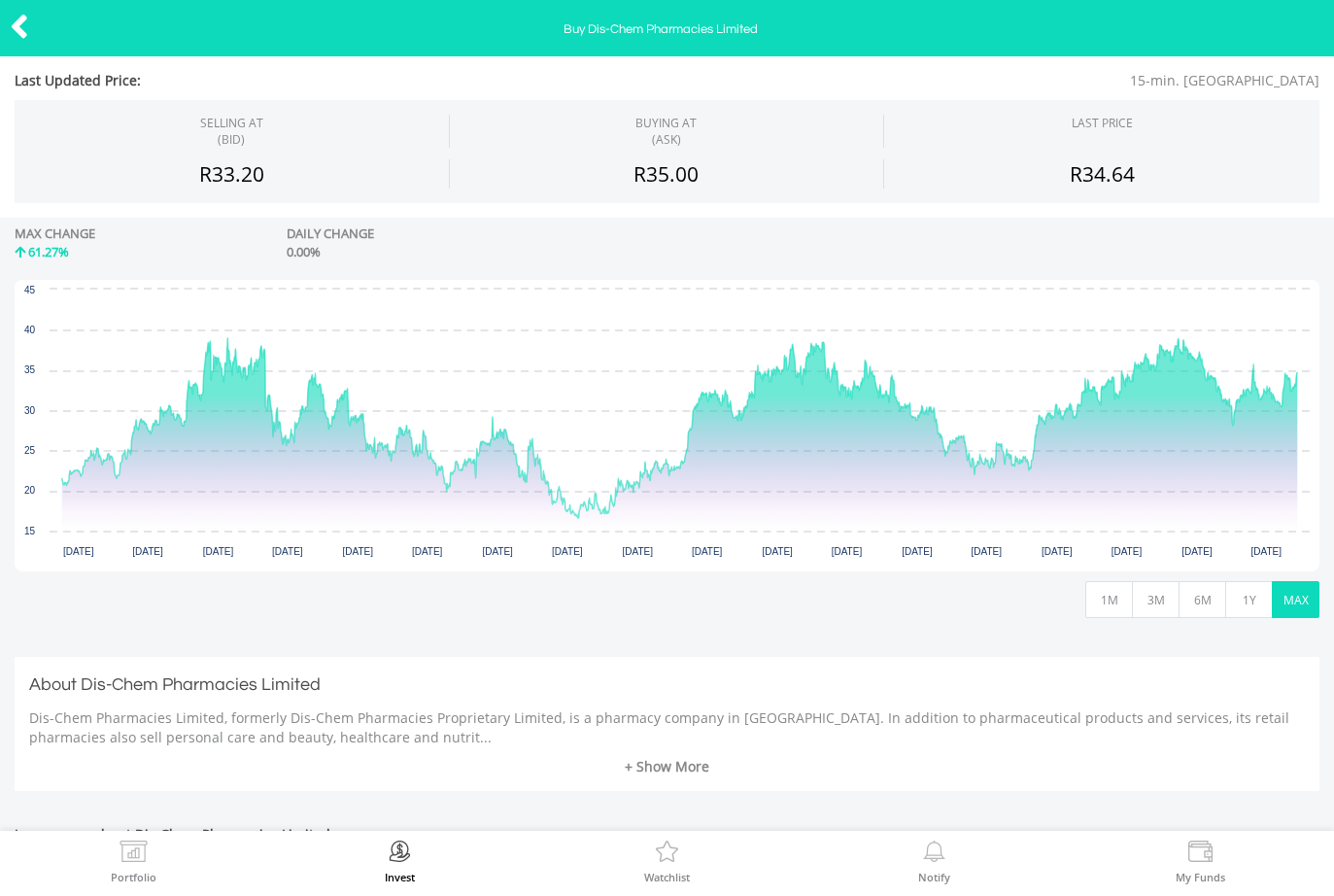
click at [10, 35] on icon at bounding box center [20, 27] width 20 height 38
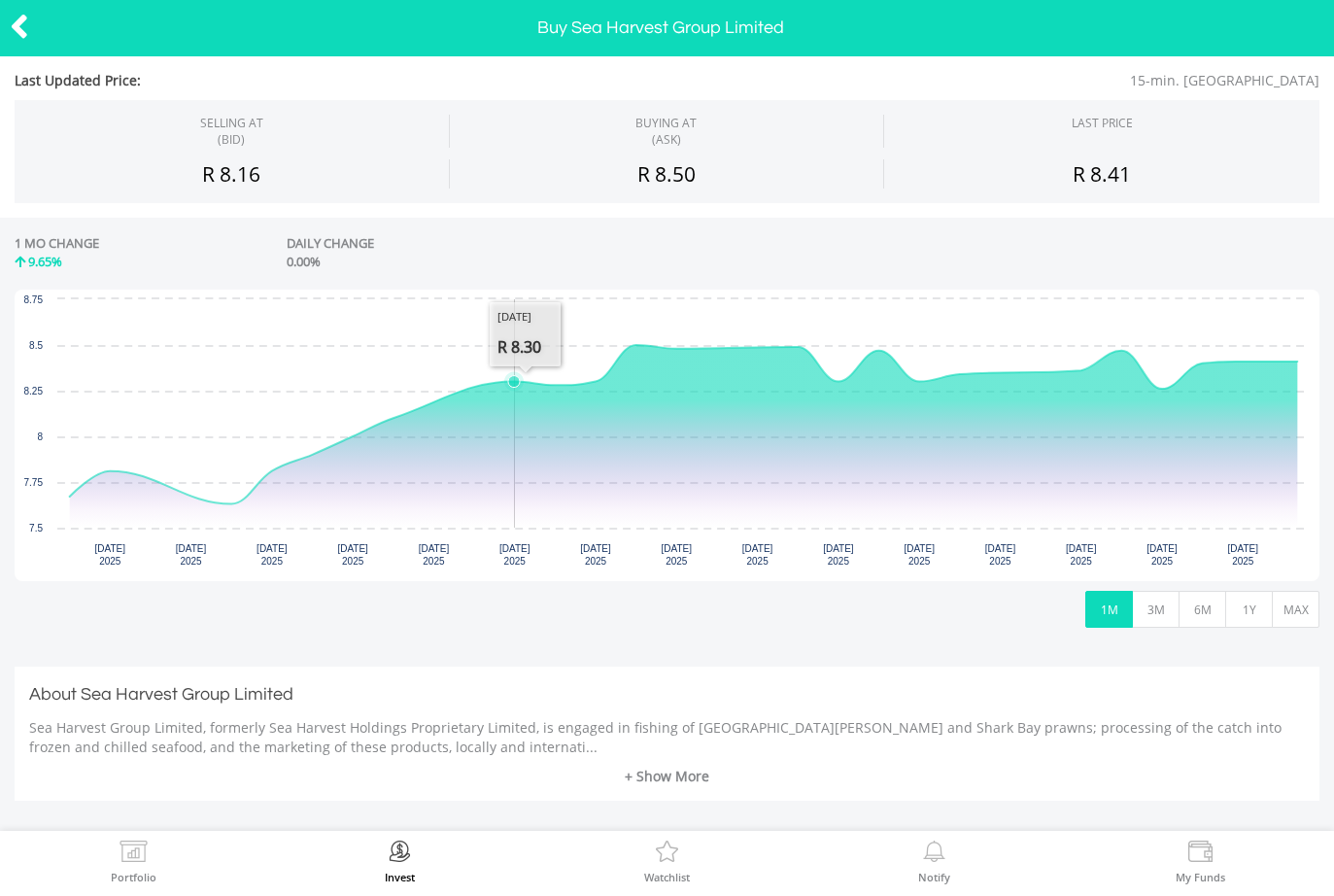
scroll to position [266, 0]
click at [1300, 610] on button "MAX" at bounding box center [1295, 608] width 47 height 37
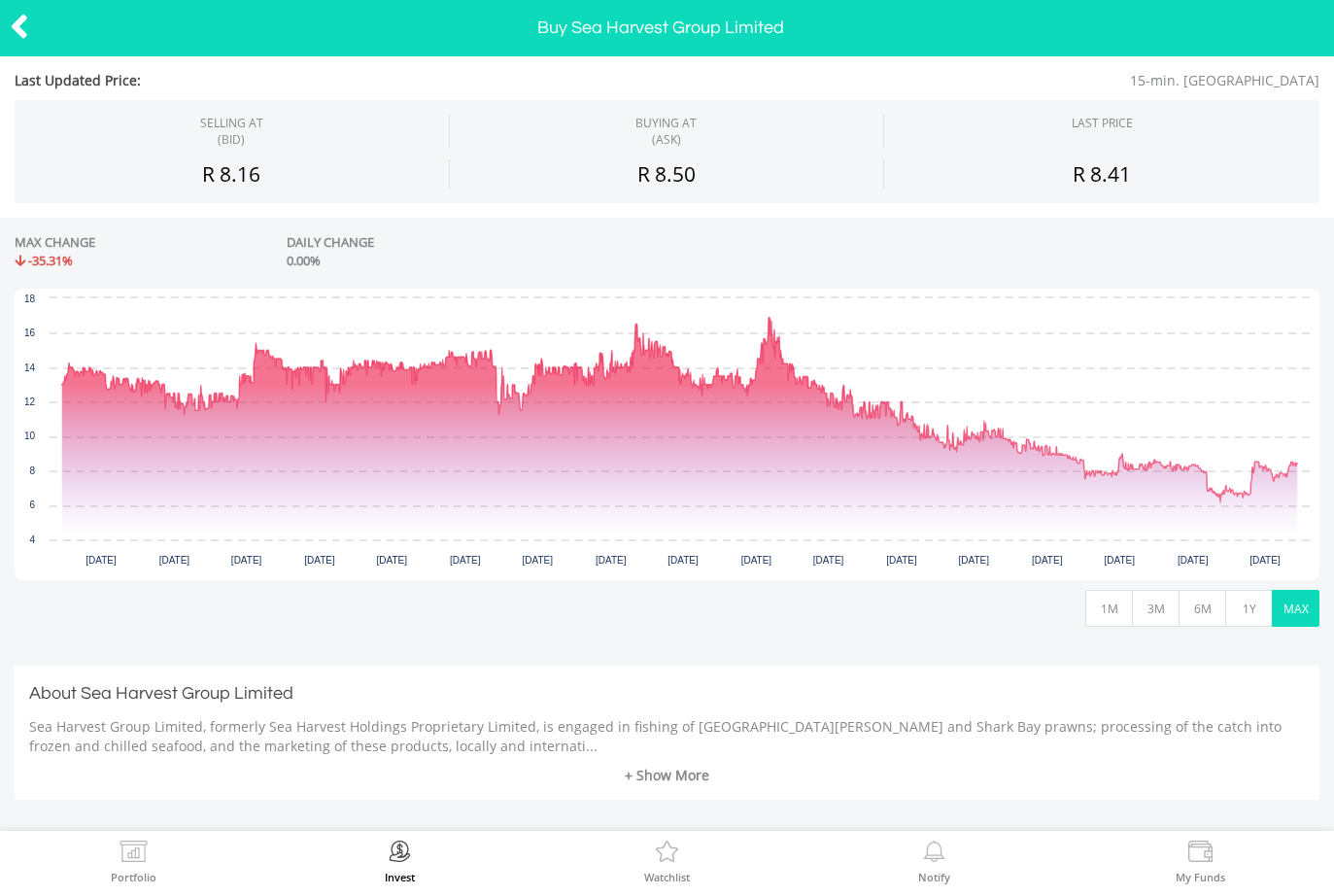
click at [16, 22] on icon at bounding box center [20, 27] width 20 height 38
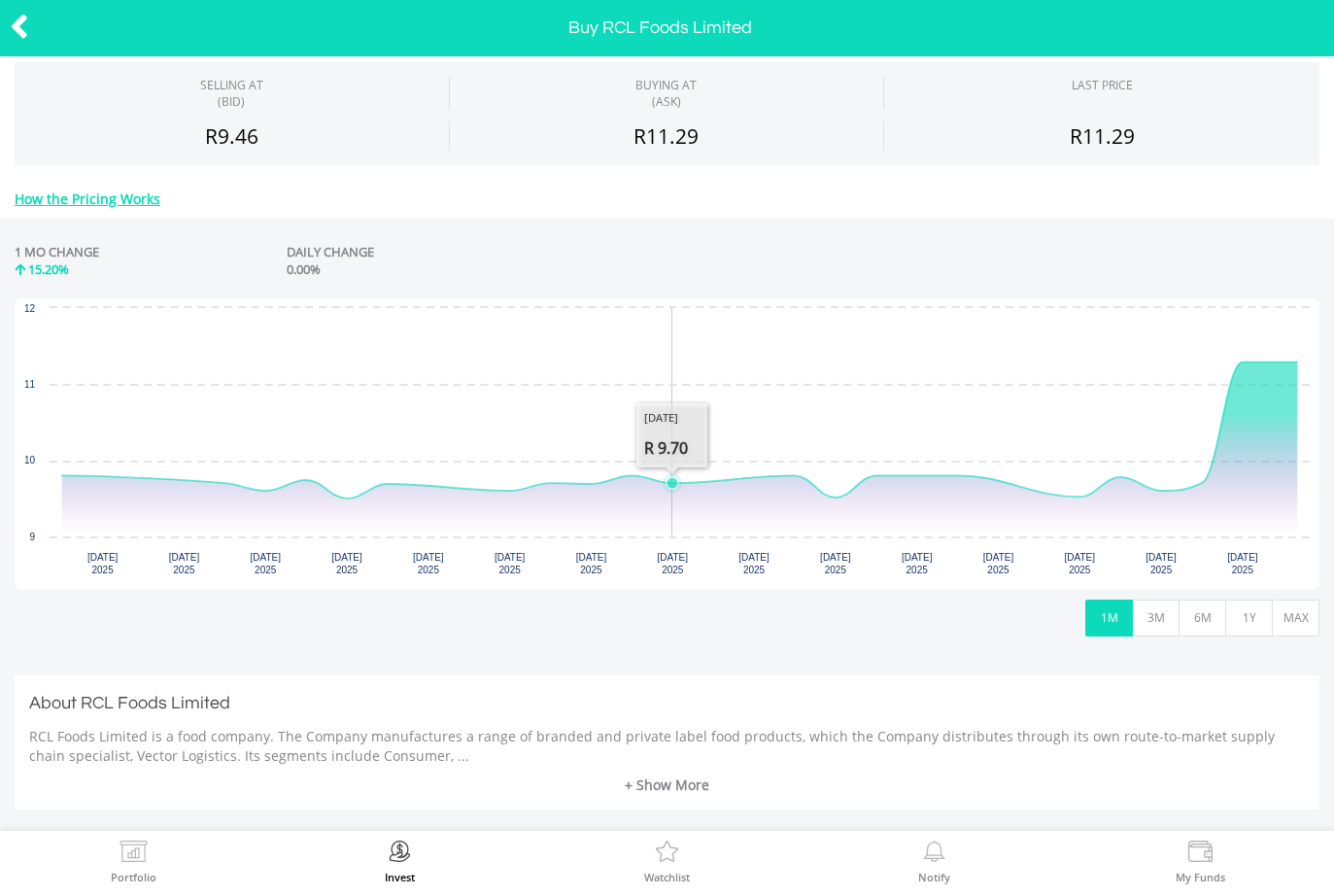
scroll to position [259, 0]
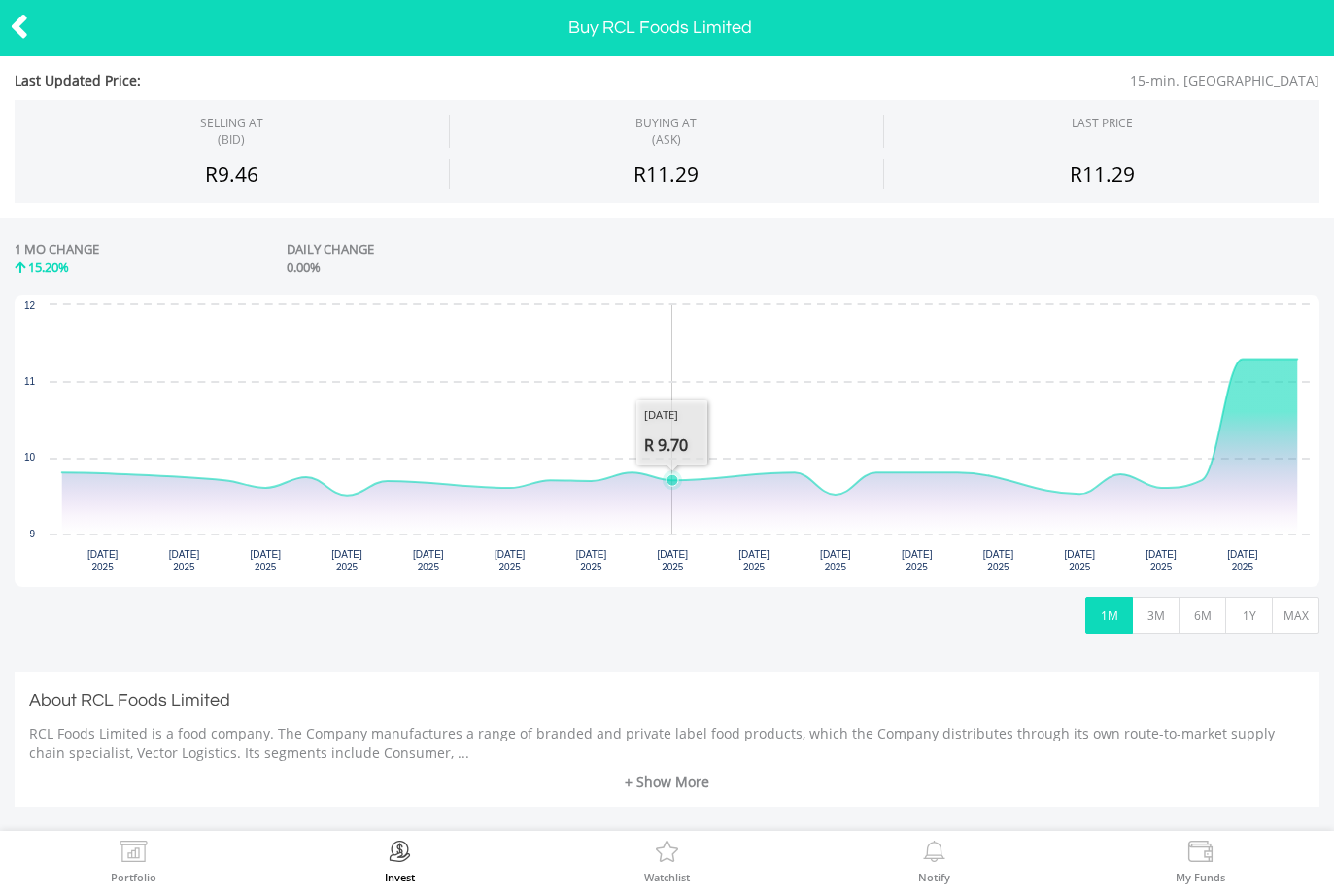
click at [1284, 612] on button "MAX" at bounding box center [1295, 615] width 47 height 37
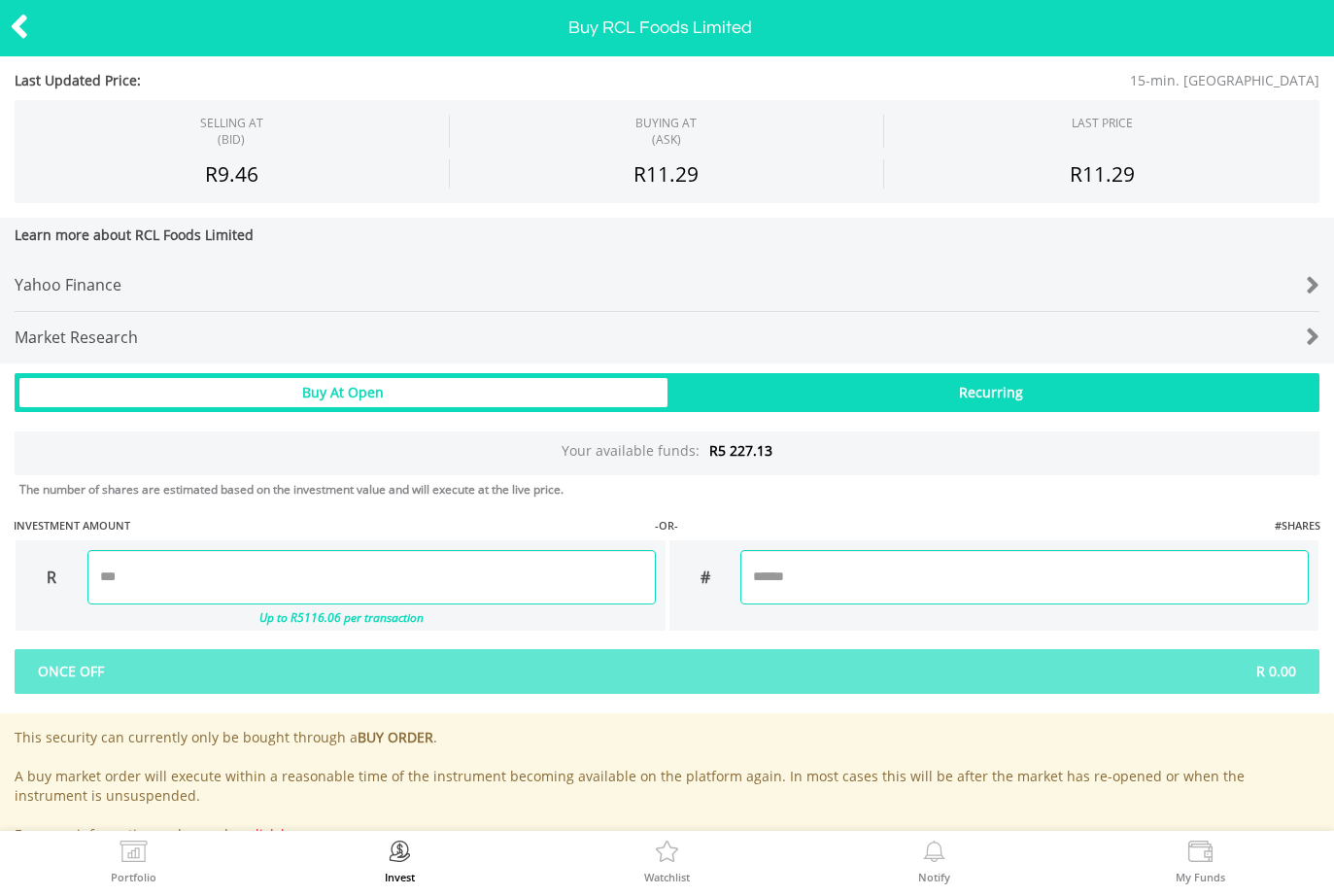
scroll to position [879, 0]
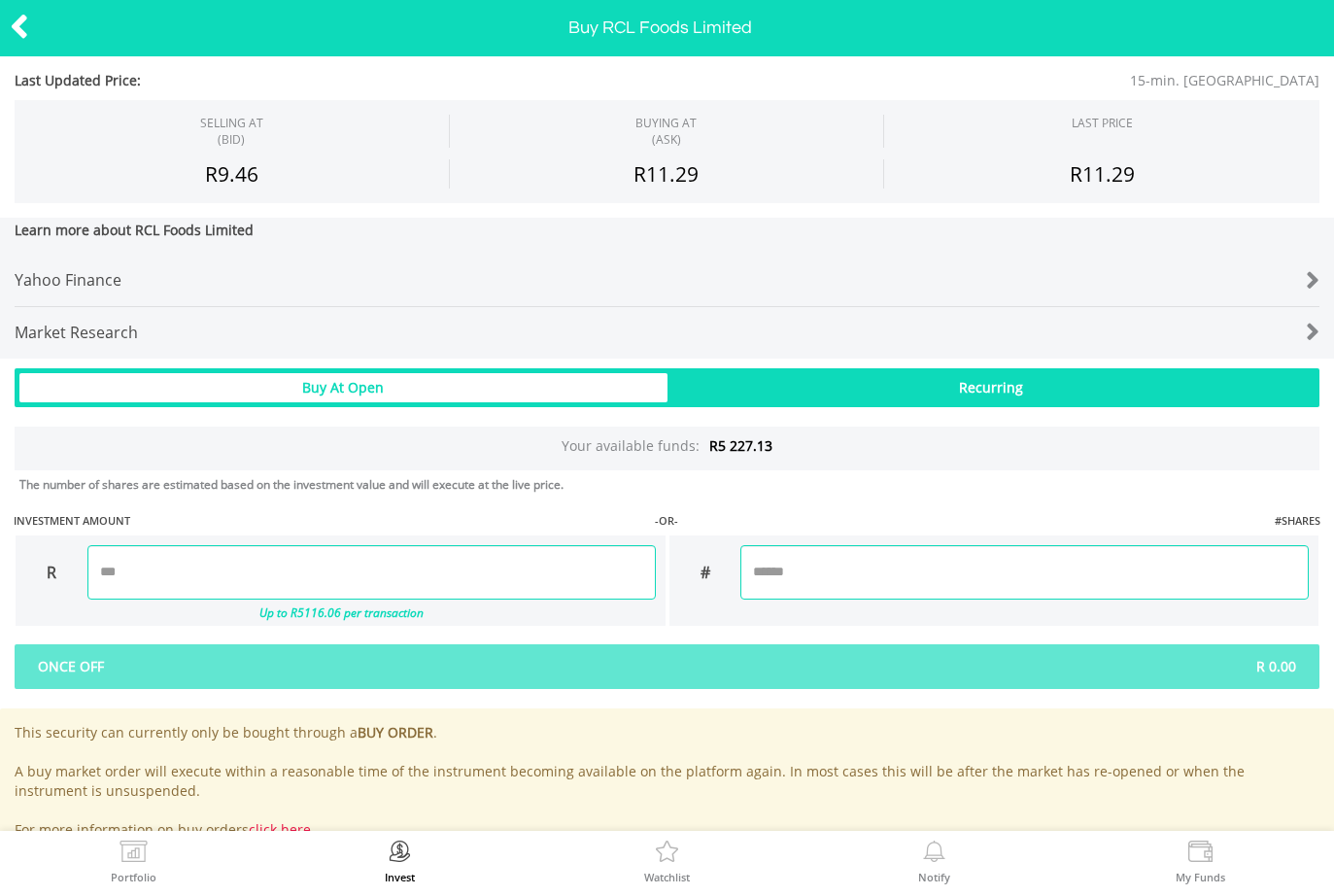
click at [285, 576] on input "number" at bounding box center [371, 572] width 568 height 54
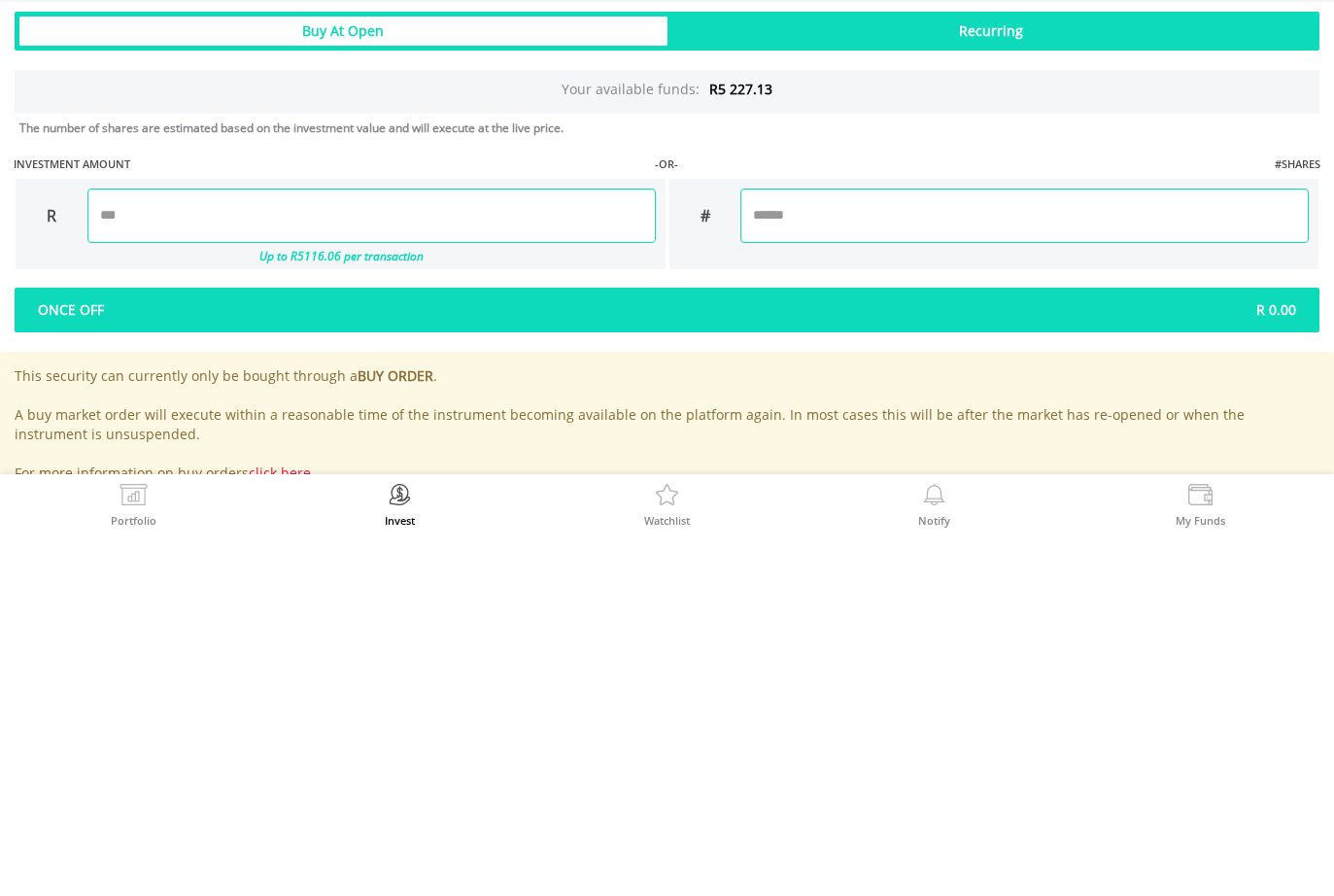
type input "*******"
type input "********"
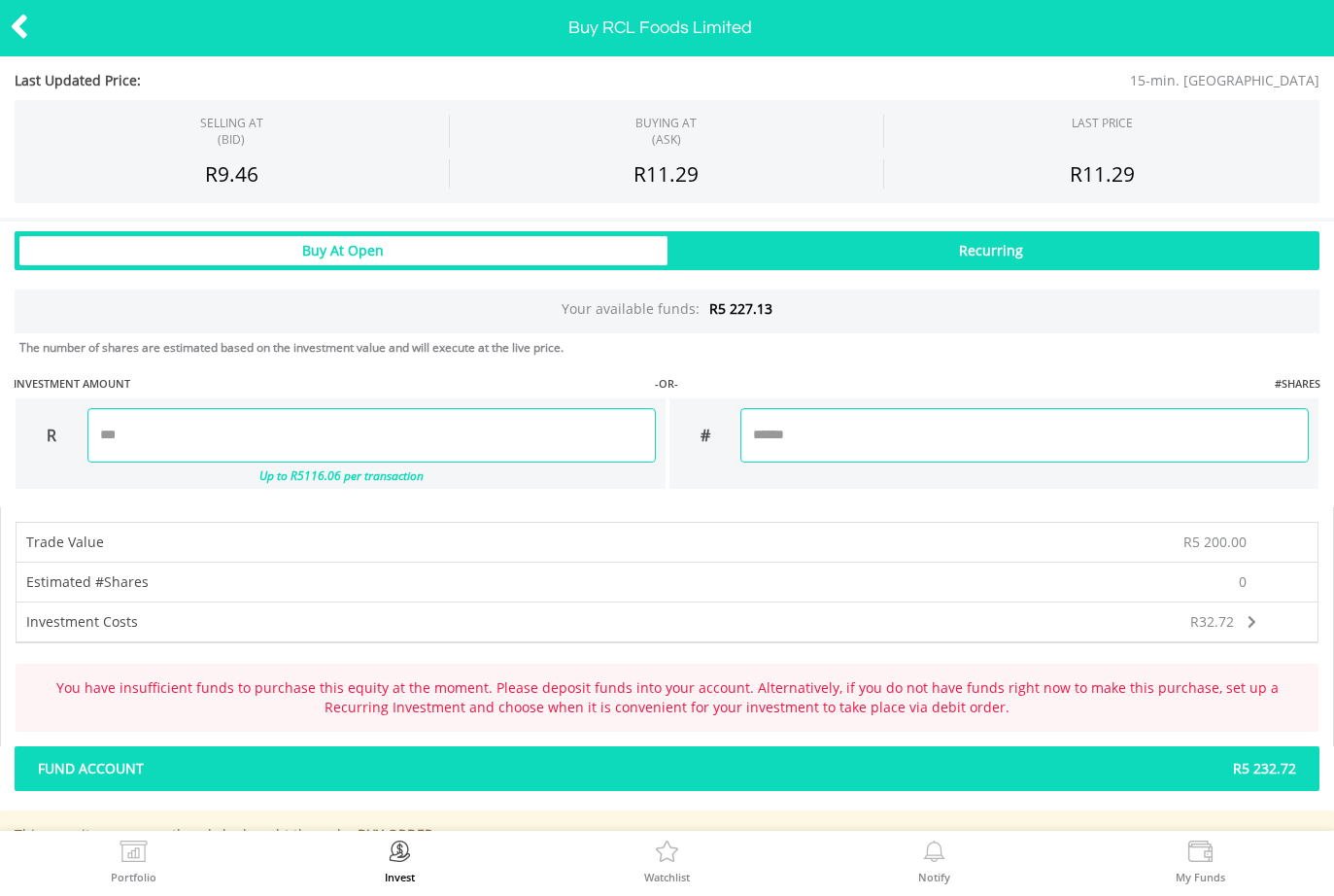
scroll to position [1061, 0]
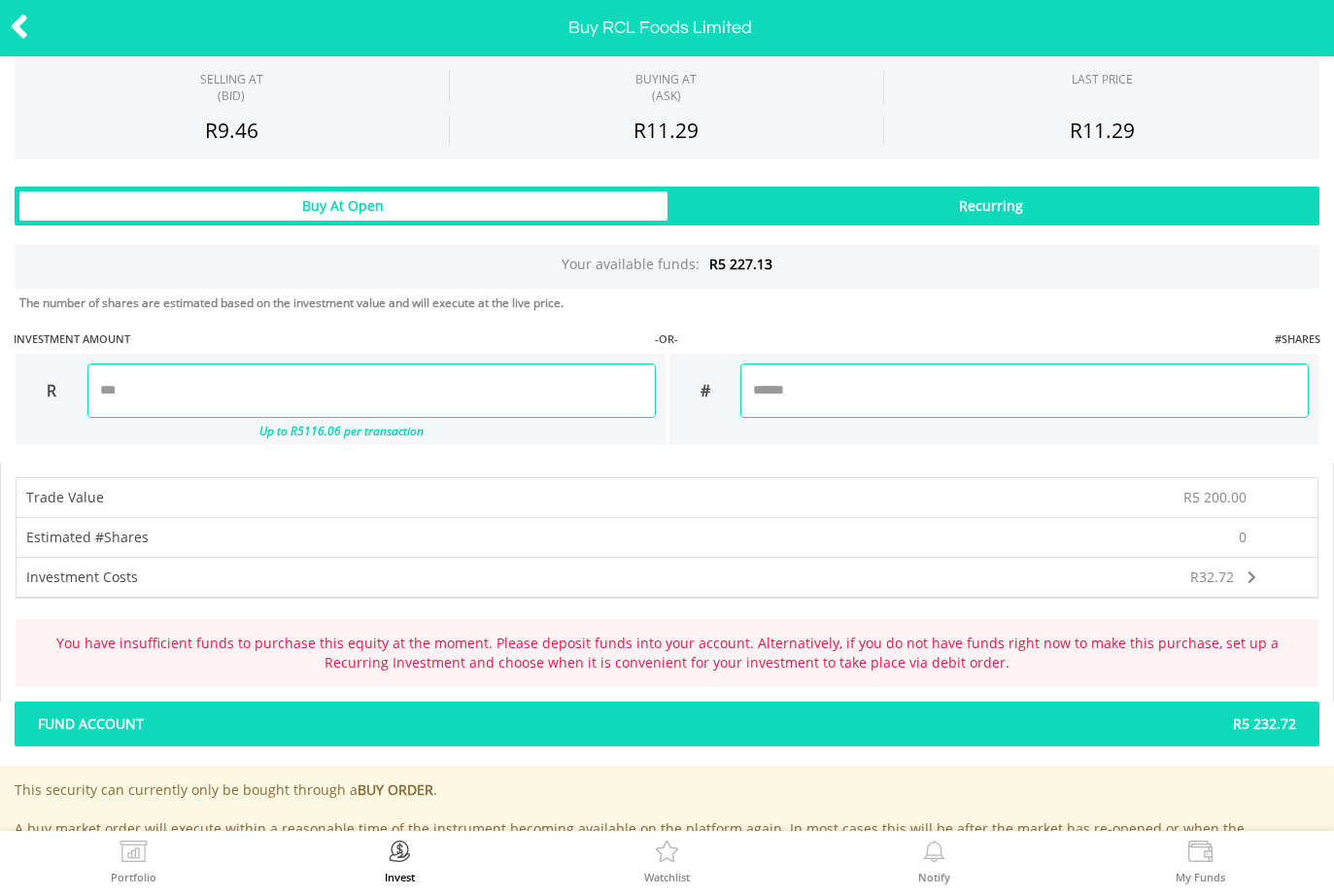
click at [234, 385] on input "*******" at bounding box center [371, 390] width 568 height 54
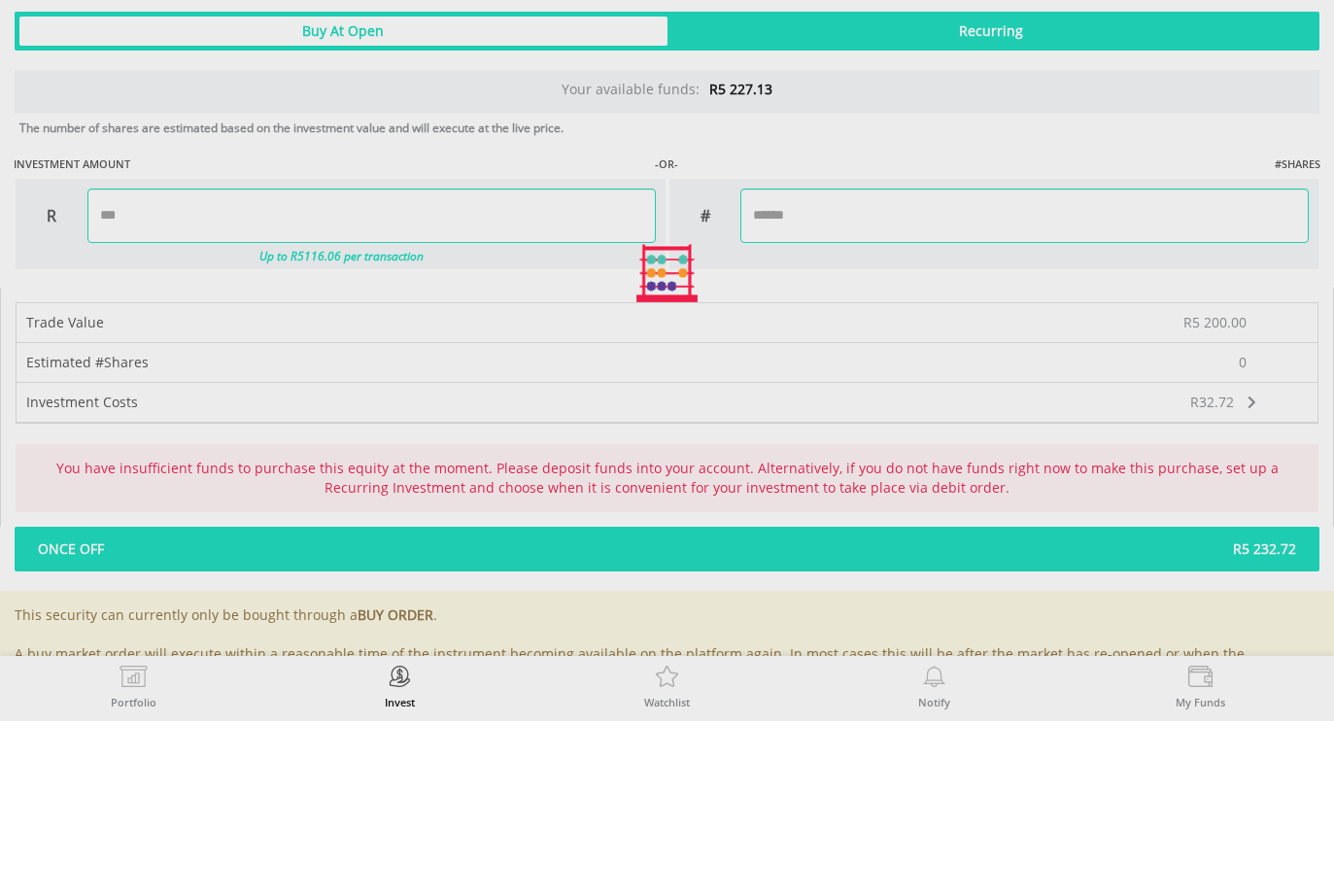
type input "******"
type input "*******"
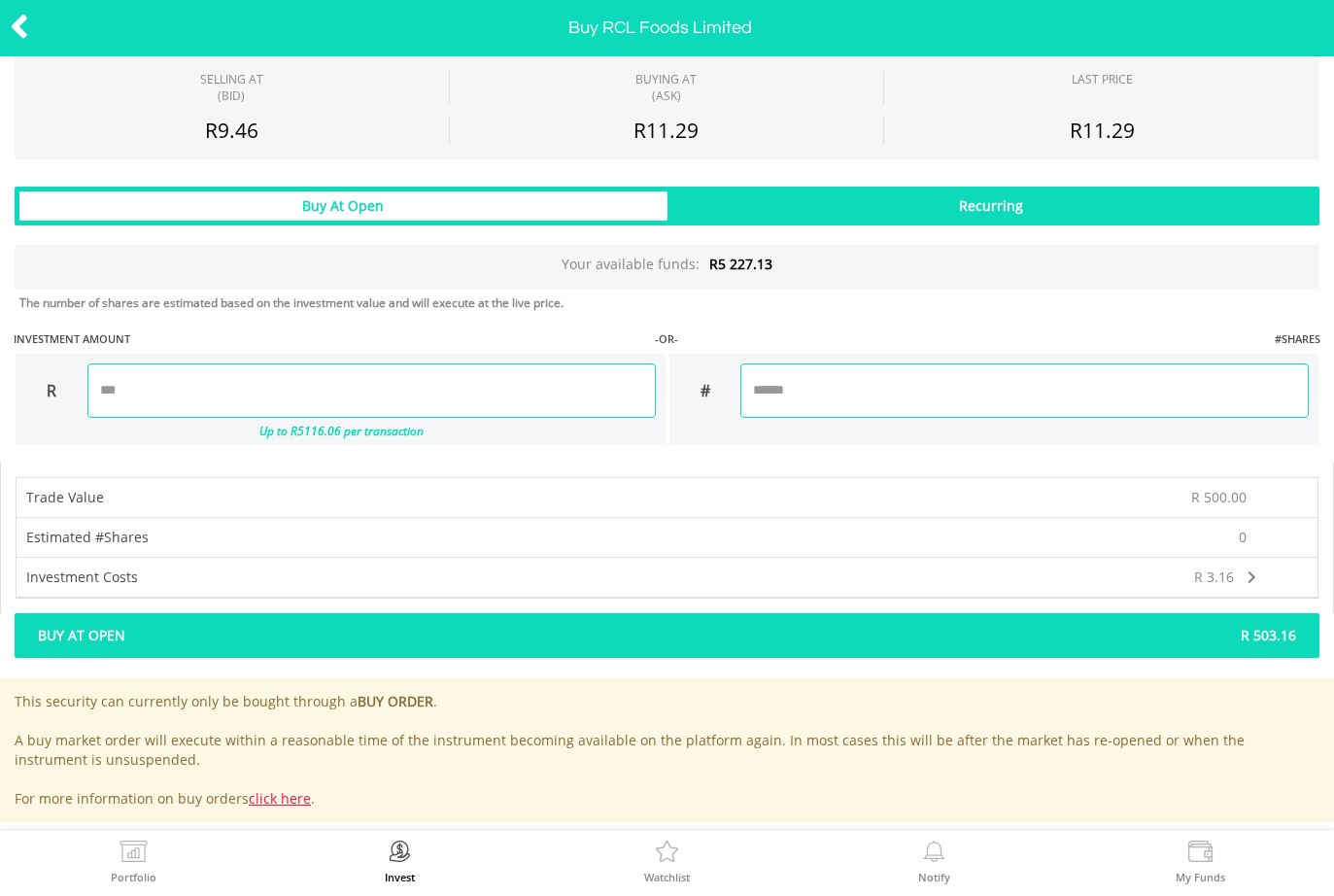
click at [655, 637] on span "Buy At Open" at bounding box center [346, 636] width 644 height 20
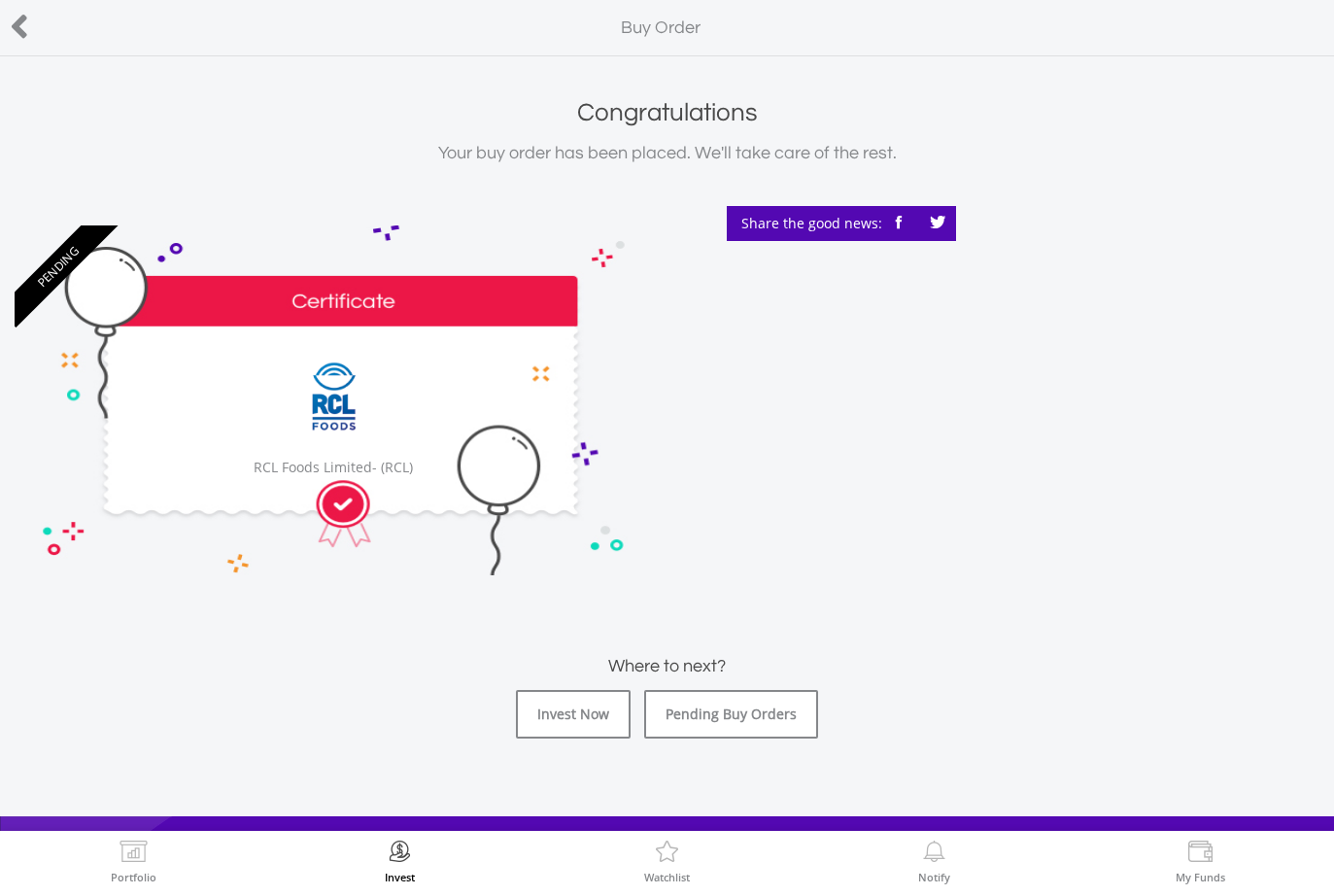
click at [727, 723] on link "Pending Buy Orders" at bounding box center [731, 713] width 174 height 48
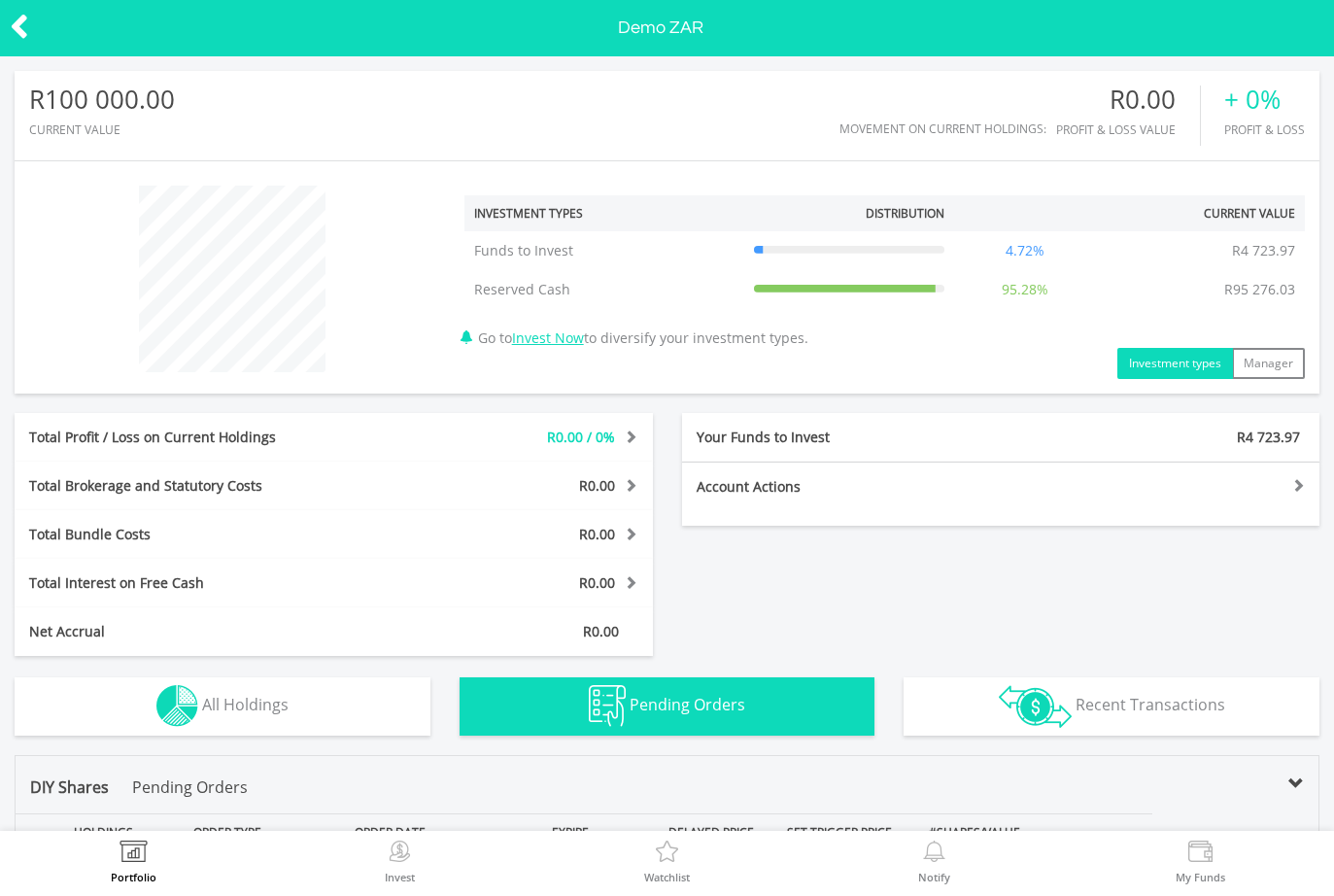
click at [21, 32] on icon at bounding box center [20, 27] width 20 height 38
